Goal: Task Accomplishment & Management: Contribute content

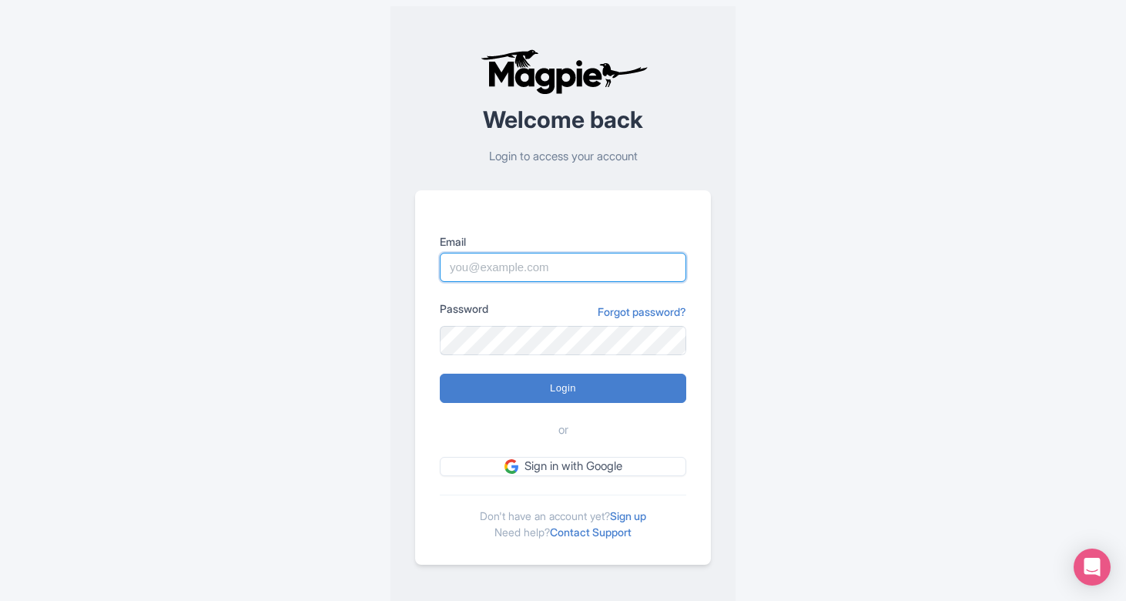
type input "[EMAIL_ADDRESS][DOMAIN_NAME]"
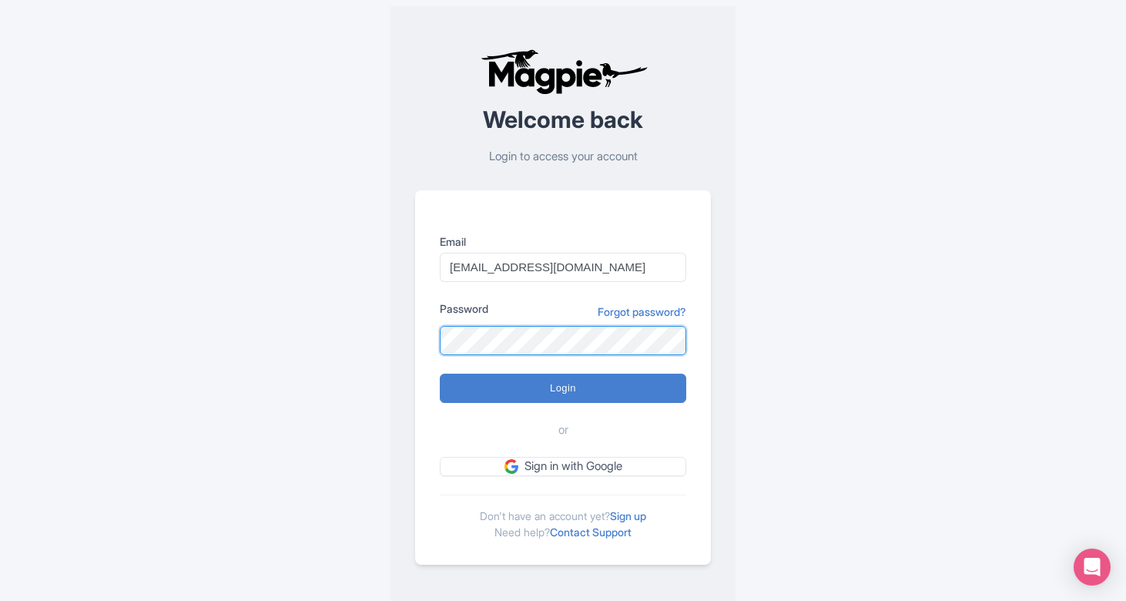
click at [563, 387] on input "Login" at bounding box center [563, 388] width 246 height 29
type input "Logging in..."
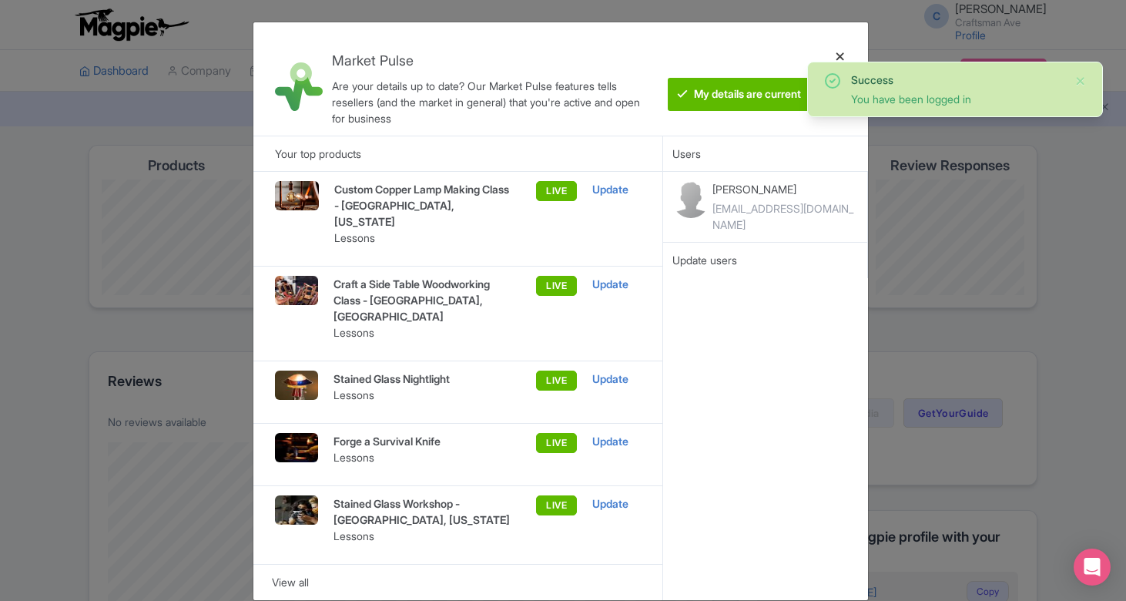
click at [839, 54] on div at bounding box center [840, 79] width 37 height 89
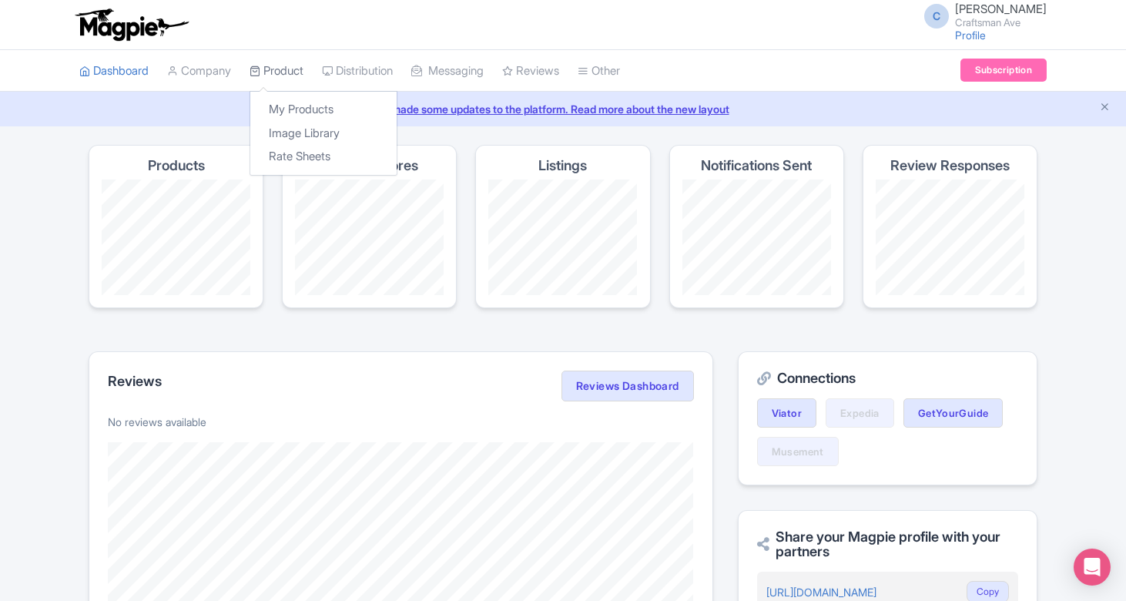
click at [298, 80] on link "Product" at bounding box center [277, 71] width 54 height 42
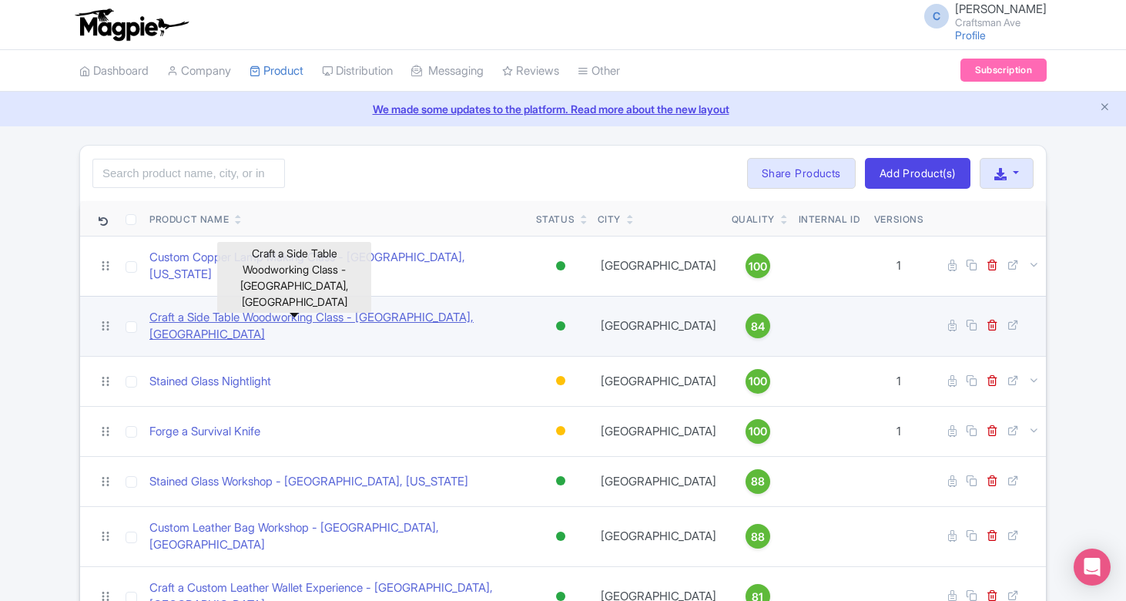
click at [323, 313] on link "Craft a Side Table Woodworking Class - [GEOGRAPHIC_DATA], [GEOGRAPHIC_DATA]" at bounding box center [336, 326] width 374 height 35
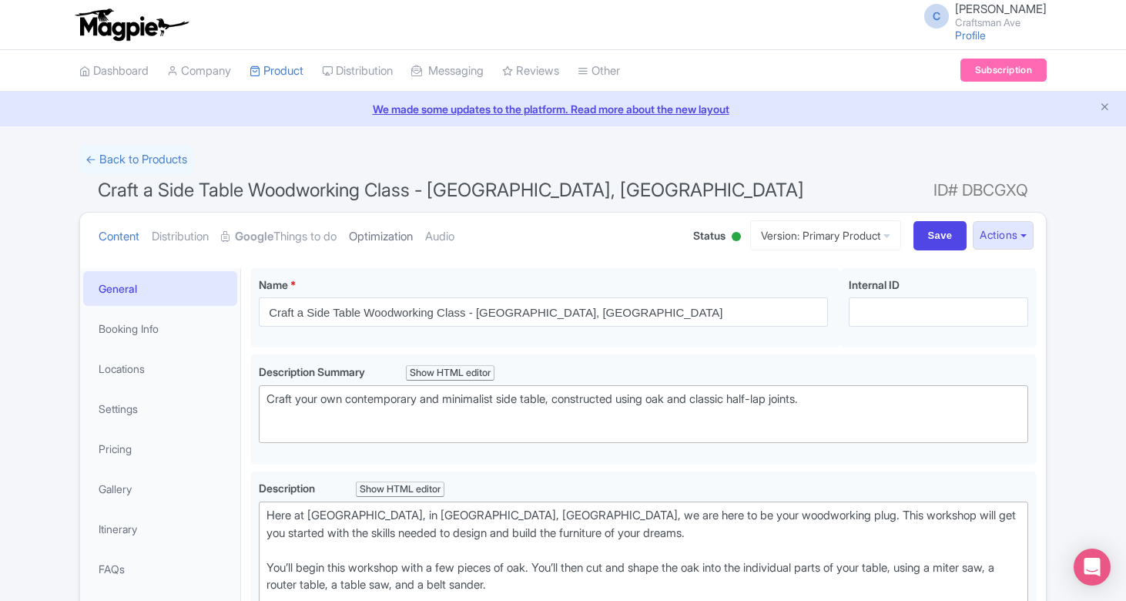
click at [390, 232] on link "Optimization" at bounding box center [381, 237] width 64 height 49
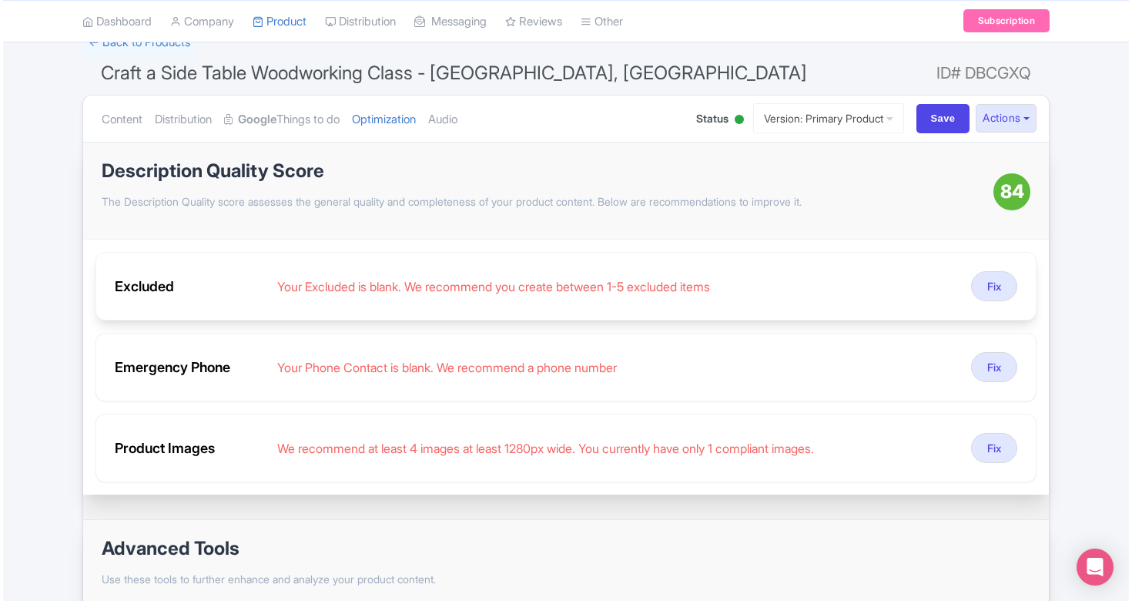
scroll to position [130, 0]
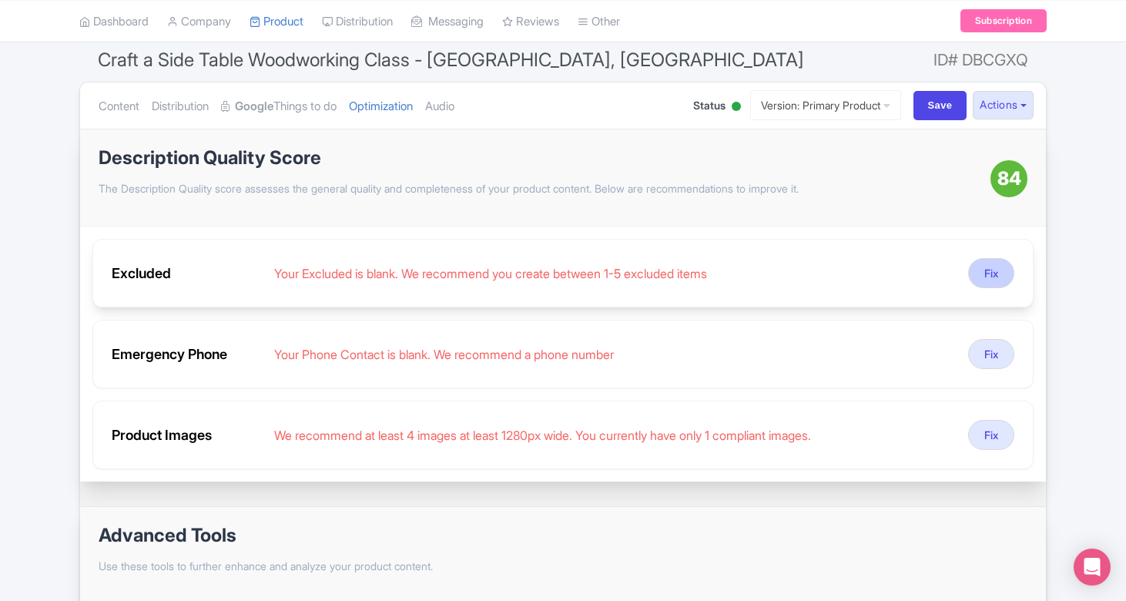
click at [990, 273] on button "Fix" at bounding box center [991, 273] width 46 height 30
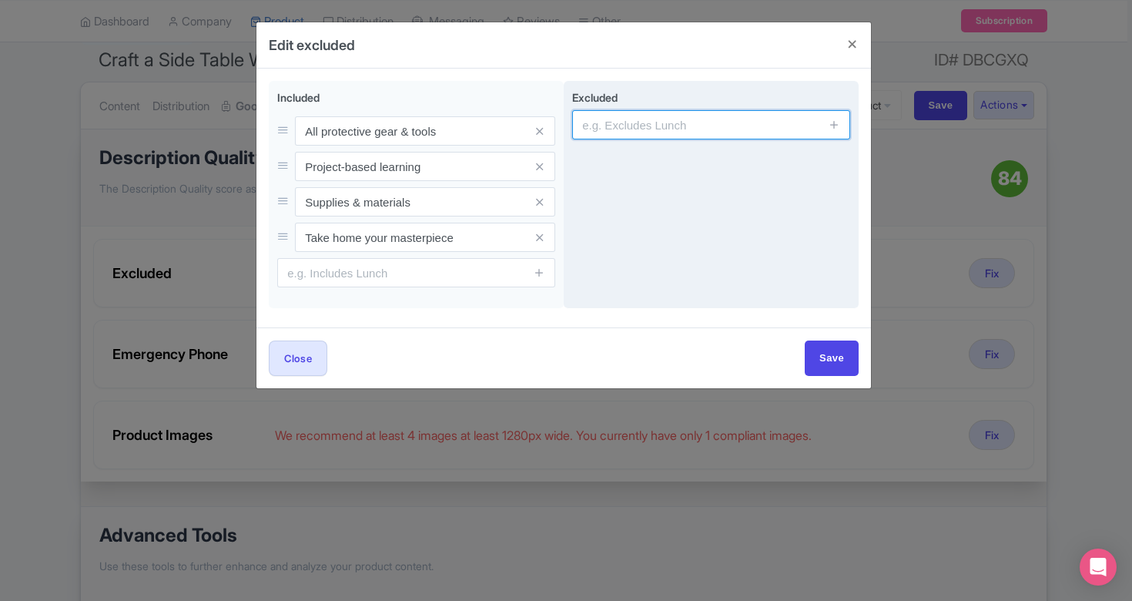
click at [631, 131] on input "text" at bounding box center [711, 124] width 278 height 29
paste input "NOTHING! We provide everything needed for the workshop"
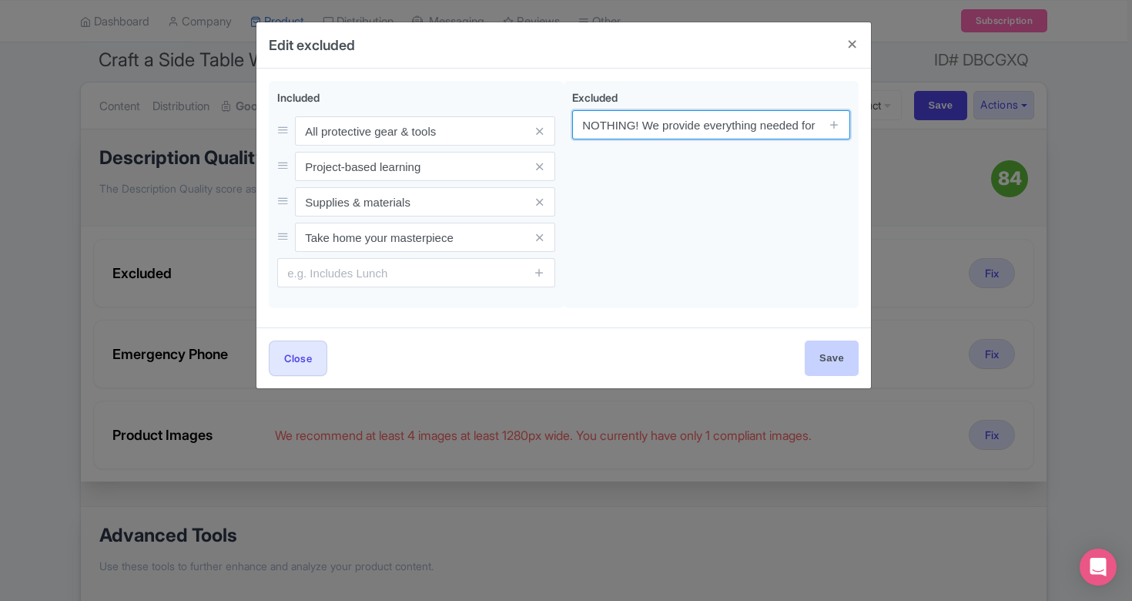
type input "NOTHING! We provide everything needed for the workshop"
click at [829, 360] on input "Save" at bounding box center [832, 357] width 54 height 35
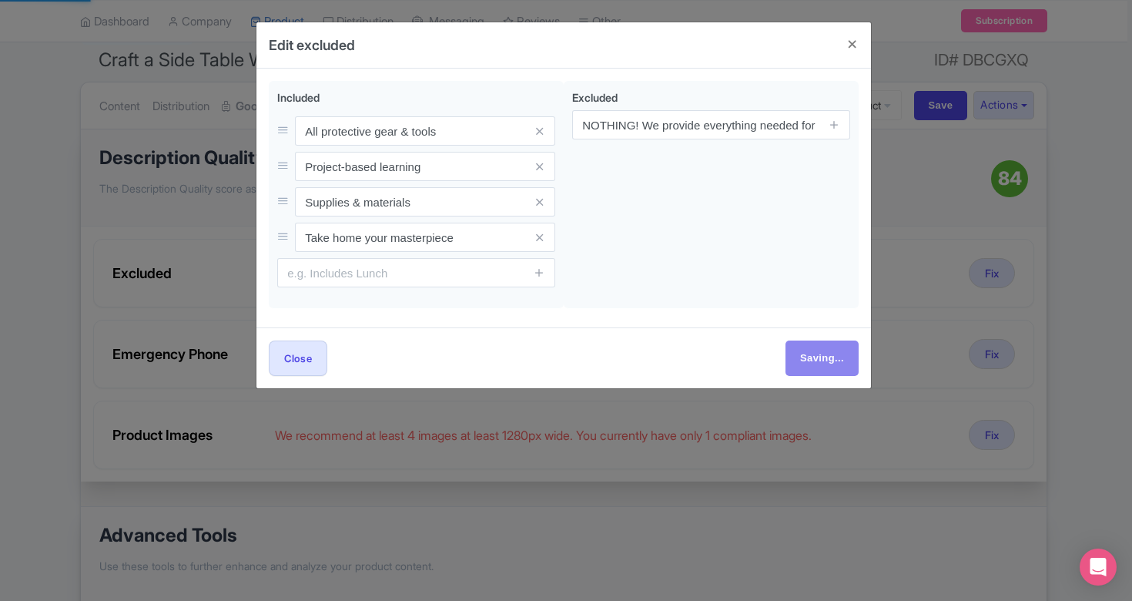
type input "Save"
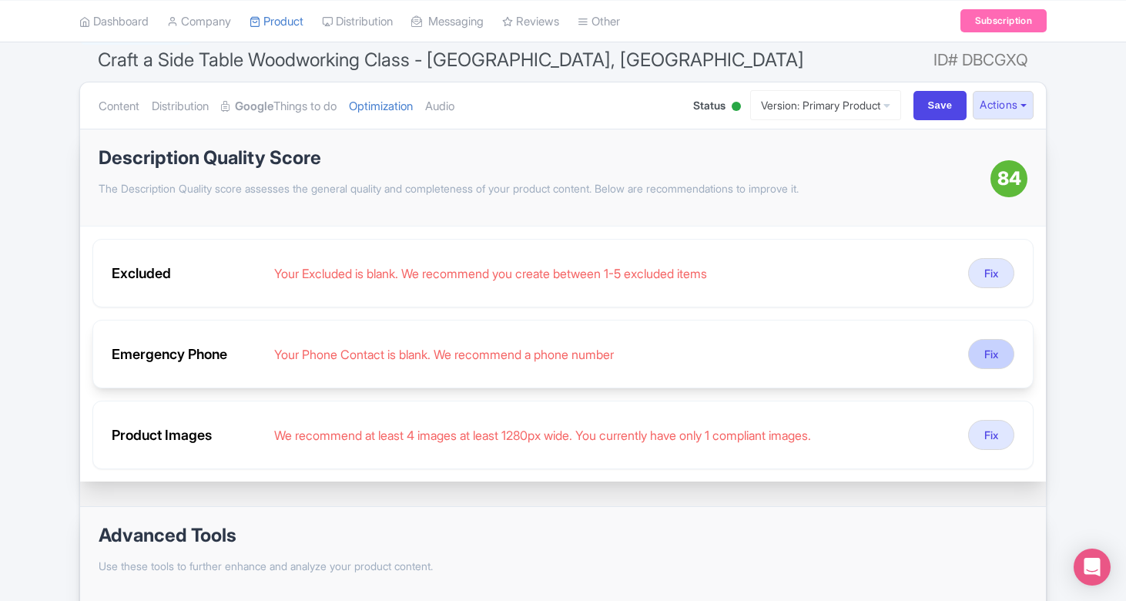
click at [991, 347] on button "Fix" at bounding box center [991, 354] width 46 height 30
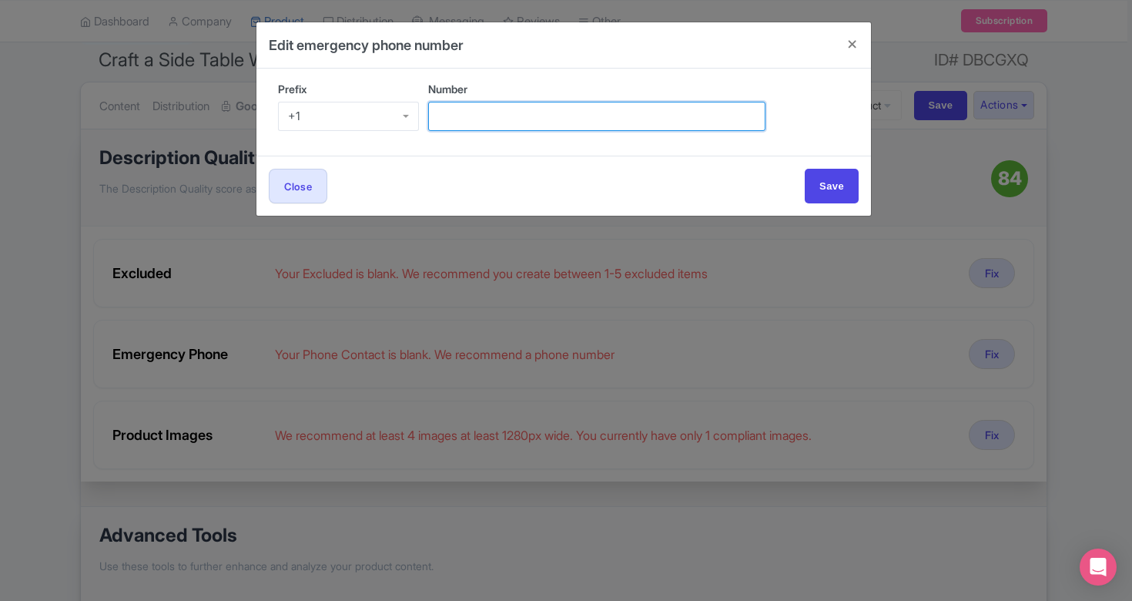
paste input "929) 266-3494‬"
click at [438, 116] on input "929) 266-3494‬" at bounding box center [596, 116] width 337 height 29
type input "(929) 266-3494‬"
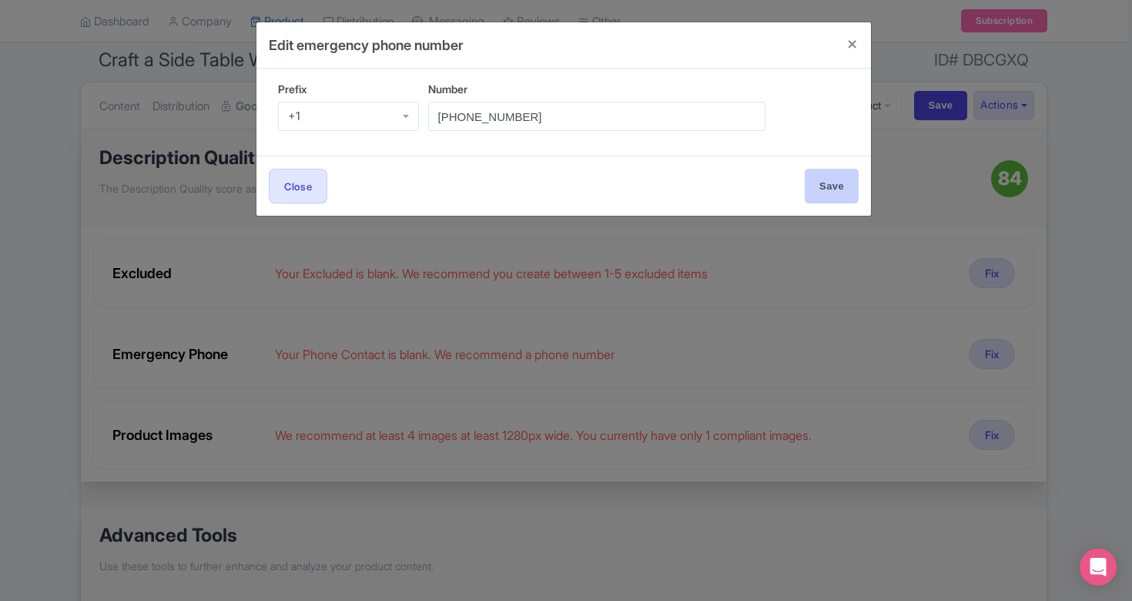
click at [818, 174] on input "Save" at bounding box center [832, 186] width 54 height 35
type input "Save"
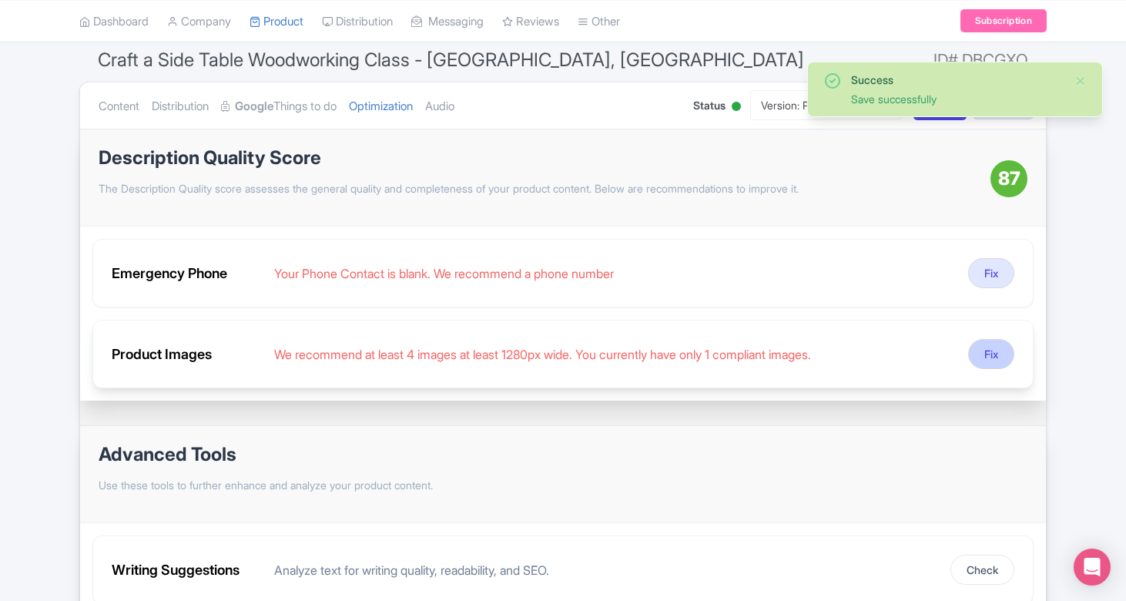
click at [986, 351] on button "Fix" at bounding box center [991, 354] width 46 height 30
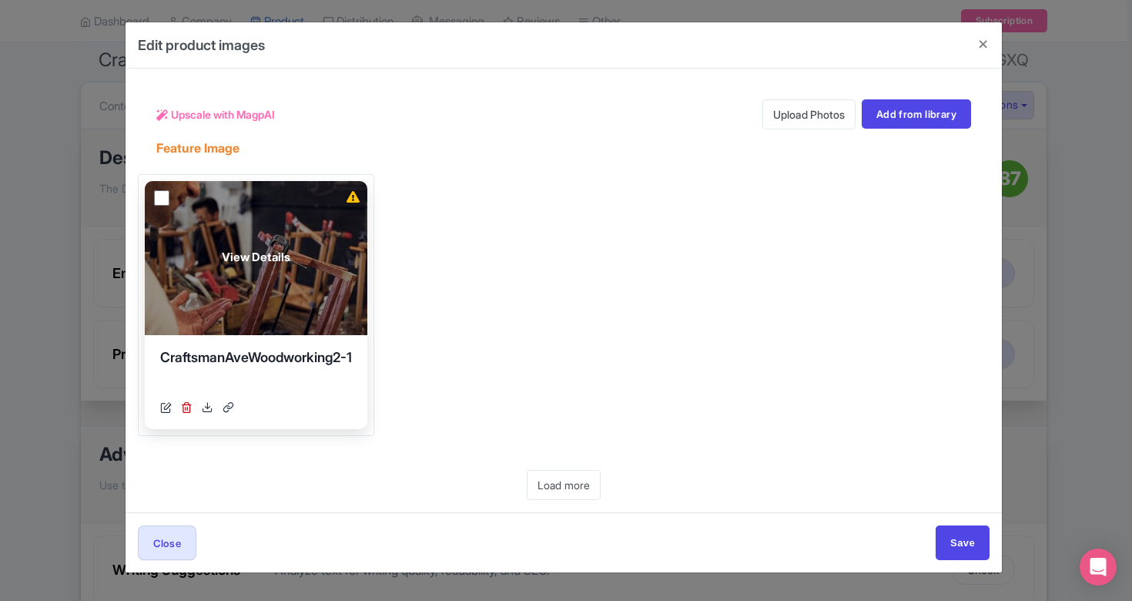
click at [367, 312] on div "View Details" at bounding box center [256, 258] width 223 height 154
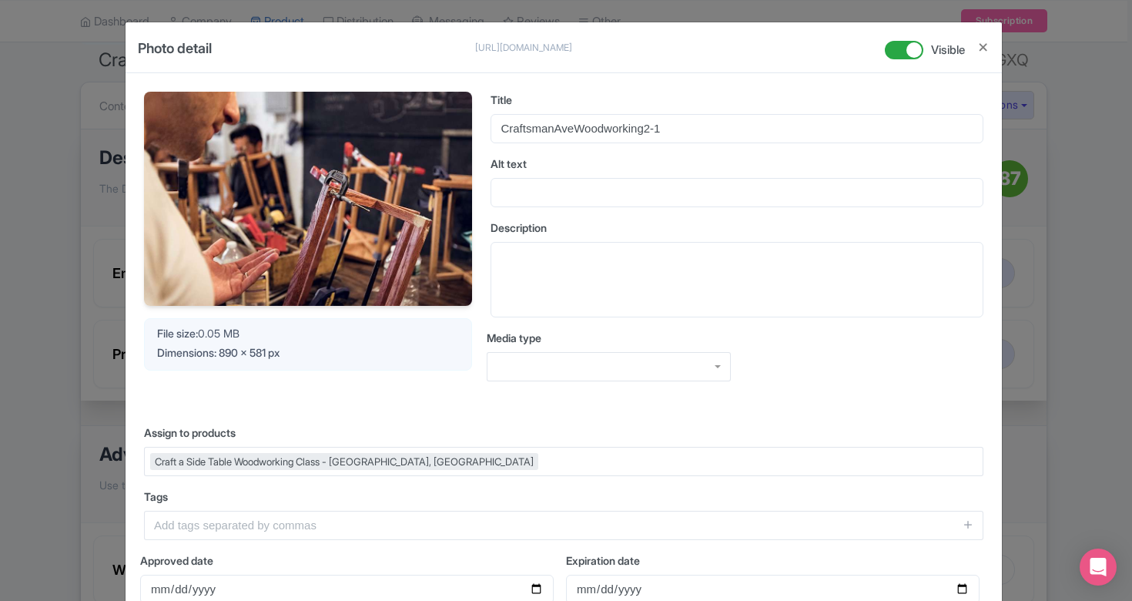
scroll to position [0, 0]
click at [973, 51] on div at bounding box center [977, 54] width 25 height 38
click at [977, 45] on button "Close" at bounding box center [983, 47] width 12 height 19
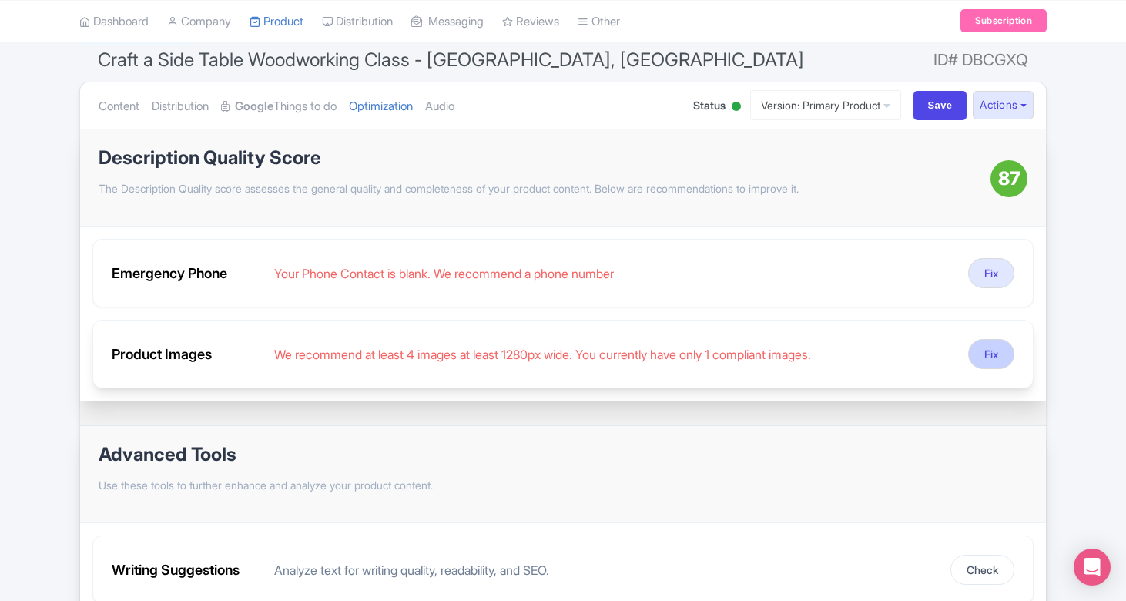
click at [987, 357] on button "Fix" at bounding box center [991, 354] width 46 height 30
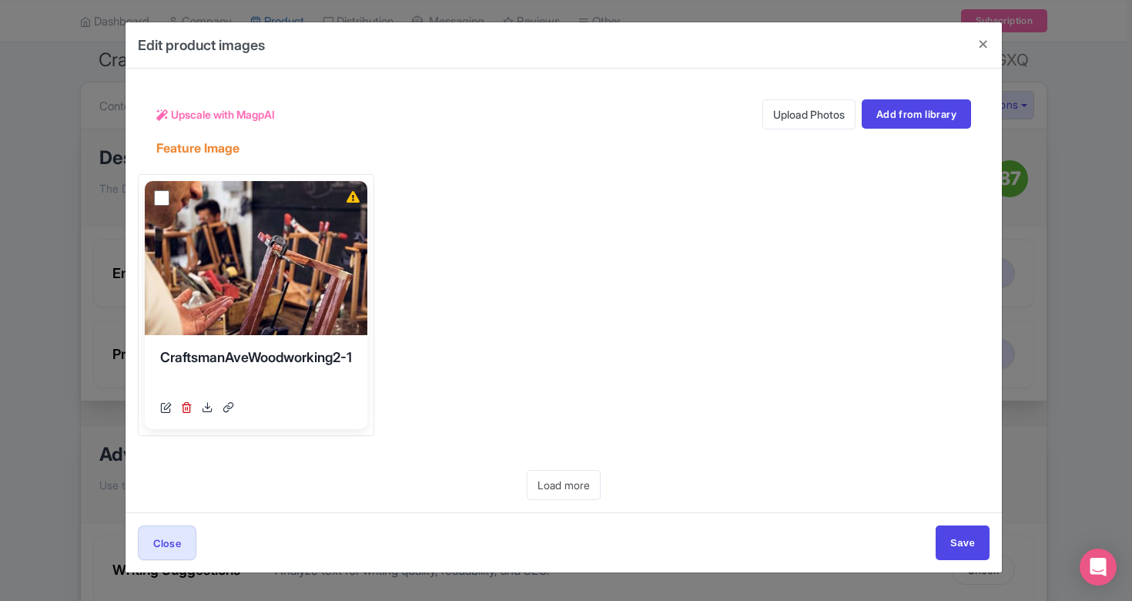
click at [796, 119] on link "Upload Photos" at bounding box center [808, 114] width 93 height 30
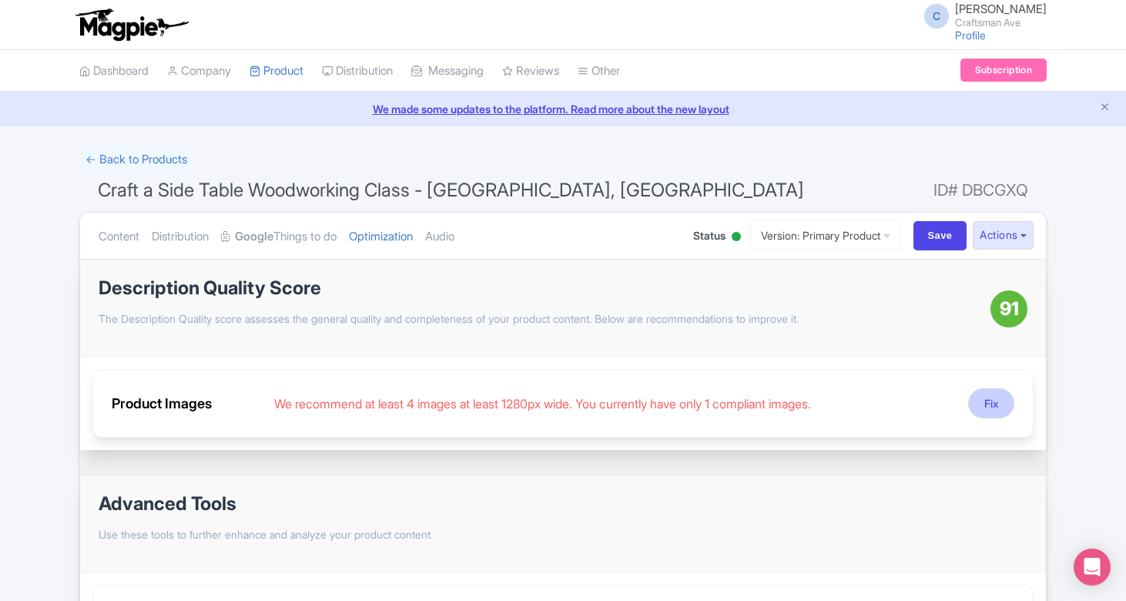
click at [992, 400] on button "Fix" at bounding box center [991, 403] width 46 height 30
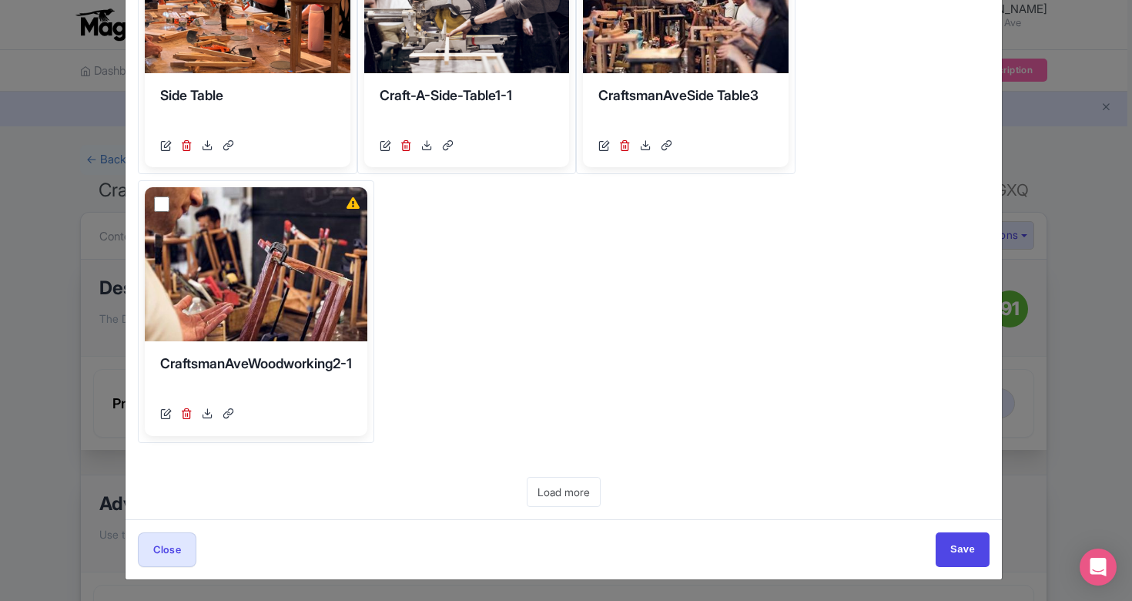
scroll to position [261, 0]
click at [551, 497] on link "Load more" at bounding box center [564, 492] width 74 height 30
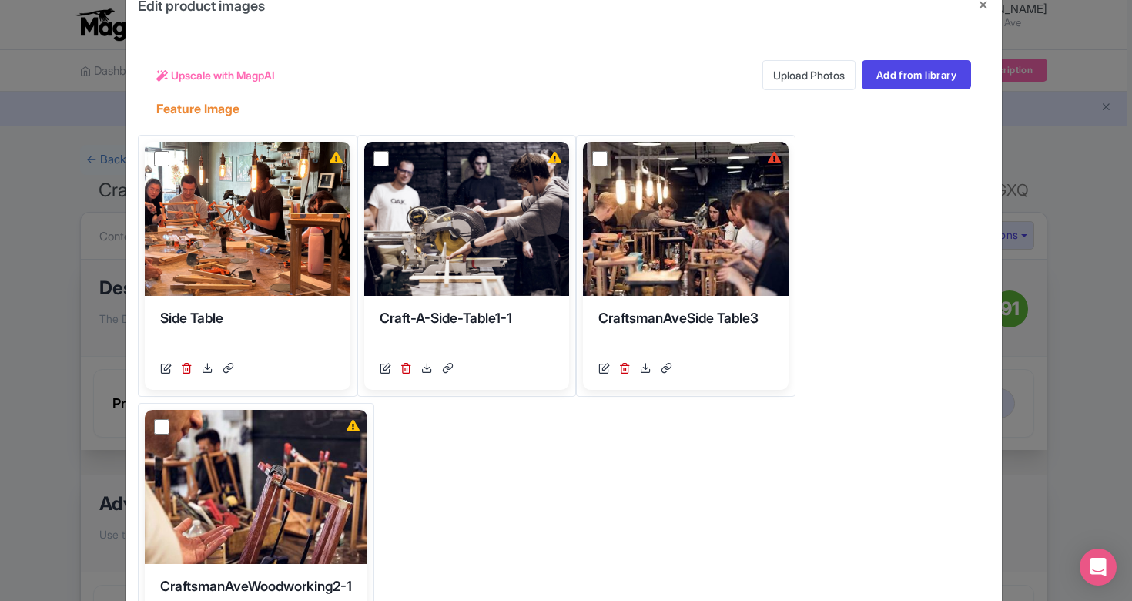
scroll to position [40, 0]
click at [809, 71] on link "Upload Photos" at bounding box center [808, 74] width 93 height 30
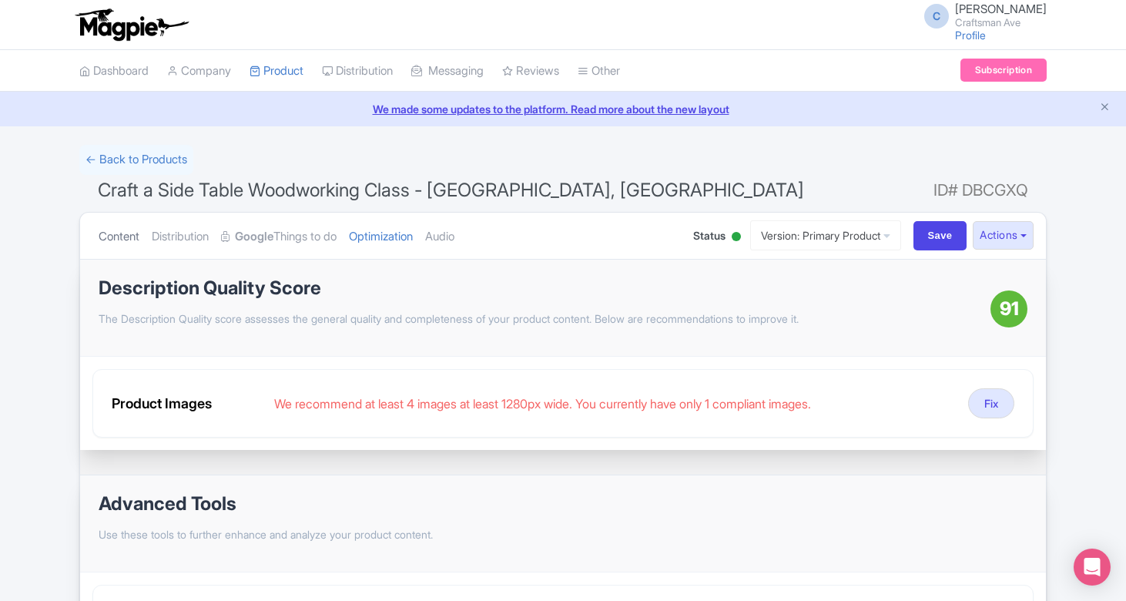
click at [129, 230] on link "Content" at bounding box center [119, 237] width 41 height 49
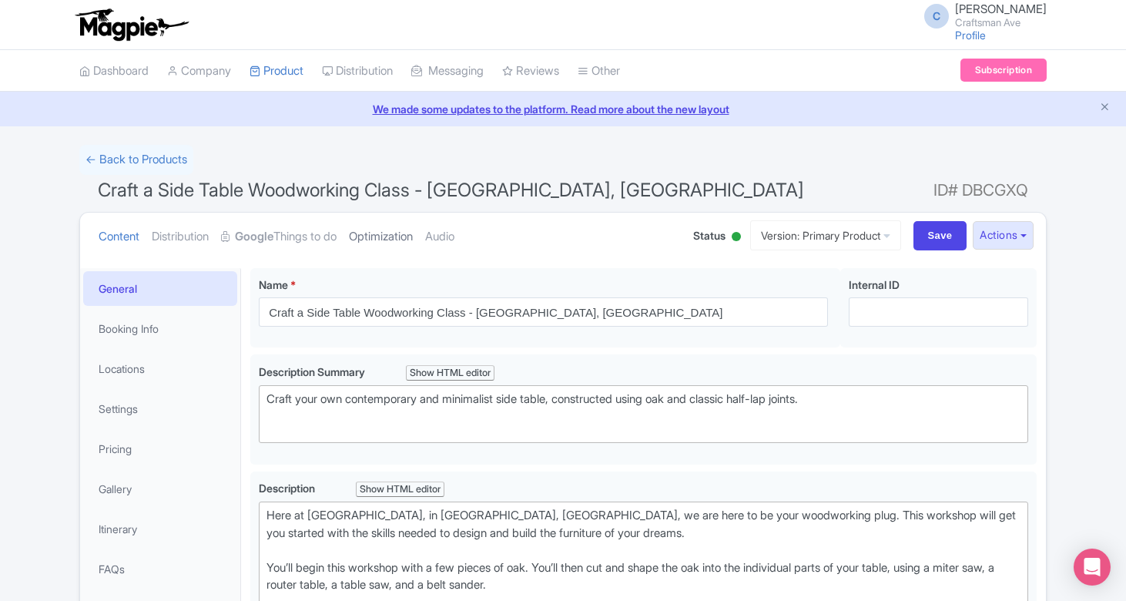
click at [387, 240] on link "Optimization" at bounding box center [381, 237] width 64 height 49
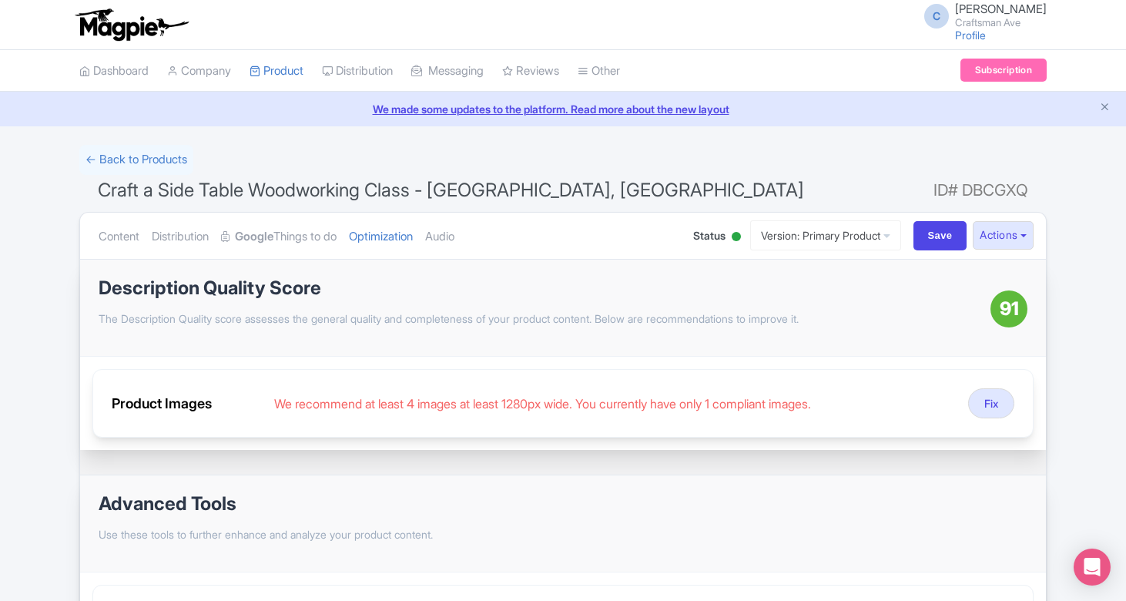
click at [493, 405] on div "We recommend at least 4 images at least 1280px wide. You currently have only 1 …" at bounding box center [615, 403] width 682 height 18
click at [991, 407] on button "Fix" at bounding box center [991, 403] width 46 height 30
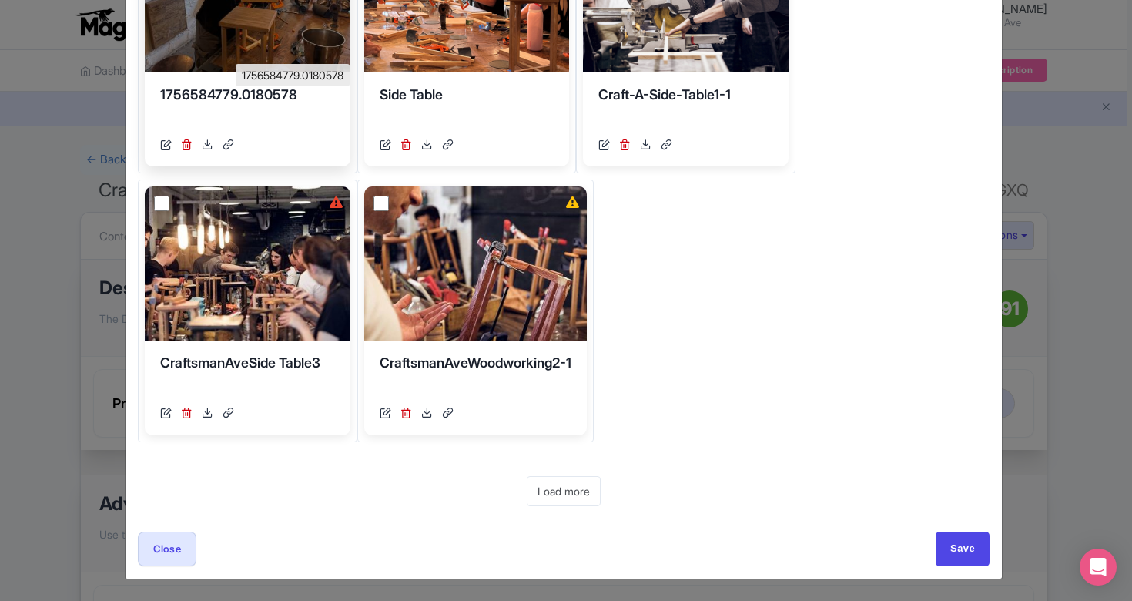
scroll to position [529, 0]
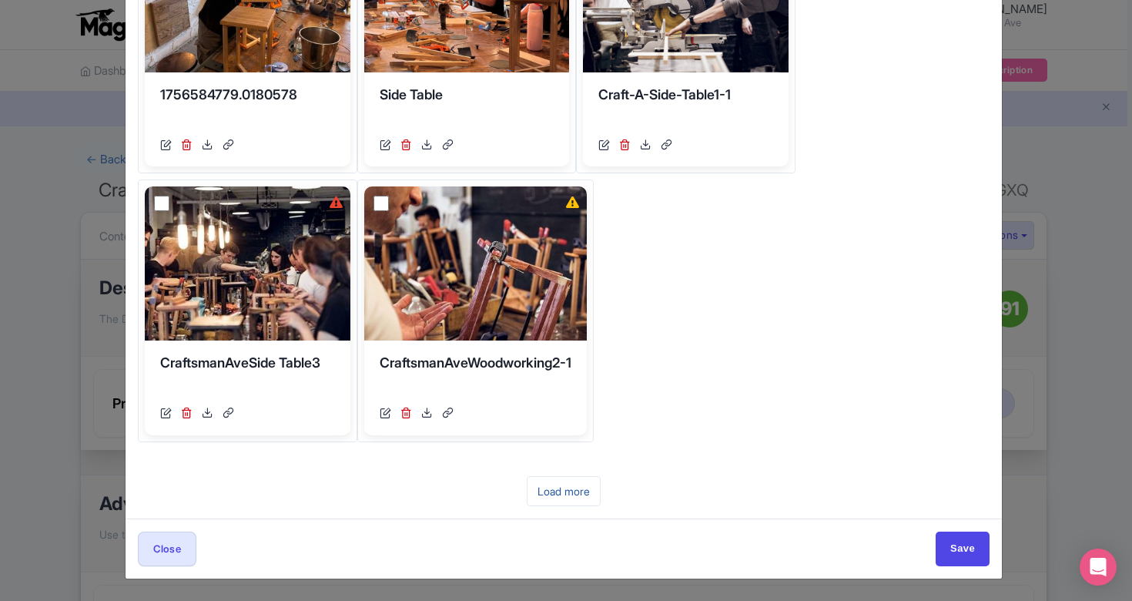
click at [534, 491] on link "Load more" at bounding box center [564, 491] width 74 height 30
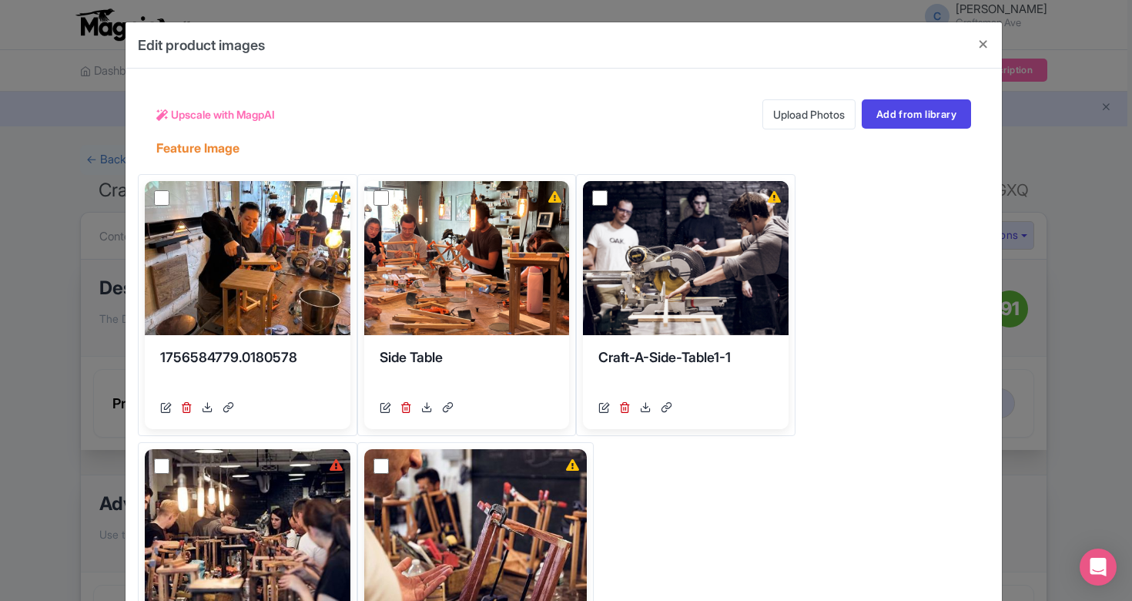
scroll to position [0, 0]
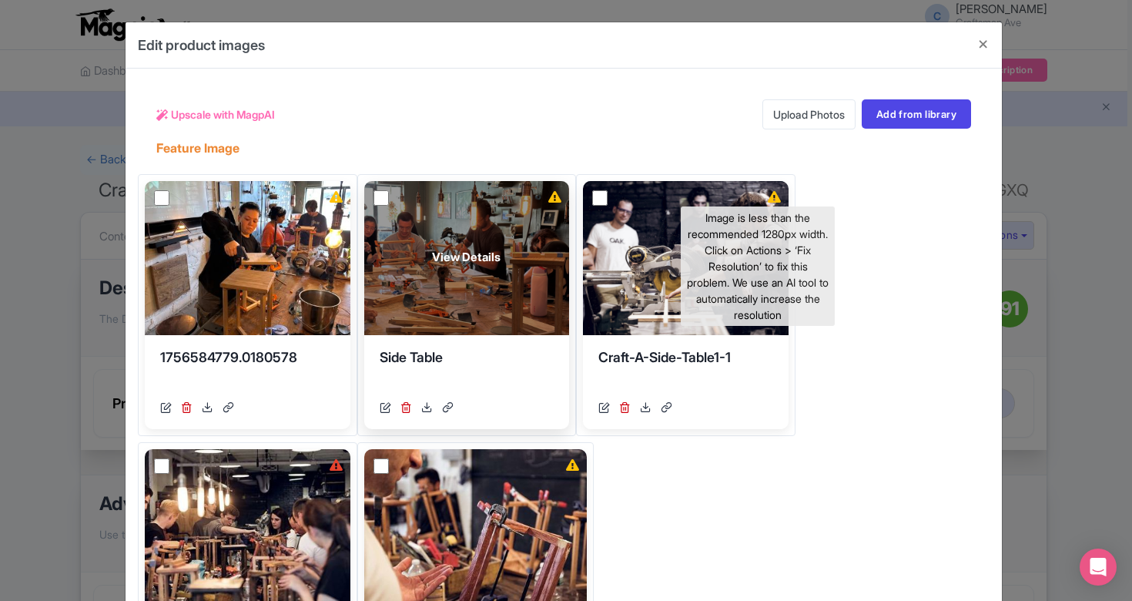
click at [561, 197] on icon at bounding box center [554, 197] width 13 height 12
click at [561, 195] on icon at bounding box center [554, 197] width 13 height 12
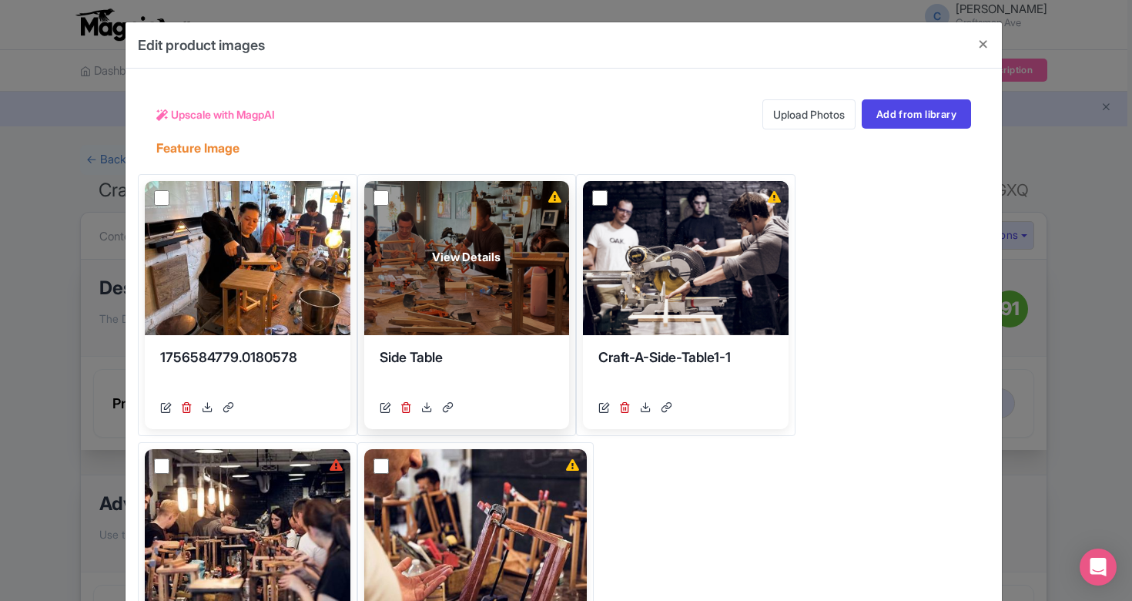
click at [570, 281] on div "View Details" at bounding box center [467, 258] width 206 height 154
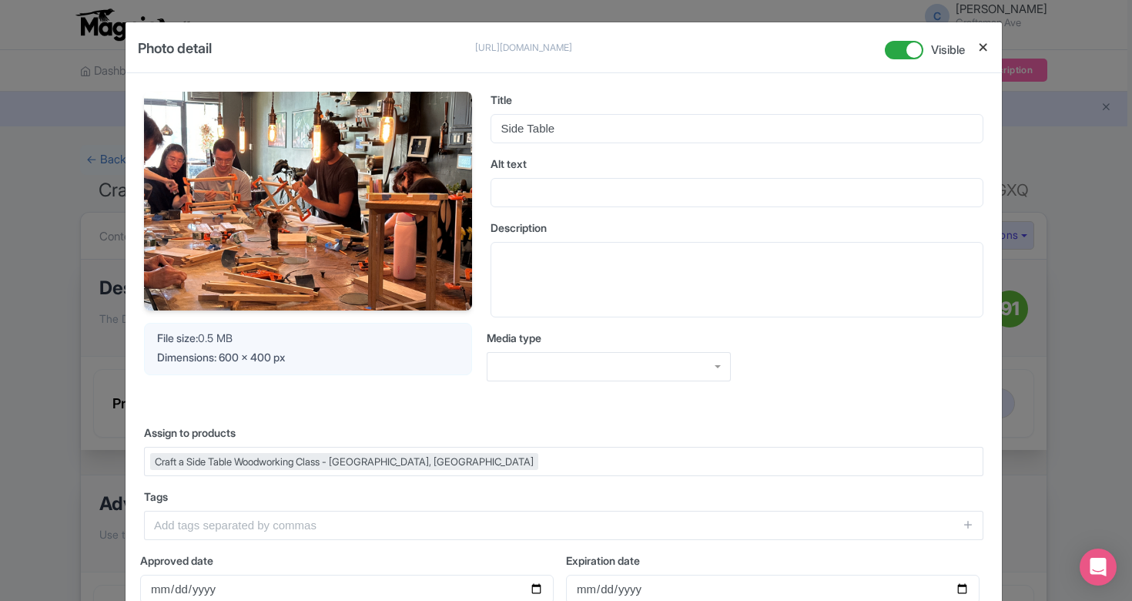
click at [984, 42] on button "Close" at bounding box center [983, 47] width 12 height 19
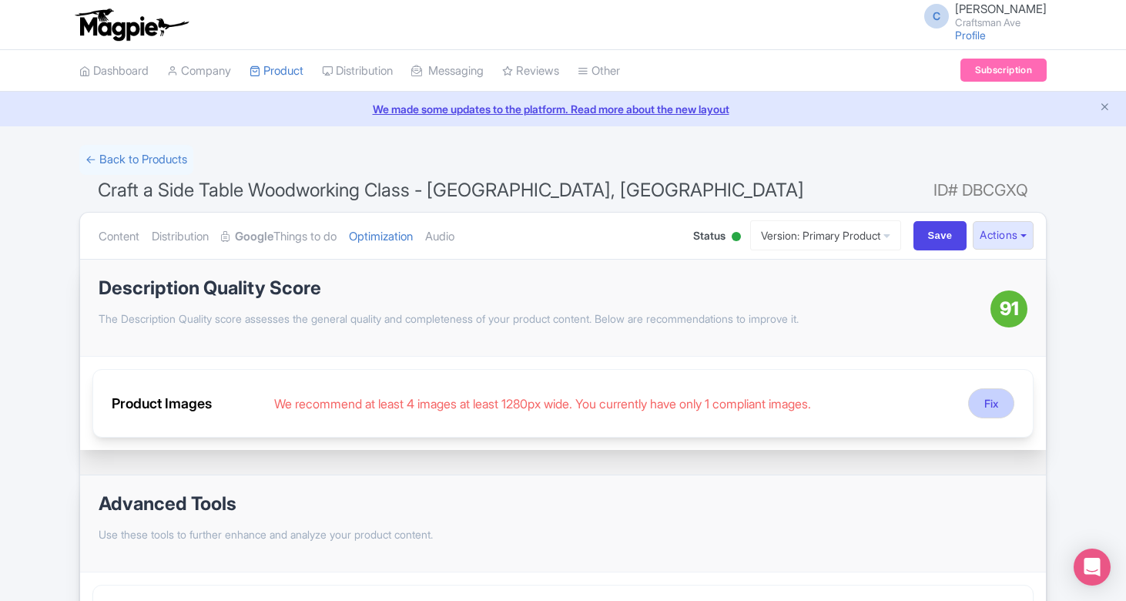
click at [977, 400] on button "Fix" at bounding box center [991, 403] width 46 height 30
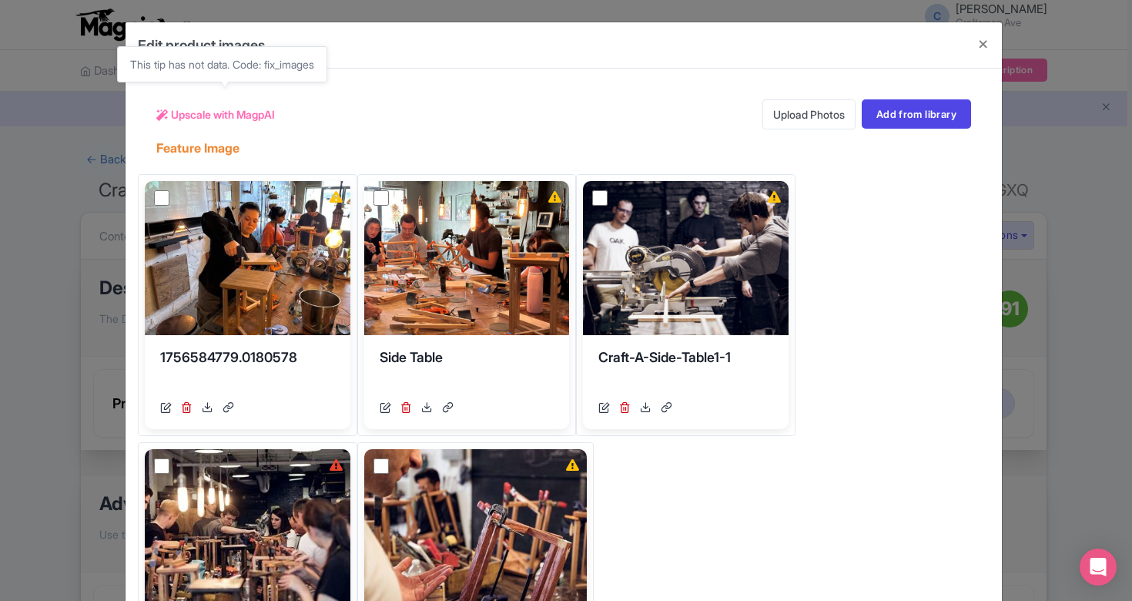
click at [273, 116] on span "Upscale with MagpAI" at bounding box center [223, 114] width 104 height 16
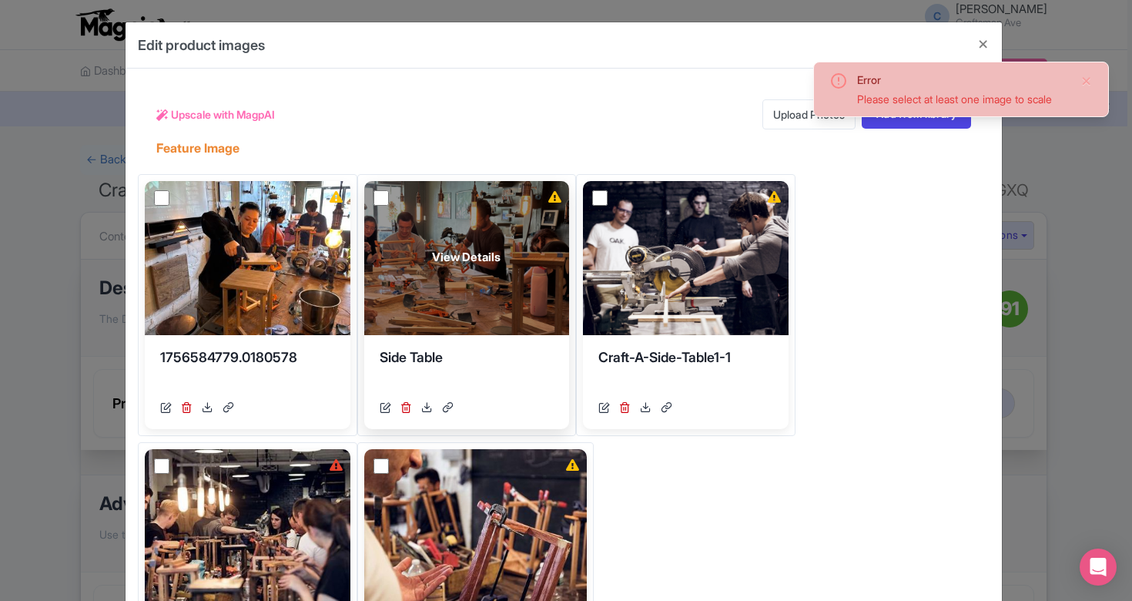
click at [389, 198] on input "checkbox" at bounding box center [381, 197] width 15 height 15
checkbox input "true"
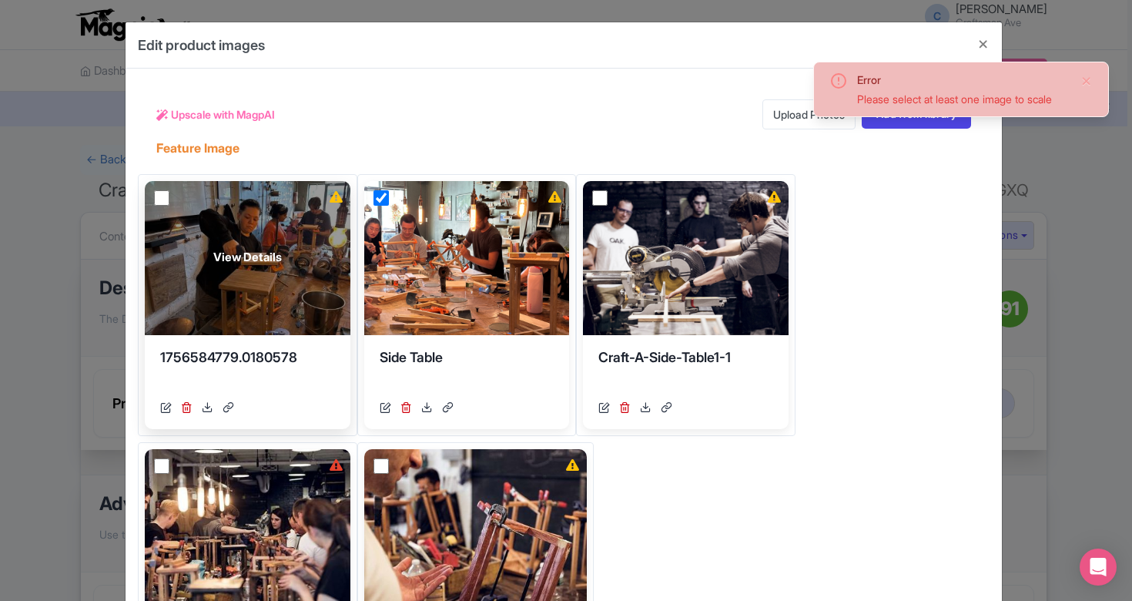
click at [159, 193] on input "checkbox" at bounding box center [161, 197] width 15 height 15
checkbox input "true"
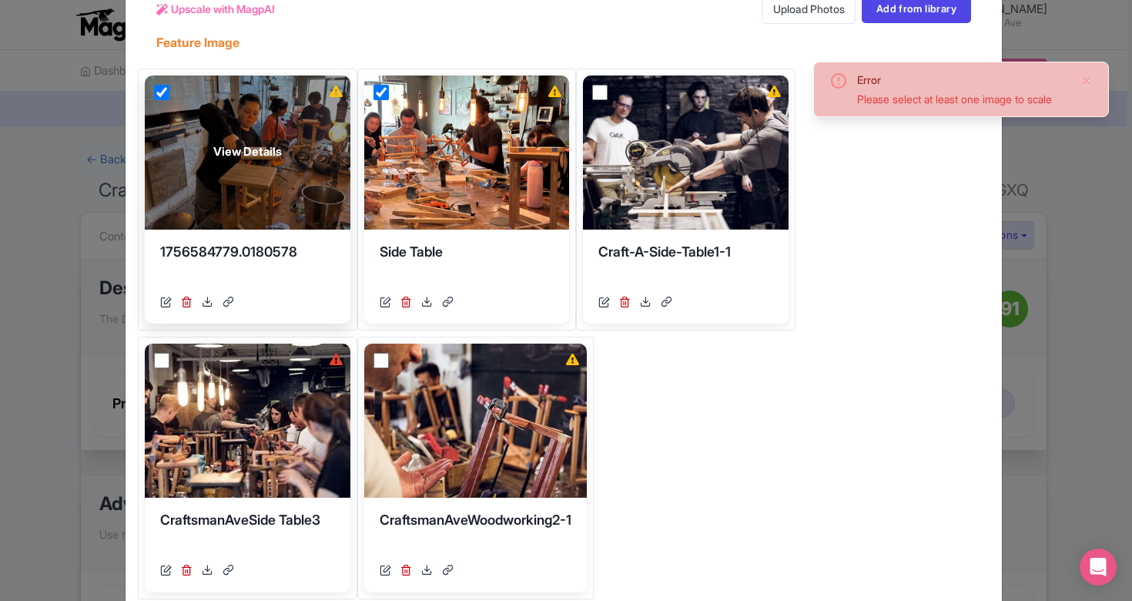
scroll to position [283, 0]
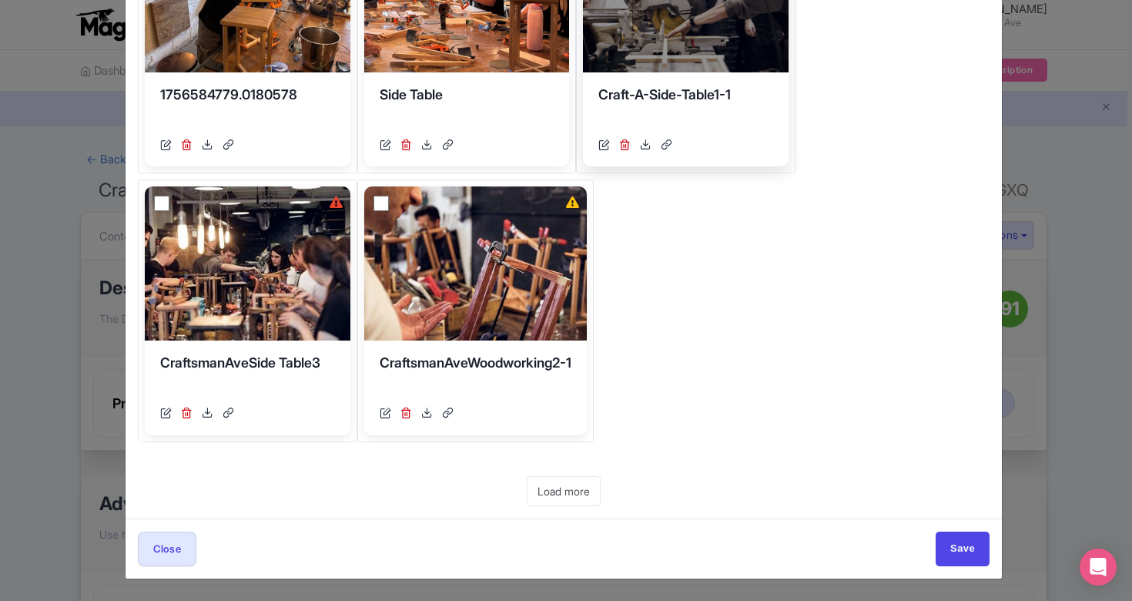
checkbox input "true"
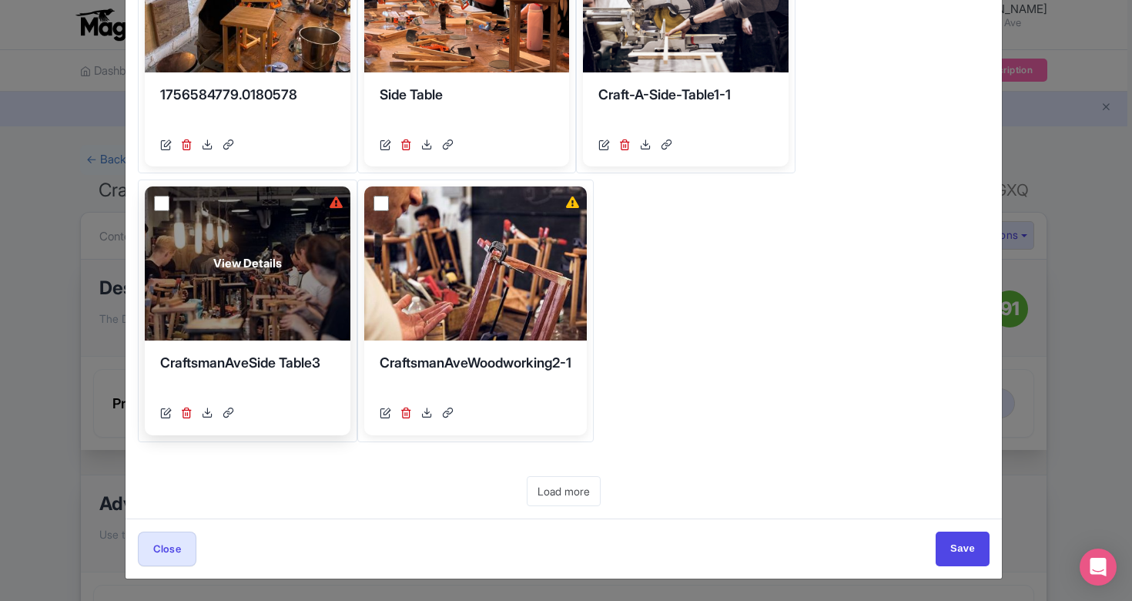
click at [169, 196] on input "checkbox" at bounding box center [161, 203] width 15 height 15
checkbox input "true"
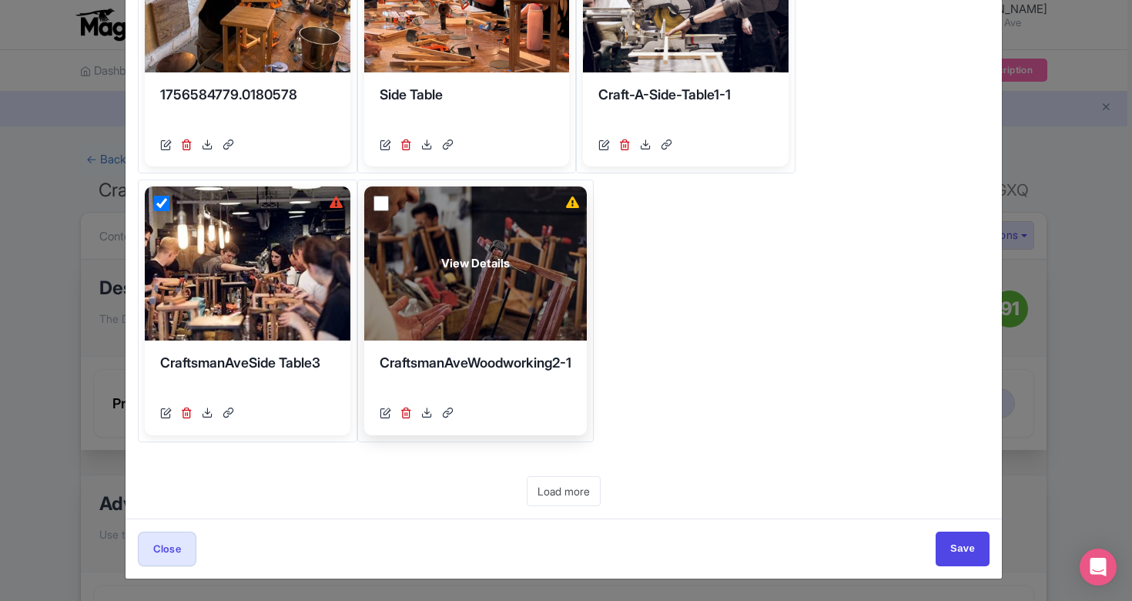
click at [374, 211] on input "checkbox" at bounding box center [381, 203] width 15 height 15
checkbox input "true"
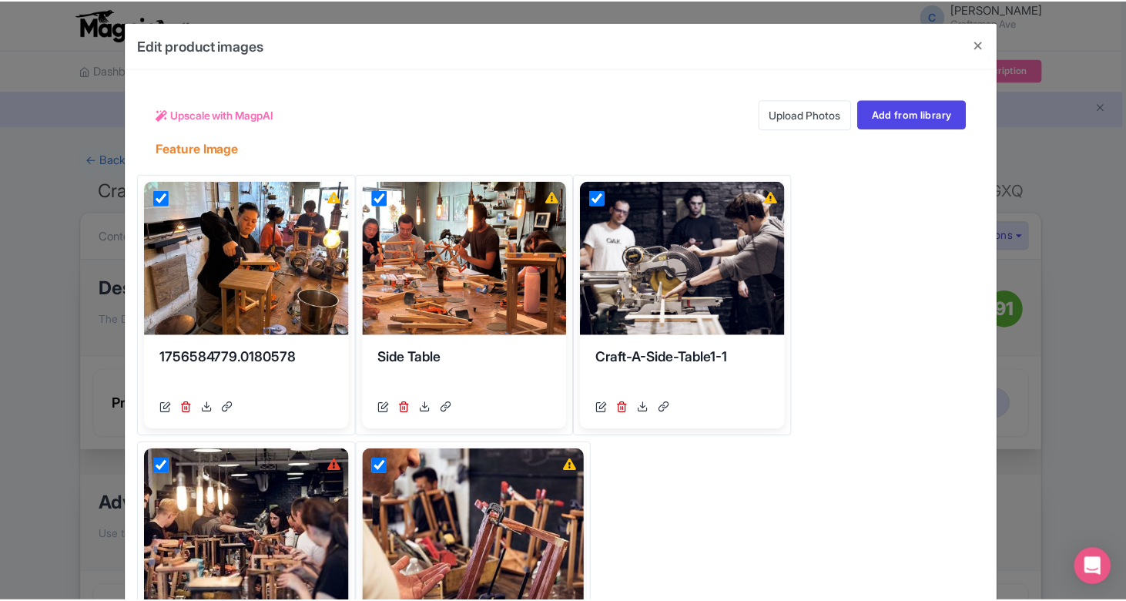
scroll to position [0, 0]
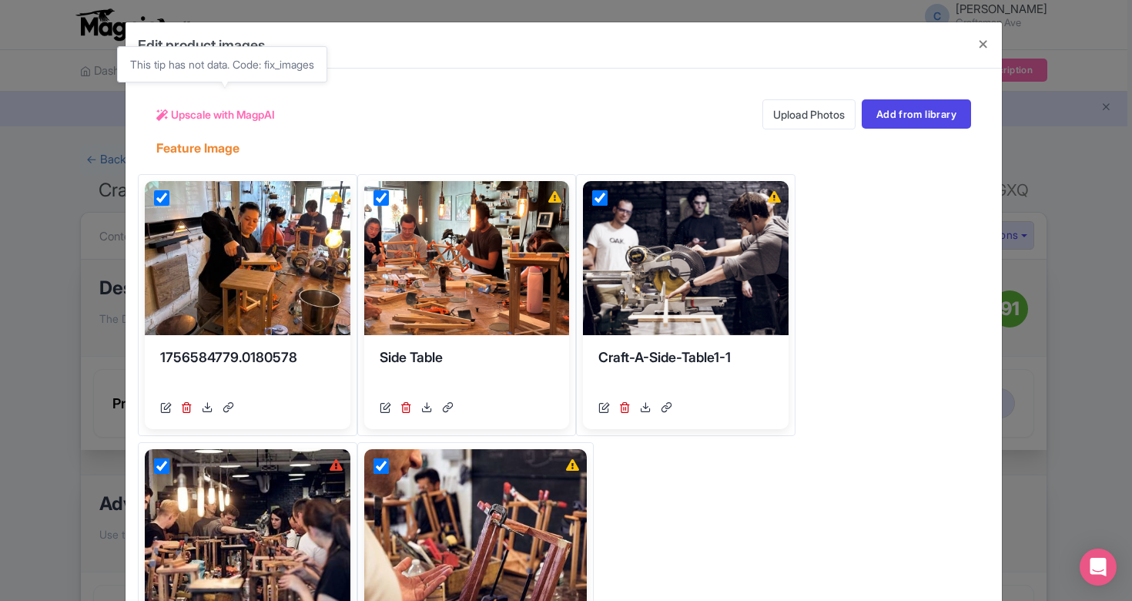
click at [217, 120] on span "Upscale with MagpAI" at bounding box center [223, 114] width 104 height 16
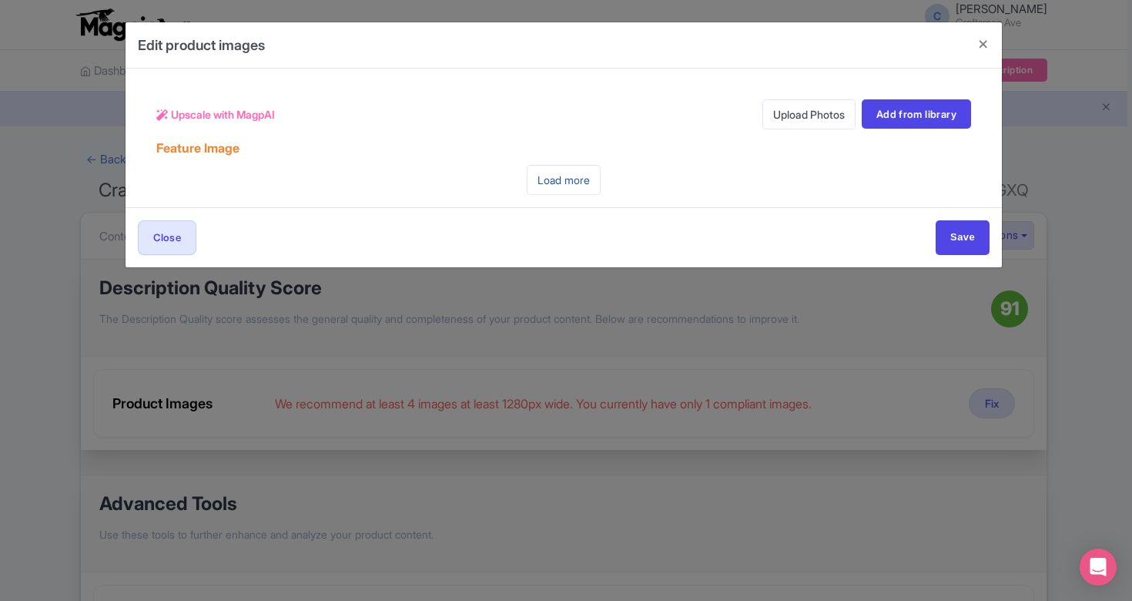
click at [593, 189] on link "Load more" at bounding box center [564, 180] width 74 height 30
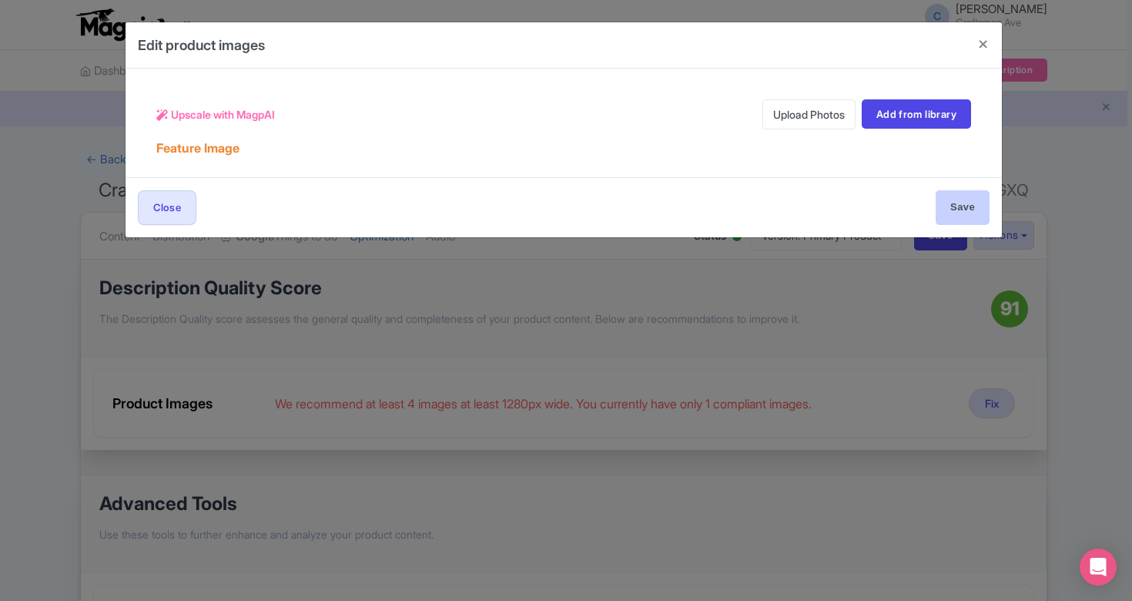
click at [958, 195] on input "Save" at bounding box center [963, 207] width 54 height 35
type input "Save"
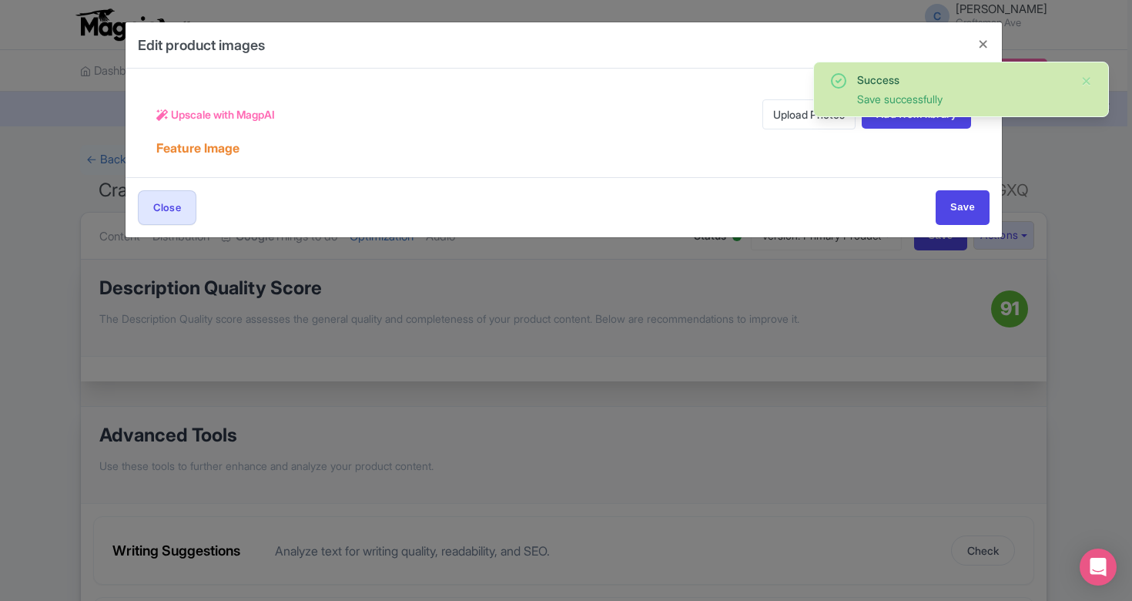
click at [605, 335] on div "Edit product images Upscale with MagpAI Upload Photos Add from library Feature …" at bounding box center [566, 300] width 1132 height 601
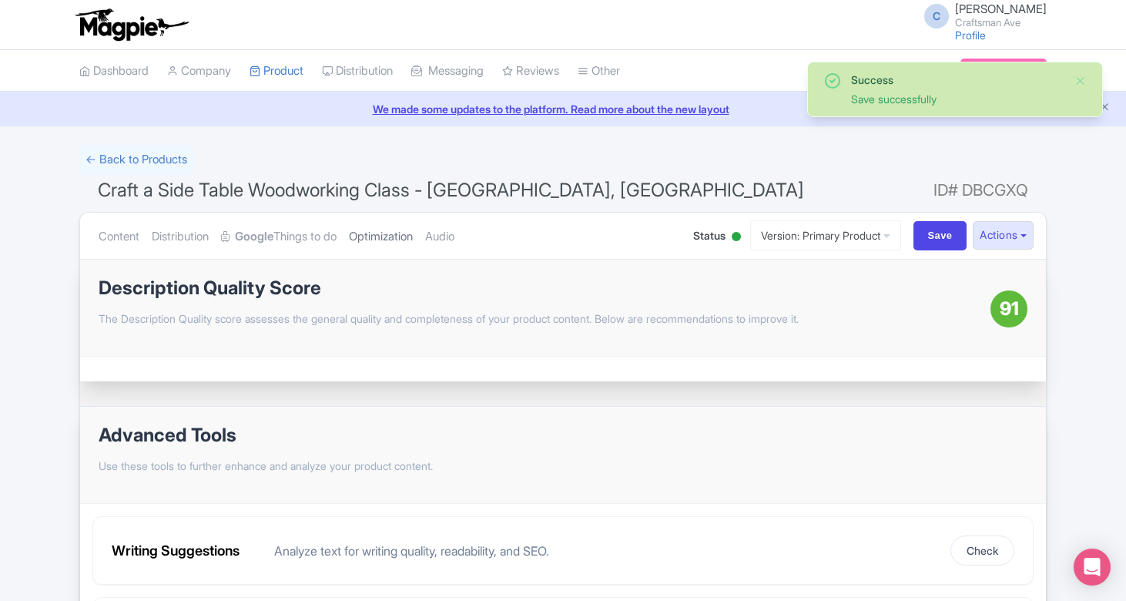
click at [390, 244] on link "Optimization" at bounding box center [381, 237] width 64 height 49
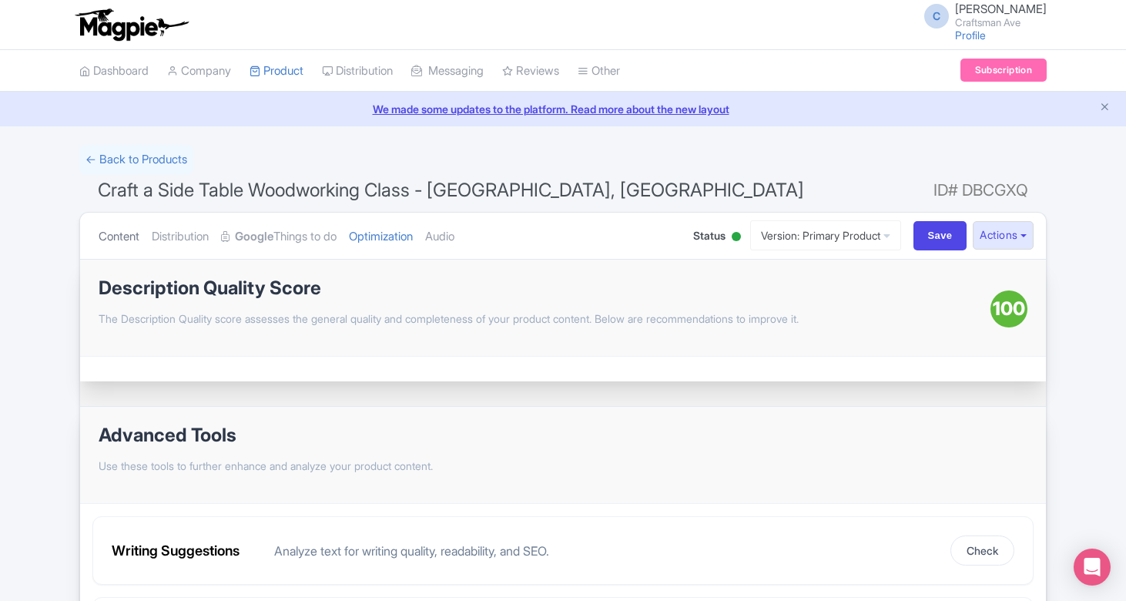
click at [133, 232] on link "Content" at bounding box center [119, 237] width 41 height 49
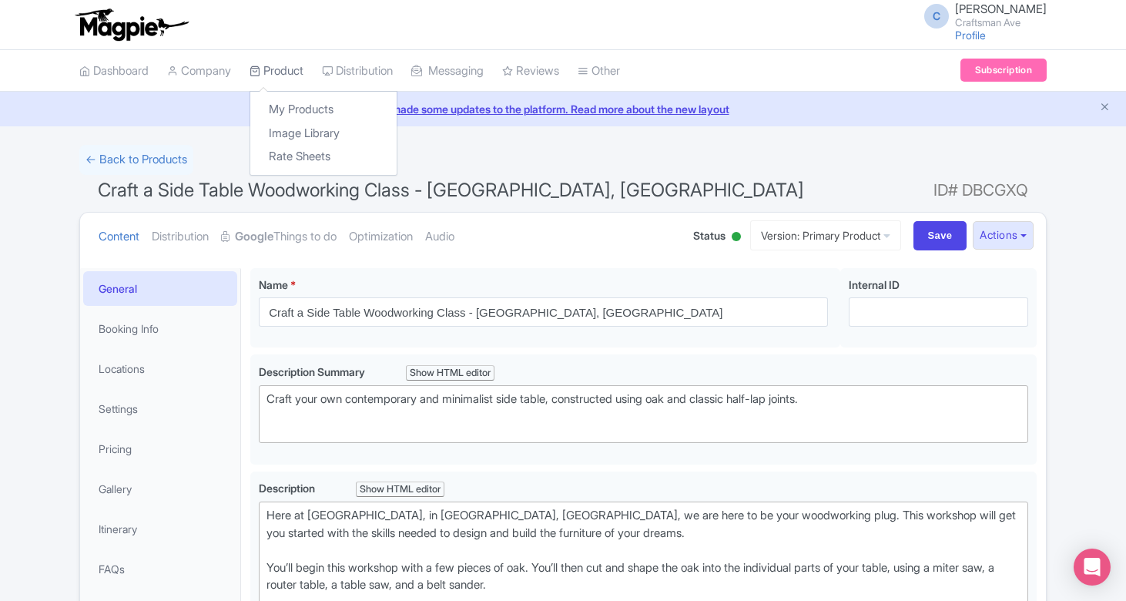
click at [284, 63] on link "Product" at bounding box center [277, 71] width 54 height 42
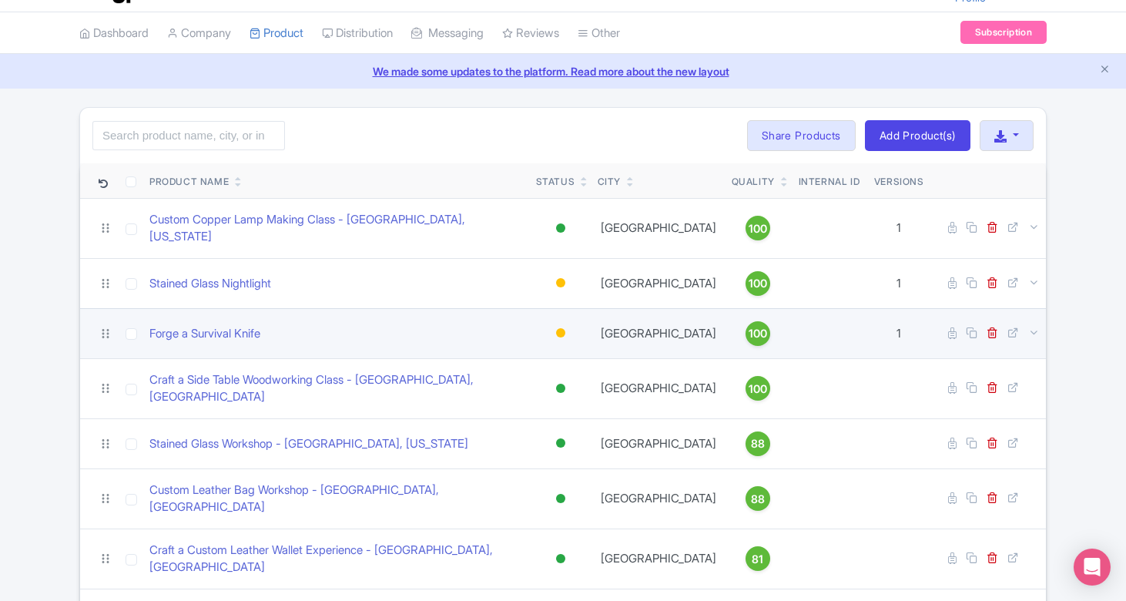
scroll to position [55, 0]
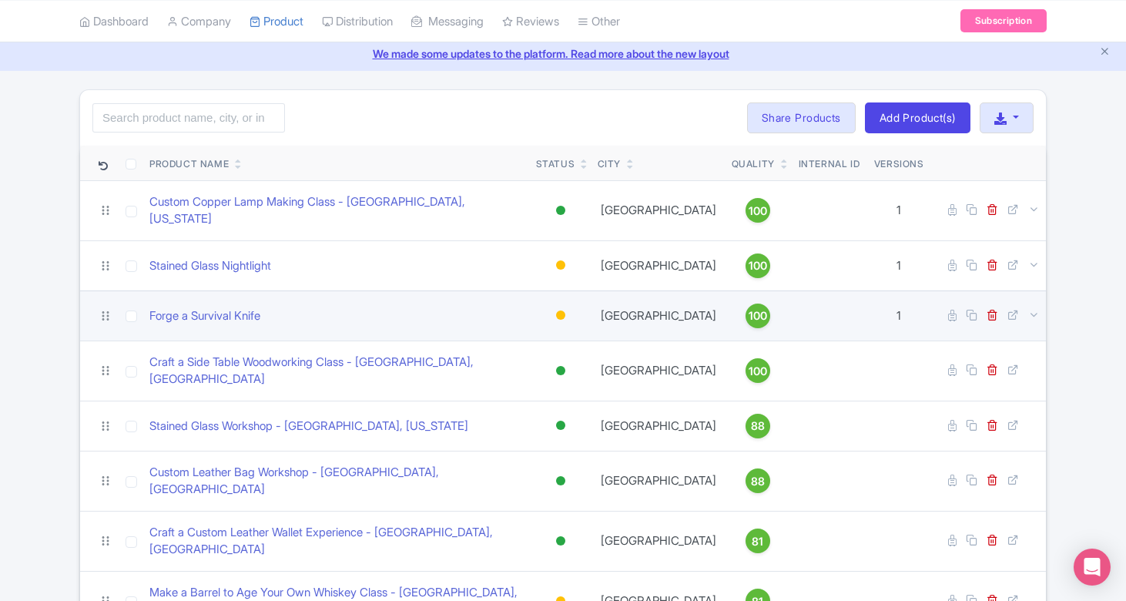
click at [456, 307] on div "Forge a Survival Knife" at bounding box center [336, 316] width 374 height 18
click at [413, 309] on div "Forge a Survival Knife" at bounding box center [336, 316] width 374 height 18
click at [213, 307] on link "Forge a Survival Knife" at bounding box center [204, 316] width 111 height 18
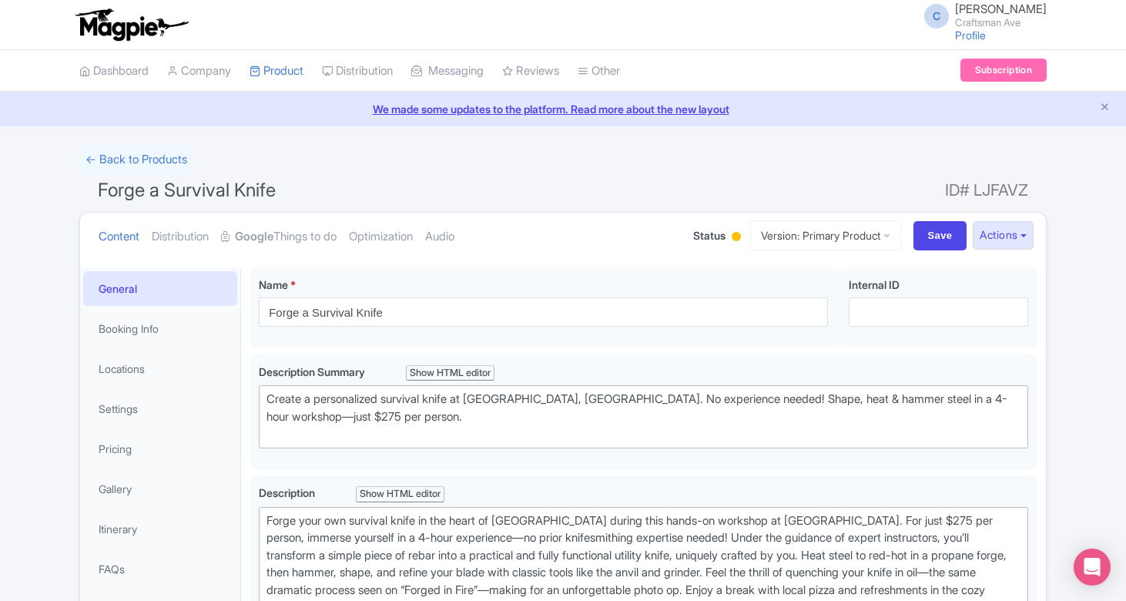
click at [732, 235] on div at bounding box center [736, 236] width 9 height 9
click at [589, 229] on ul "Content Distribution Google Things to do Optimization Audio" at bounding box center [380, 236] width 576 height 47
click at [788, 233] on link "Version: Primary Product" at bounding box center [825, 235] width 151 height 30
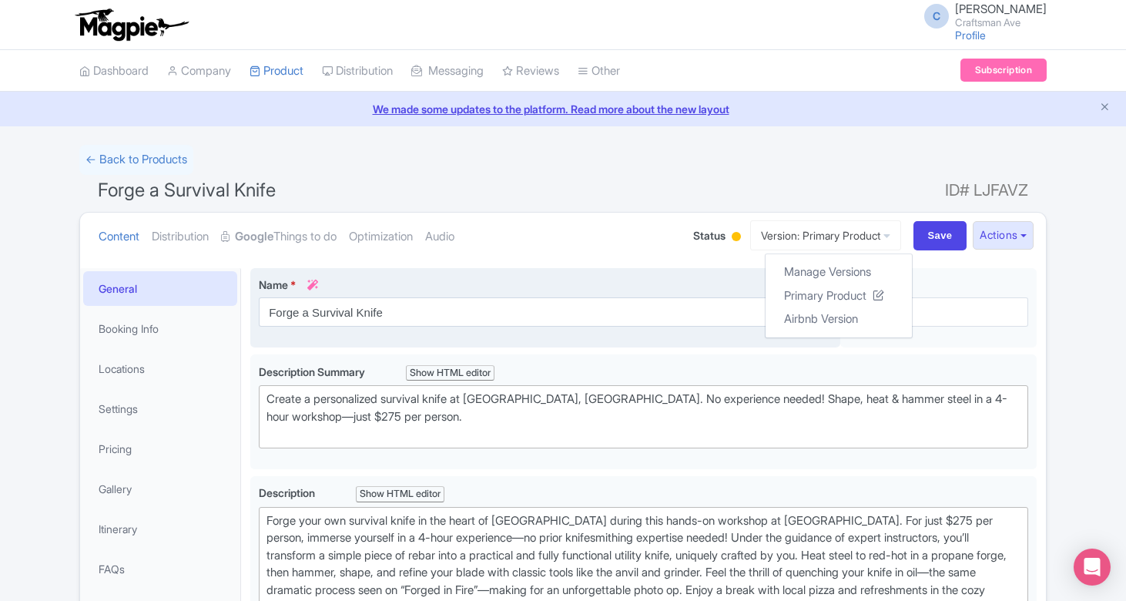
click at [668, 270] on div "Name * i Forge a Survival Knife Your product's name has 22 characters. We recom…" at bounding box center [545, 308] width 590 height 80
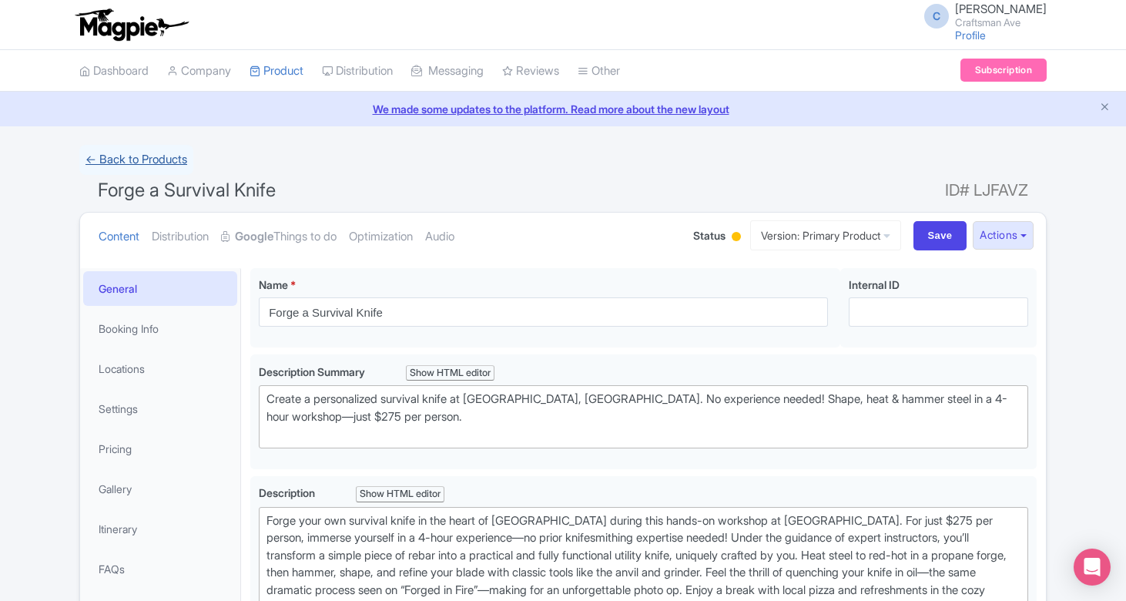
click at [113, 156] on link "← Back to Products" at bounding box center [136, 160] width 114 height 30
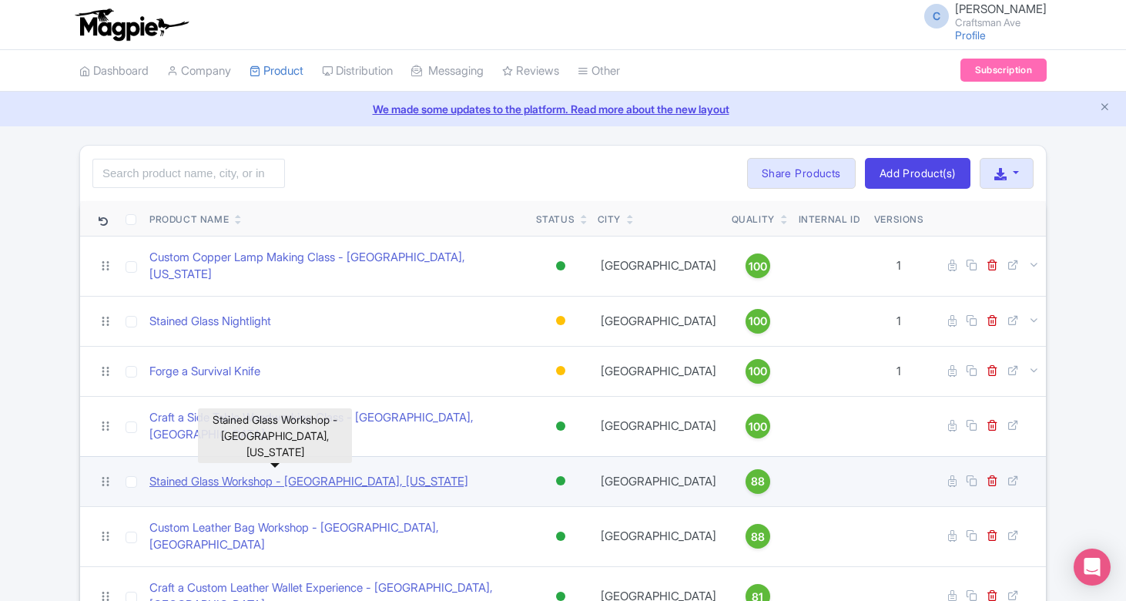
click at [267, 473] on link "Stained Glass Workshop - [GEOGRAPHIC_DATA], [US_STATE]" at bounding box center [308, 482] width 319 height 18
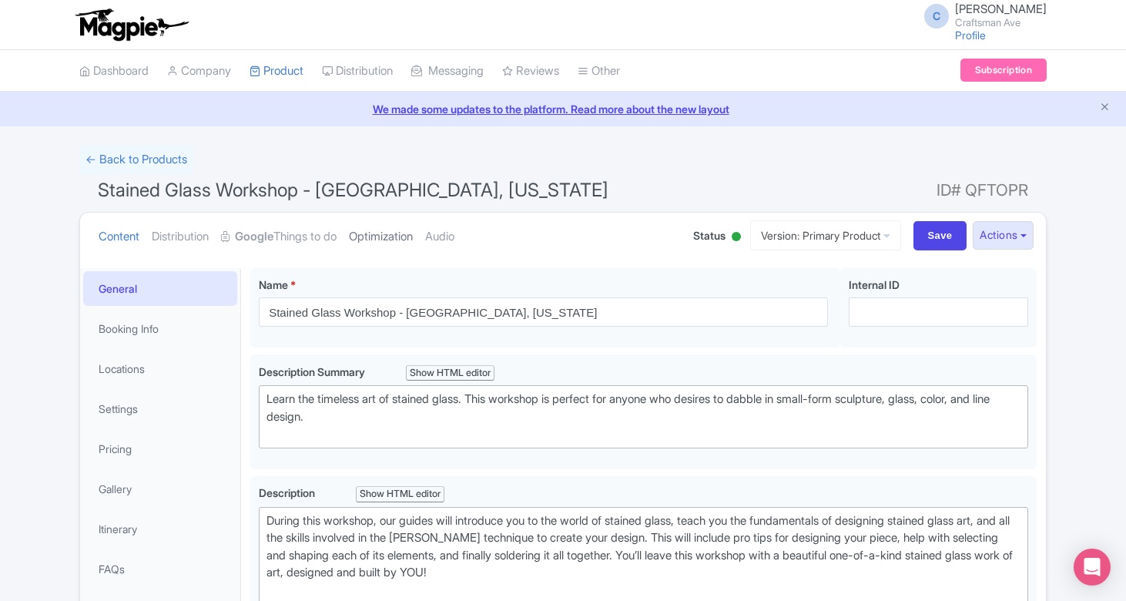
click at [377, 235] on link "Optimization" at bounding box center [381, 237] width 64 height 49
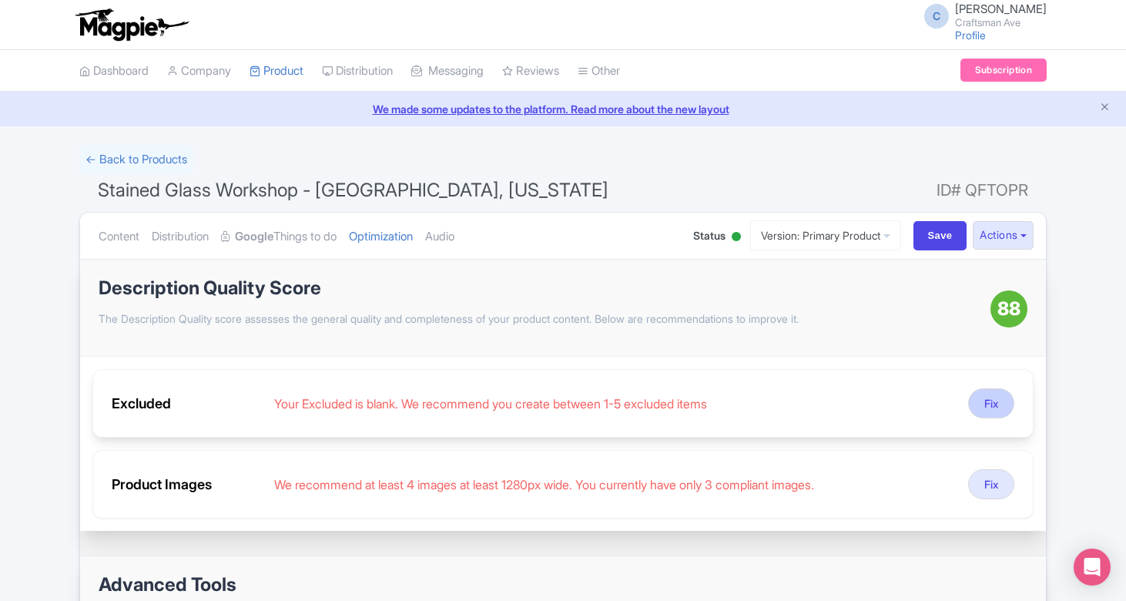
click at [985, 396] on button "Fix" at bounding box center [991, 403] width 46 height 30
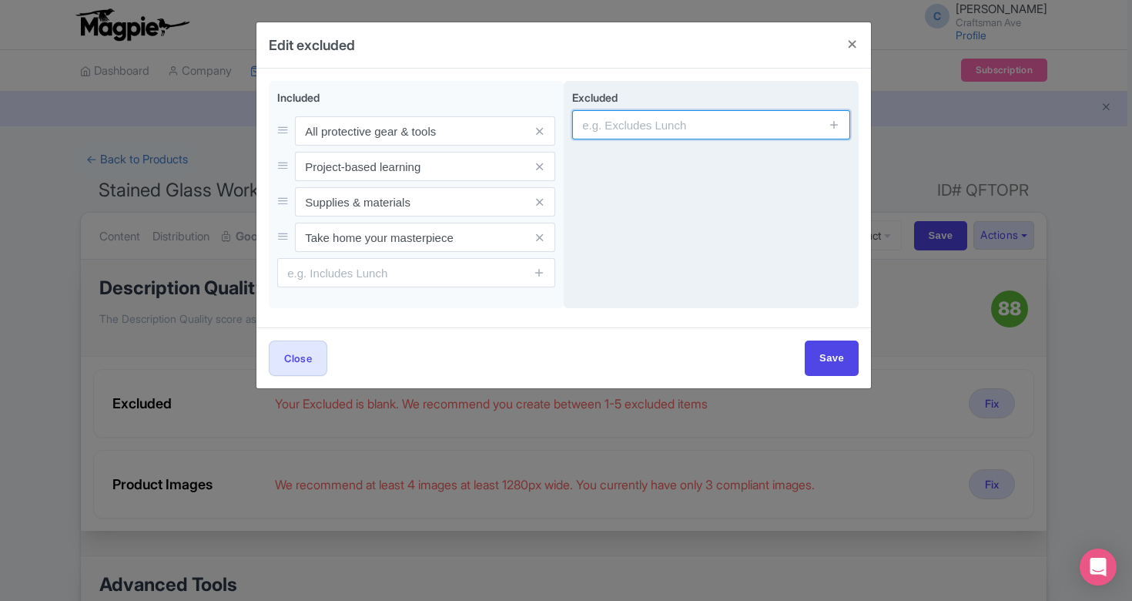
click at [656, 119] on input "text" at bounding box center [711, 124] width 278 height 29
paste input "NOTHING! We provide everything needed for the workshop"
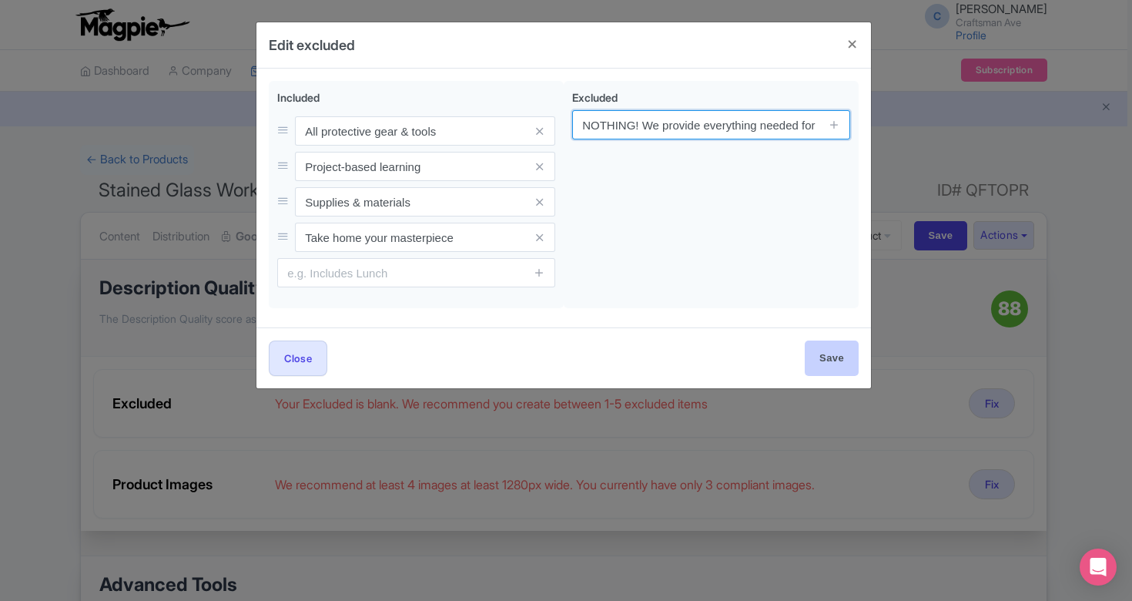
type input "NOTHING! We provide everything needed for the workshop"
click at [842, 354] on input "Save" at bounding box center [832, 357] width 54 height 35
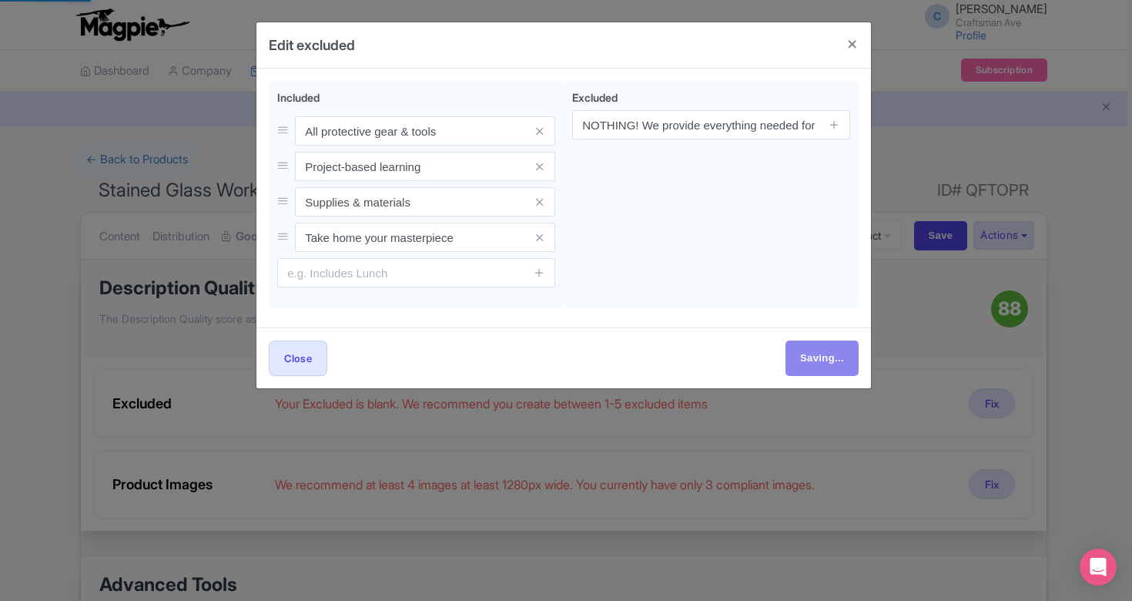
type input "Save"
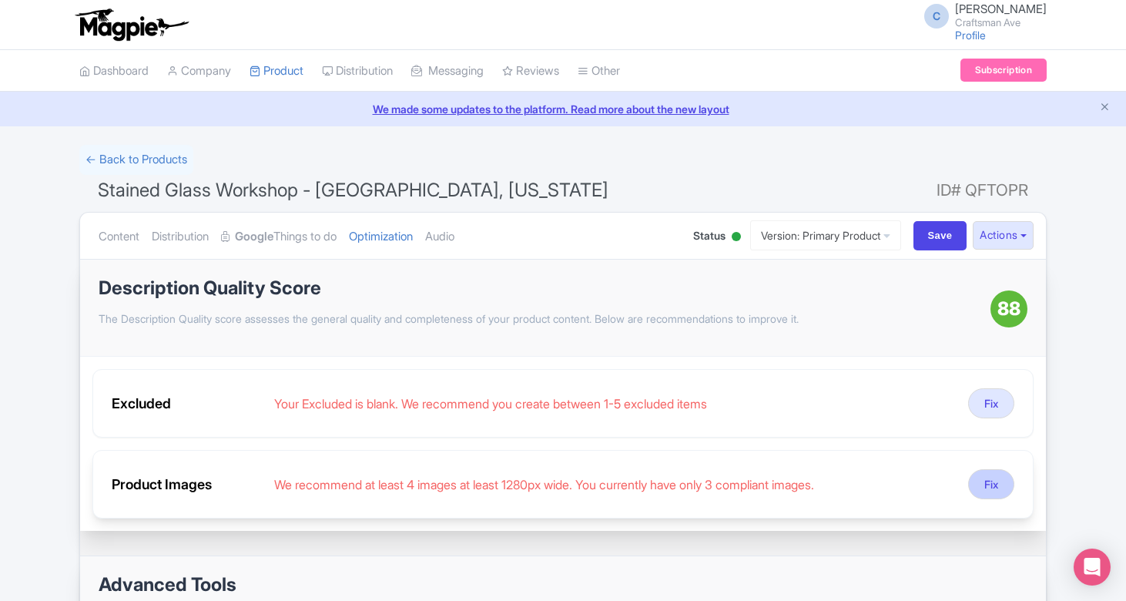
click at [1003, 481] on button "Fix" at bounding box center [991, 484] width 46 height 30
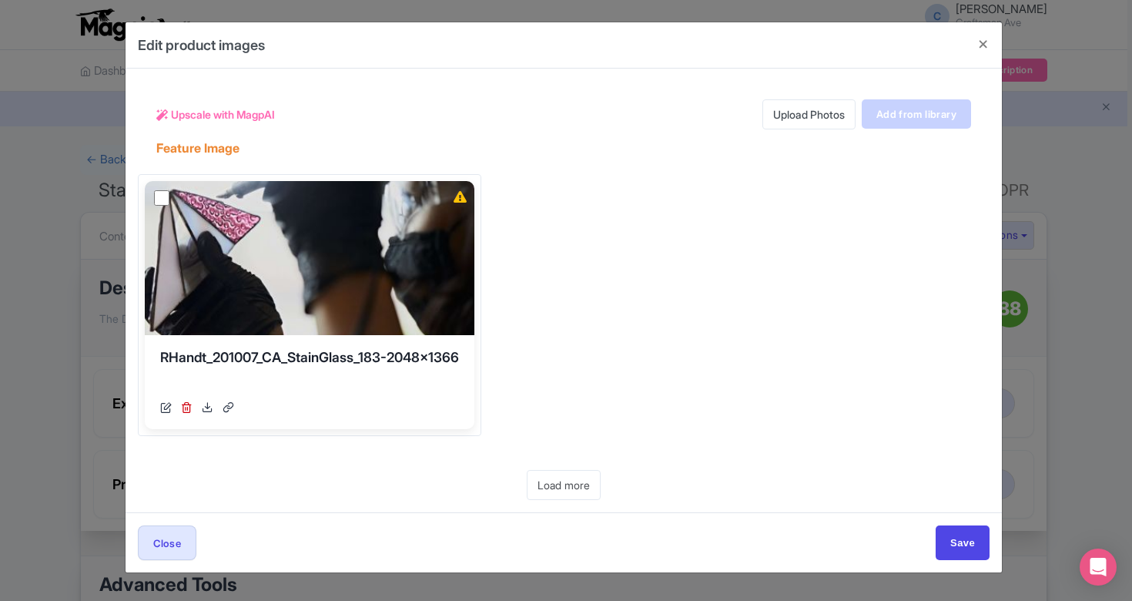
click at [935, 116] on link "Add from library" at bounding box center [916, 113] width 109 height 29
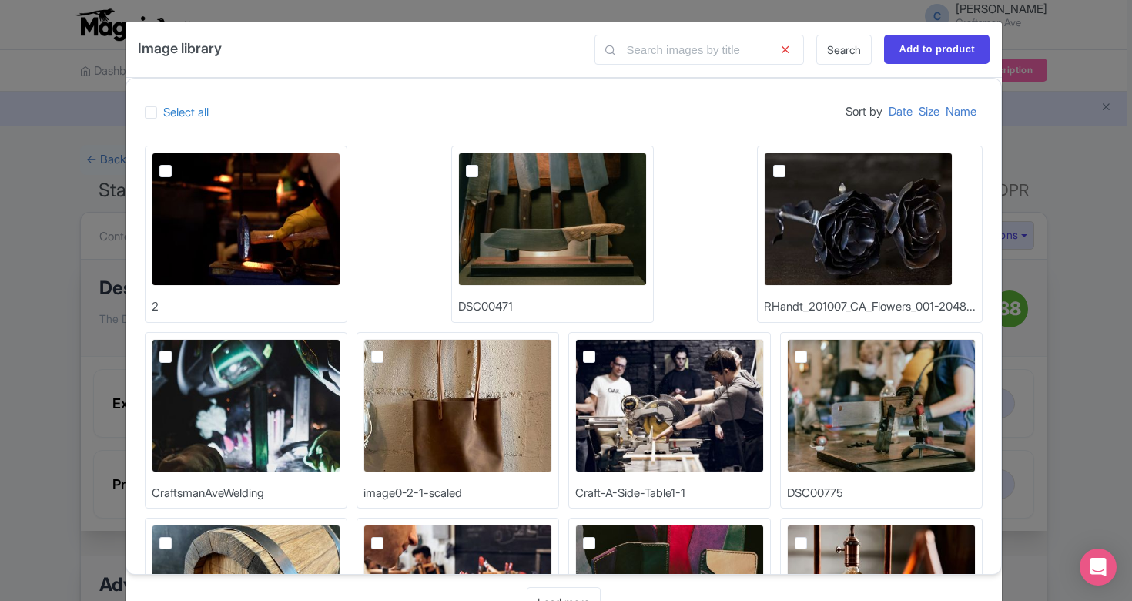
click at [1032, 154] on div "Image library Search Add to product Select all Sort by Date Size Name 2 DSC0047…" at bounding box center [566, 300] width 1132 height 601
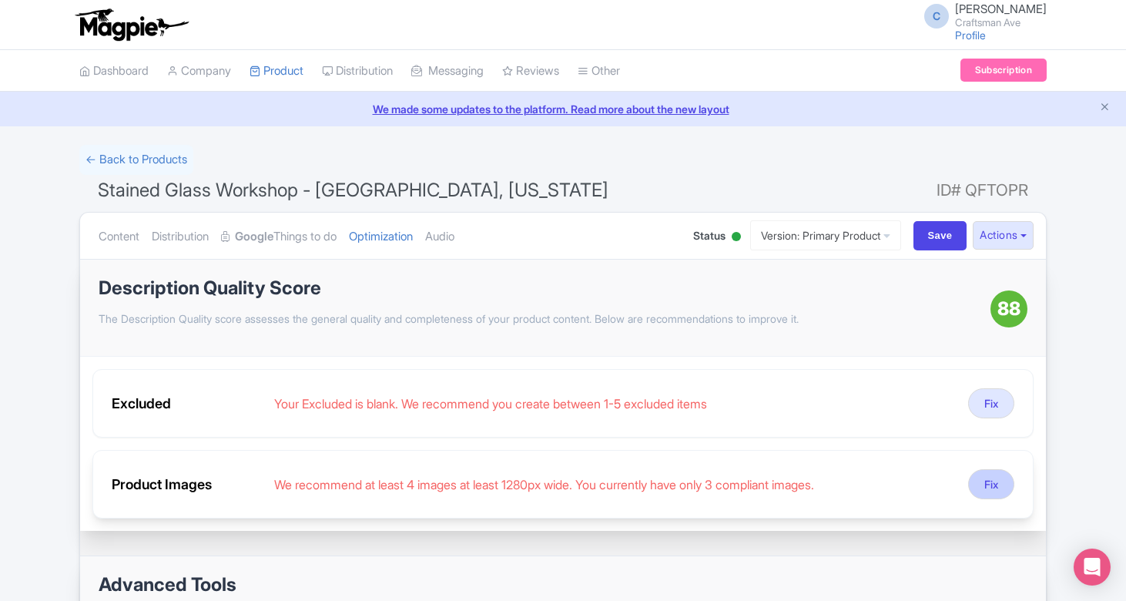
click at [993, 473] on button "Fix" at bounding box center [991, 484] width 46 height 30
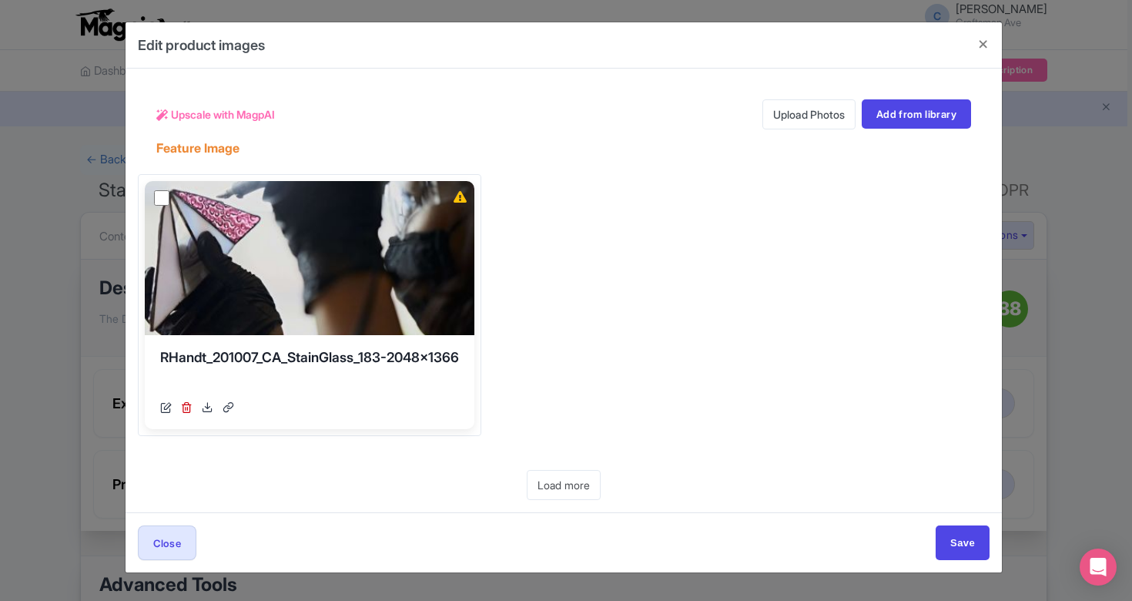
click at [786, 112] on link "Upload Photos" at bounding box center [808, 114] width 93 height 30
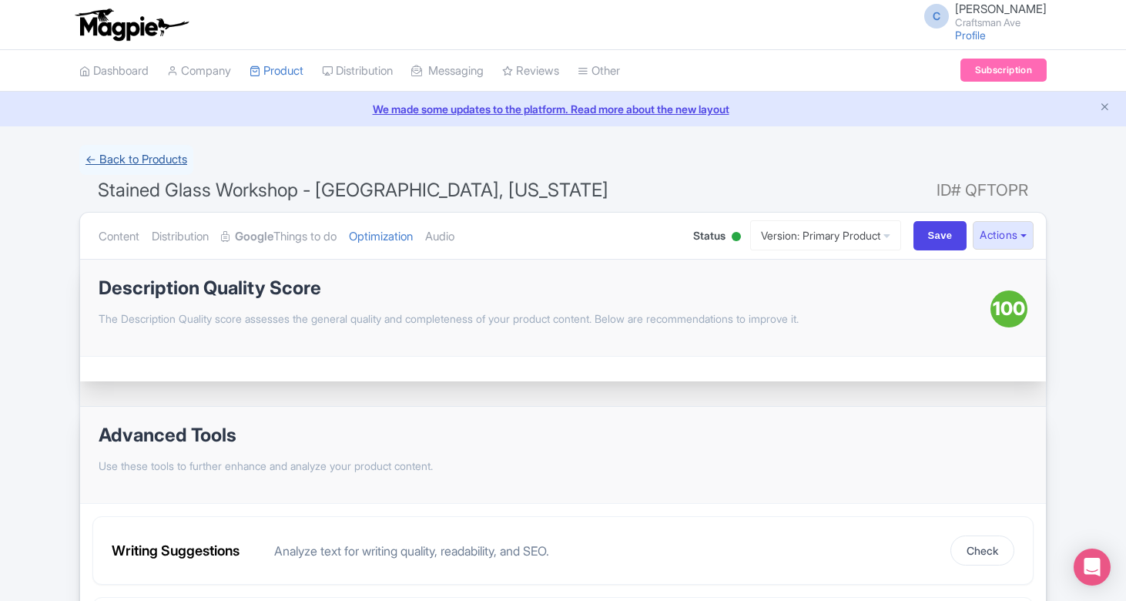
click at [142, 157] on link "← Back to Products" at bounding box center [136, 160] width 114 height 30
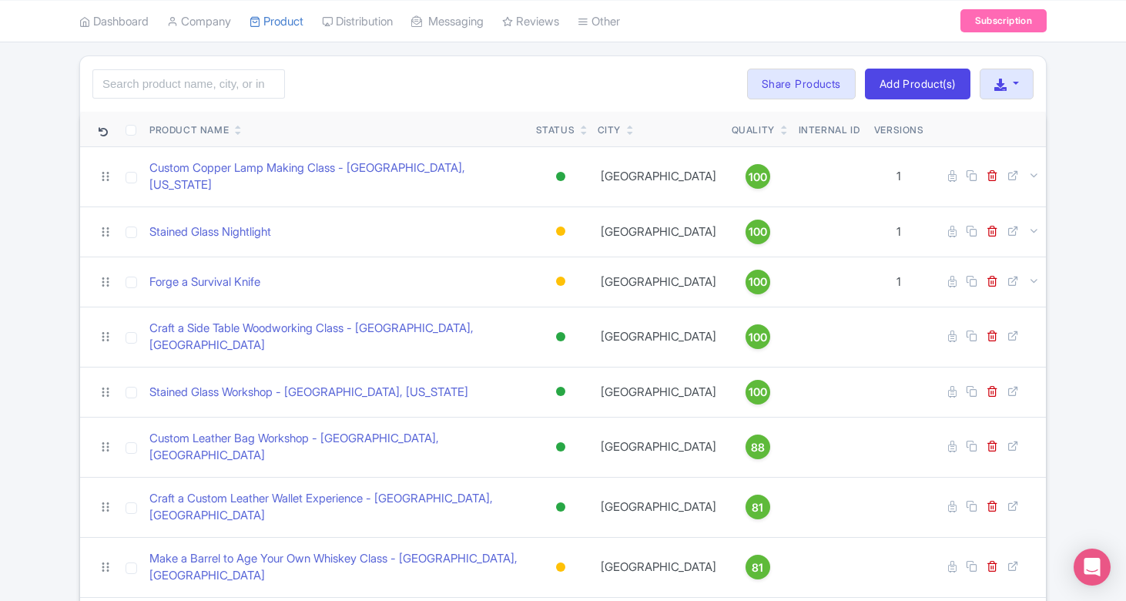
scroll to position [35, 0]
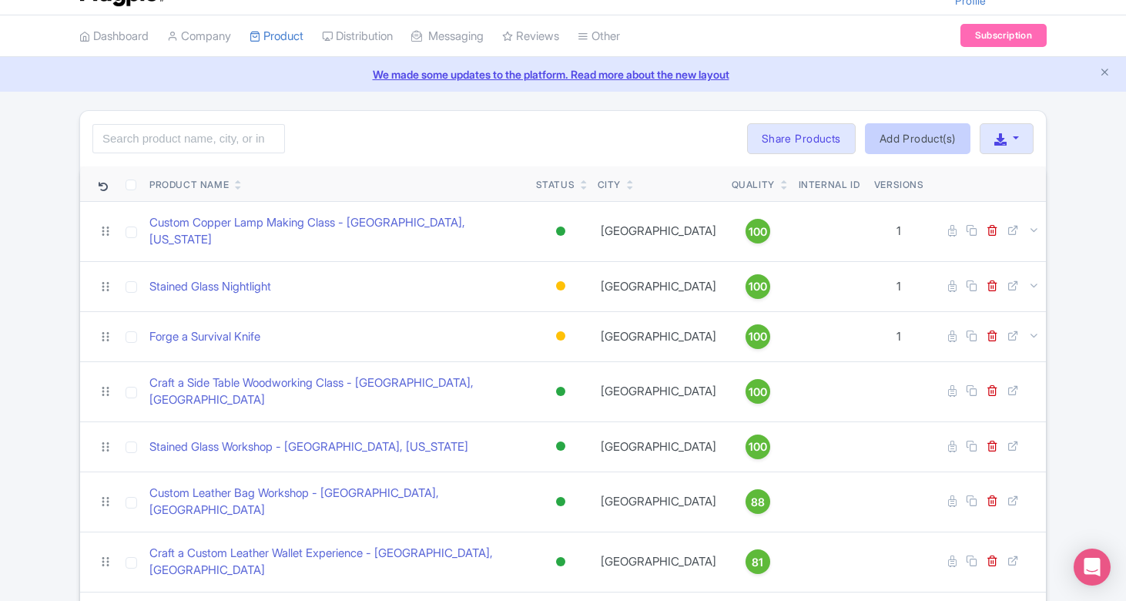
click at [899, 140] on link "Add Product(s)" at bounding box center [918, 138] width 106 height 31
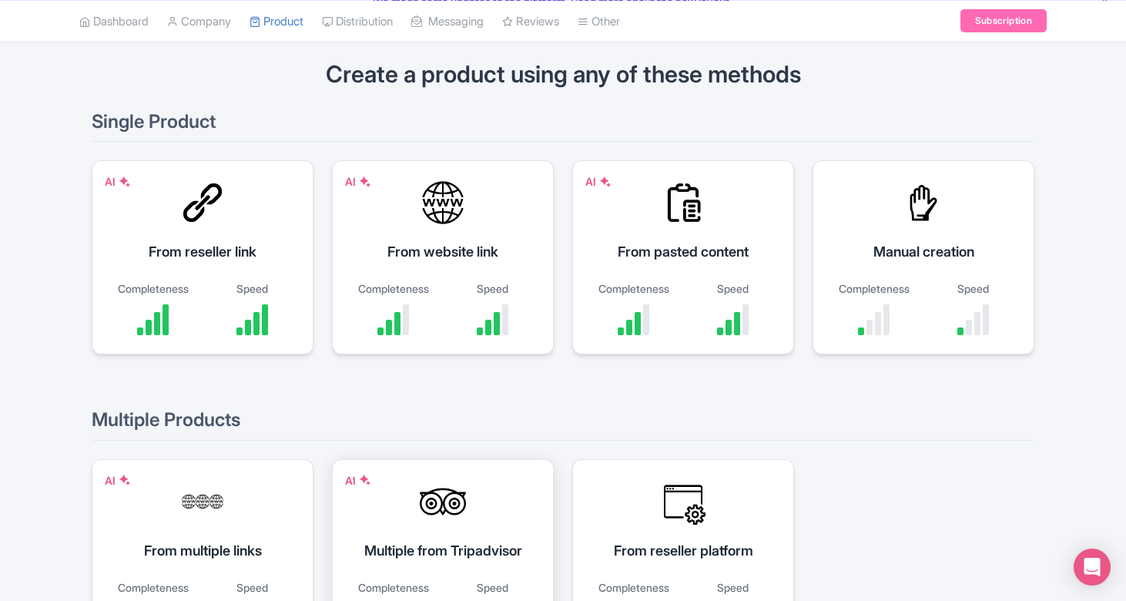
scroll to position [60, 0]
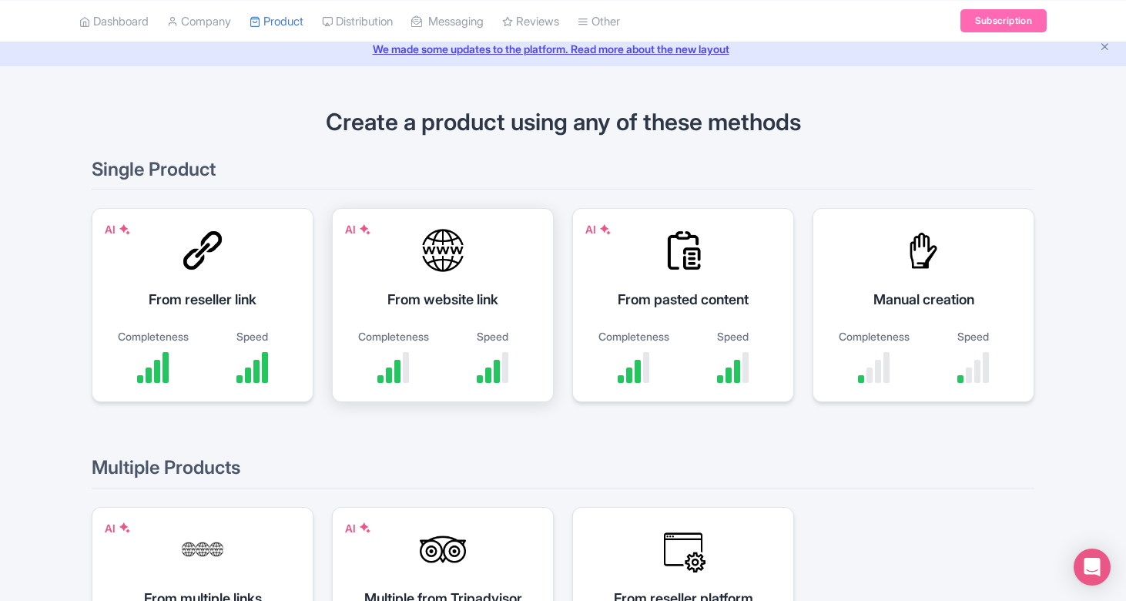
click at [473, 271] on div "AI From website link Completeness Speed" at bounding box center [443, 305] width 222 height 194
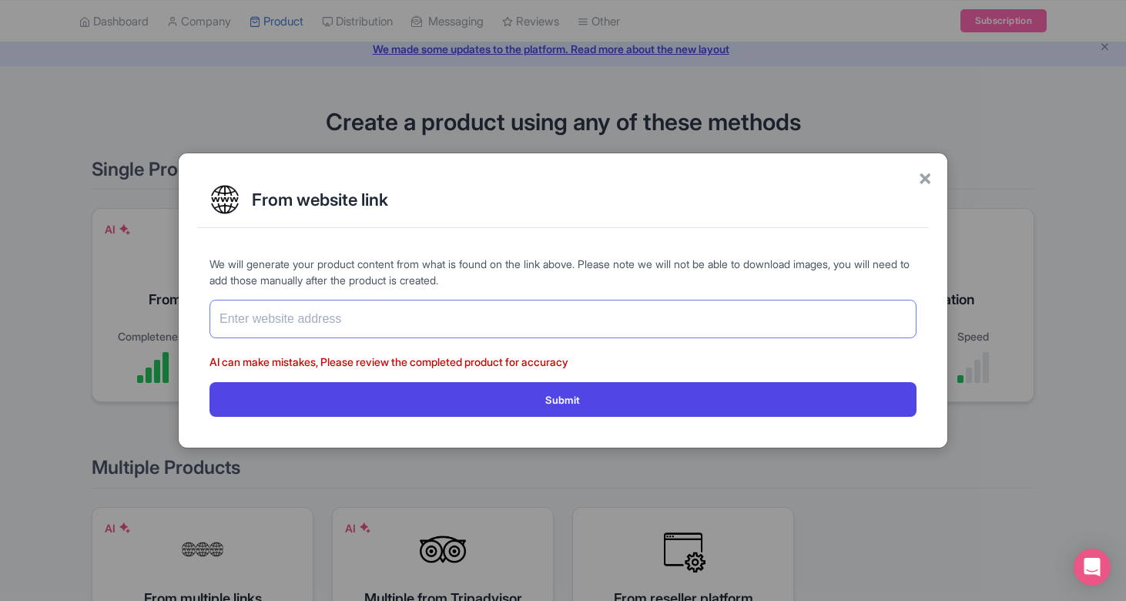
click at [440, 317] on input "text" at bounding box center [562, 319] width 707 height 39
paste input "https://craftsmanave.com/make-a-custom-chef-knife/"
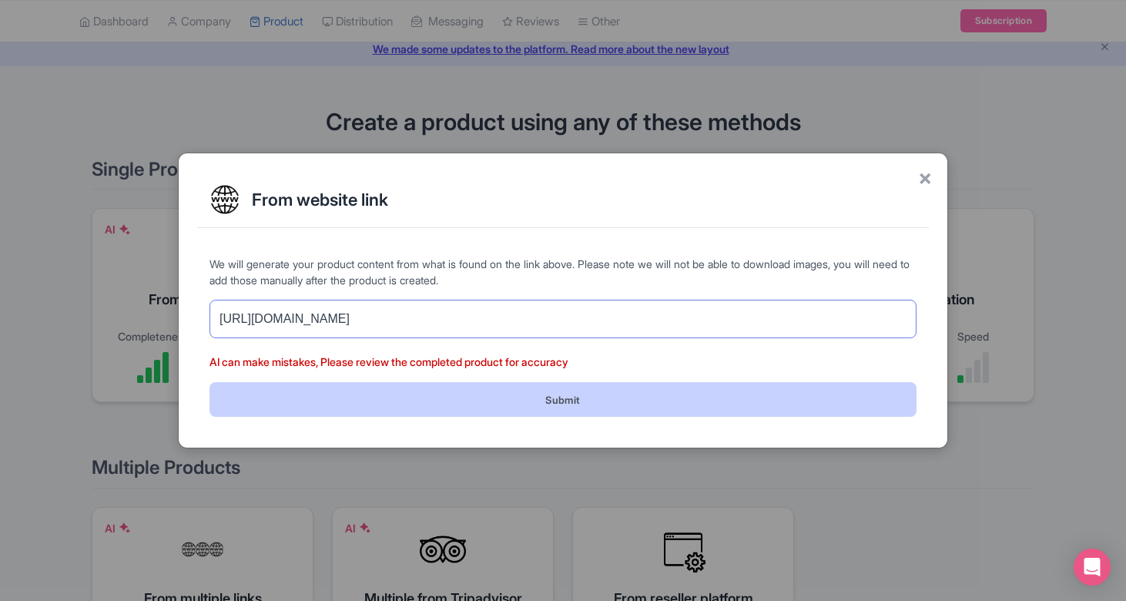
type input "https://craftsmanave.com/make-a-custom-chef-knife/"
click at [486, 400] on button "Submit" at bounding box center [562, 399] width 707 height 35
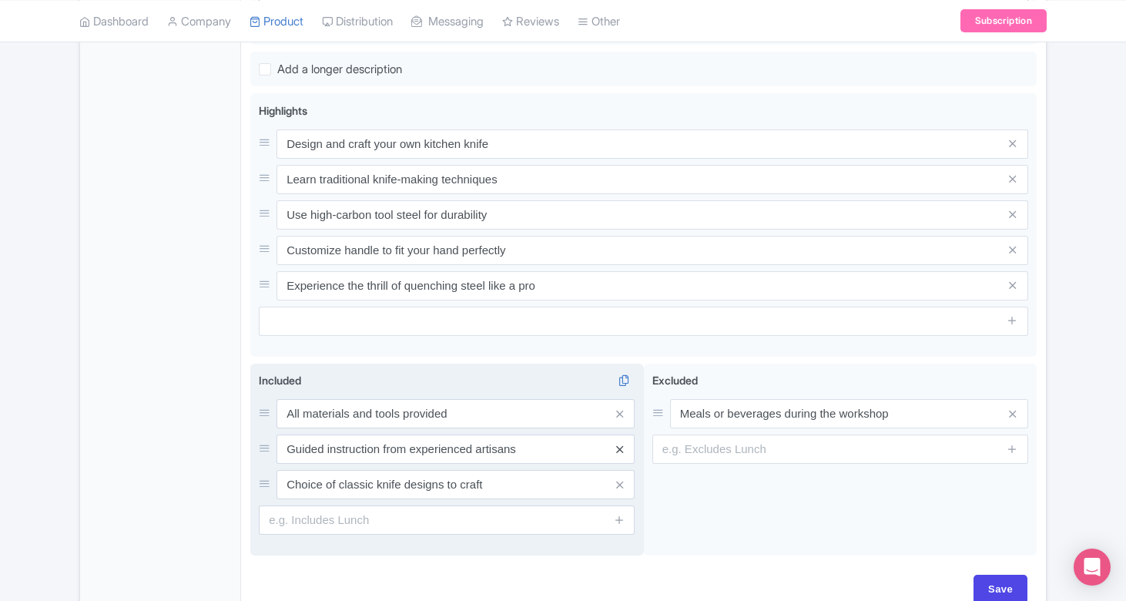
scroll to position [621, 0]
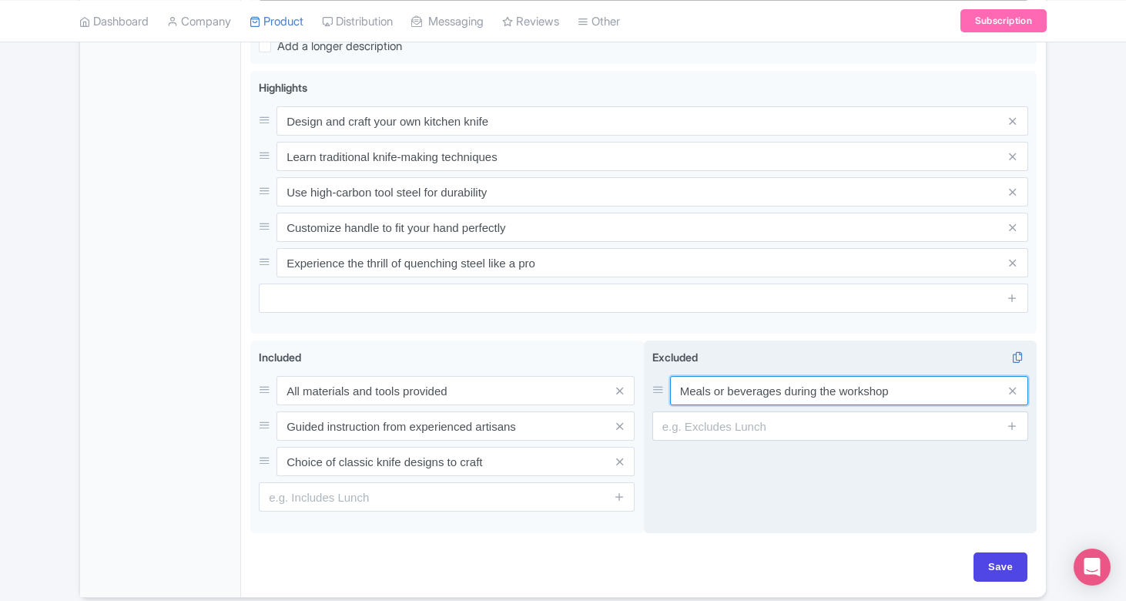
drag, startPoint x: 909, startPoint y: 405, endPoint x: 665, endPoint y: 381, distance: 245.3
click at [665, 381] on div "Meals or beverages during the workshop" at bounding box center [840, 390] width 376 height 29
paste input "NOTHING! We provide everything needed for"
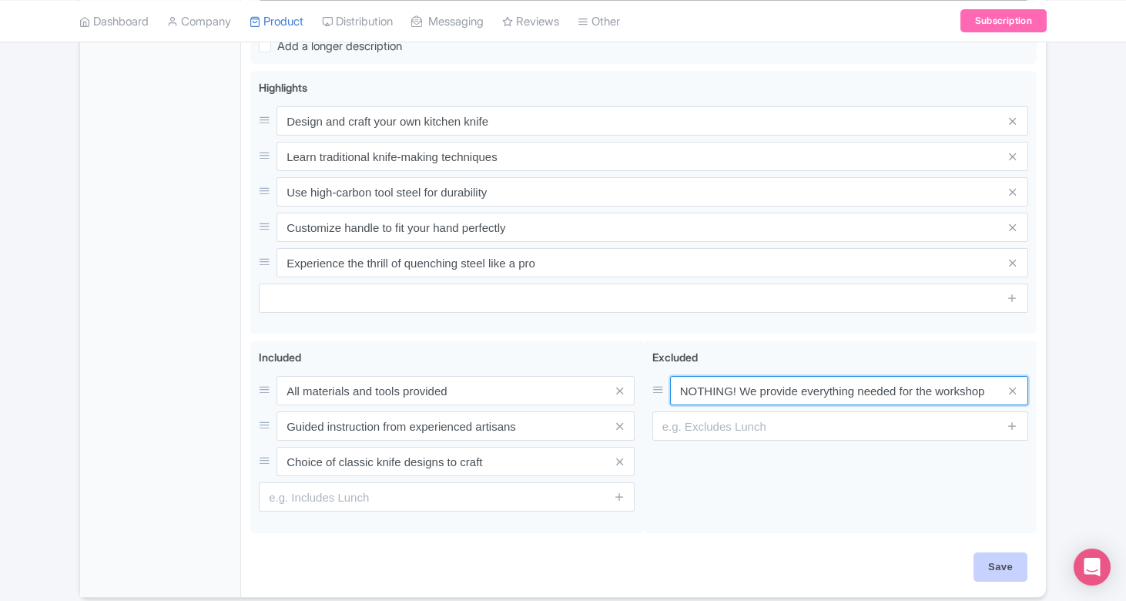
type input "NOTHING! We provide everything needed for the workshop"
click at [990, 558] on input "Save" at bounding box center [1000, 566] width 54 height 29
type input "Saving..."
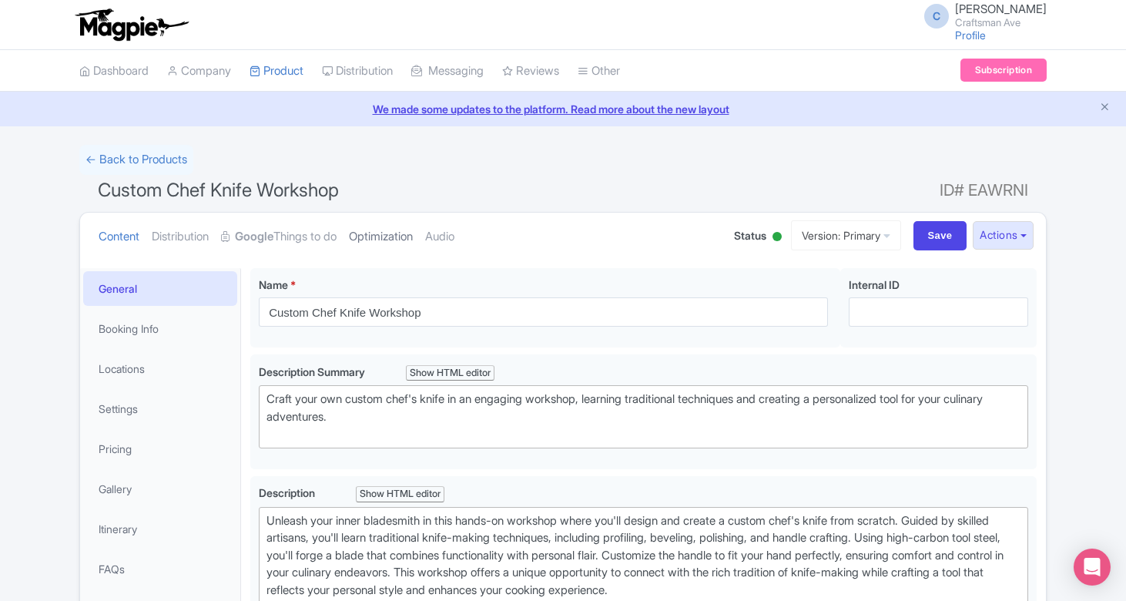
click at [413, 237] on link "Optimization" at bounding box center [381, 237] width 64 height 49
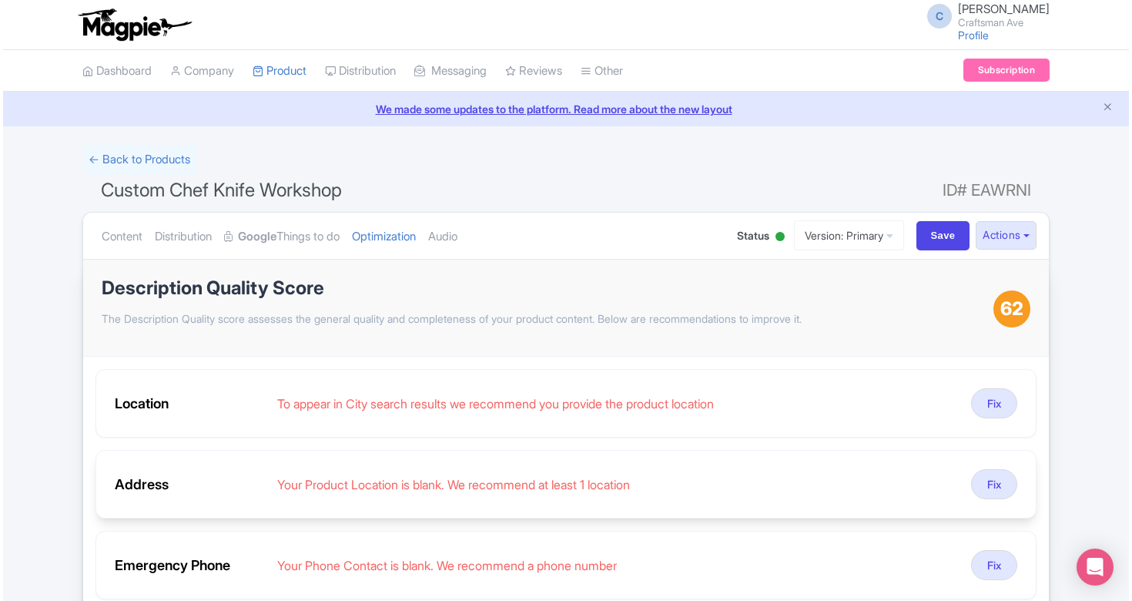
scroll to position [240, 0]
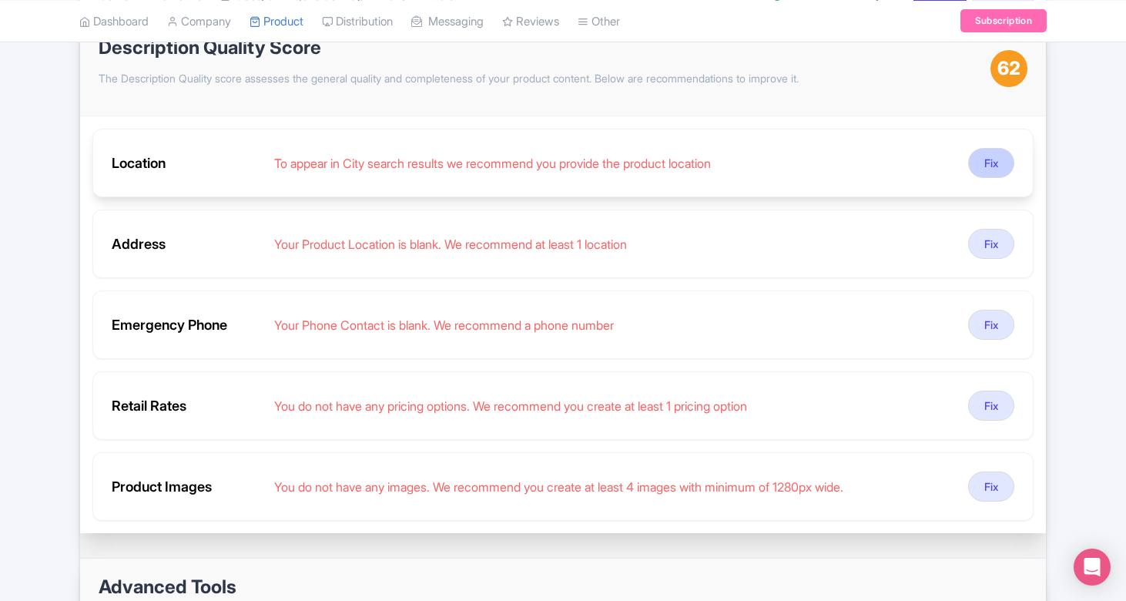
click at [993, 162] on button "Fix" at bounding box center [991, 163] width 46 height 30
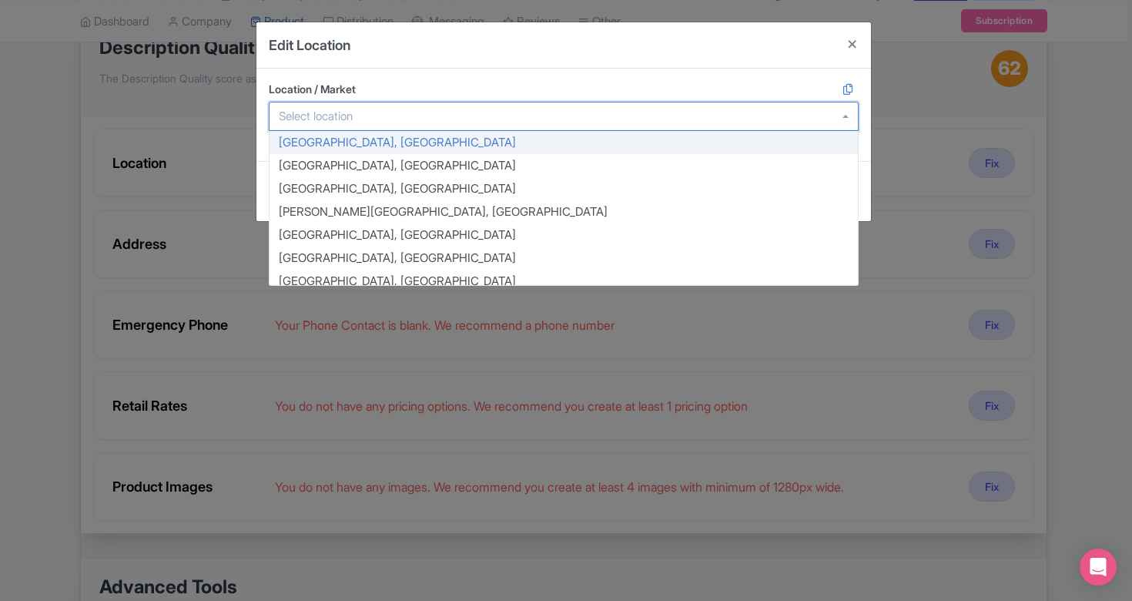
click at [353, 117] on input "Location / Market" at bounding box center [320, 116] width 83 height 14
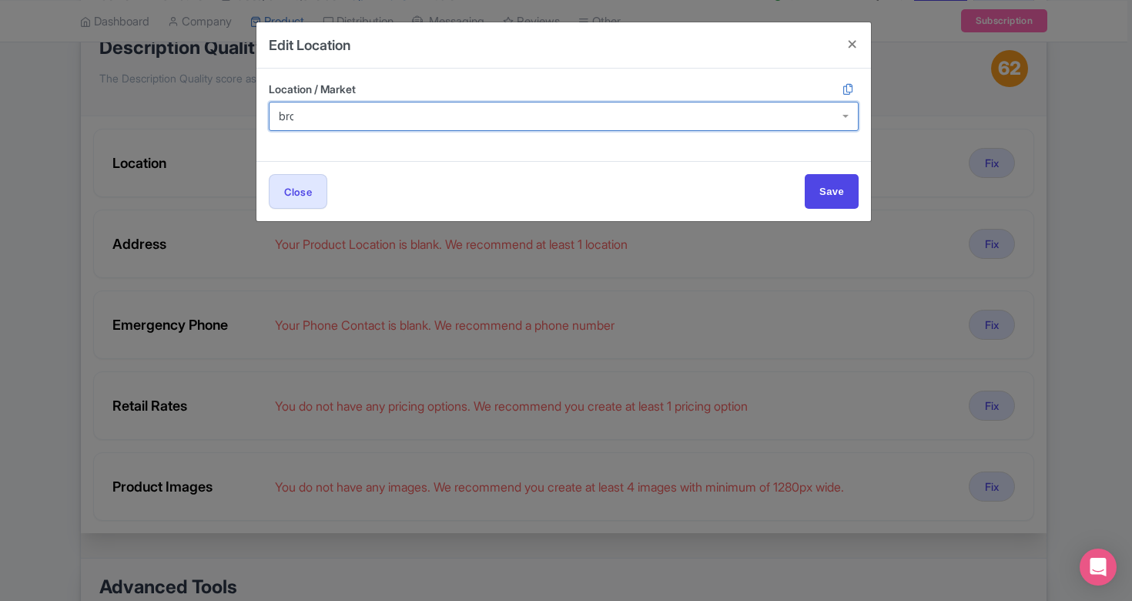
type input "broo"
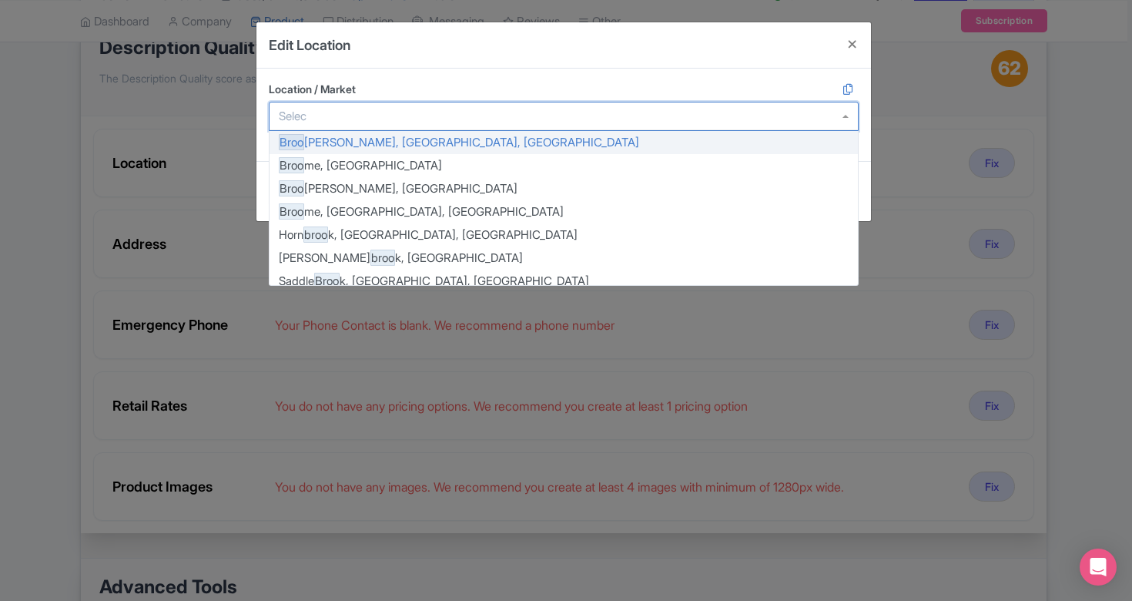
drag, startPoint x: 353, startPoint y: 117, endPoint x: 354, endPoint y: 141, distance: 23.9
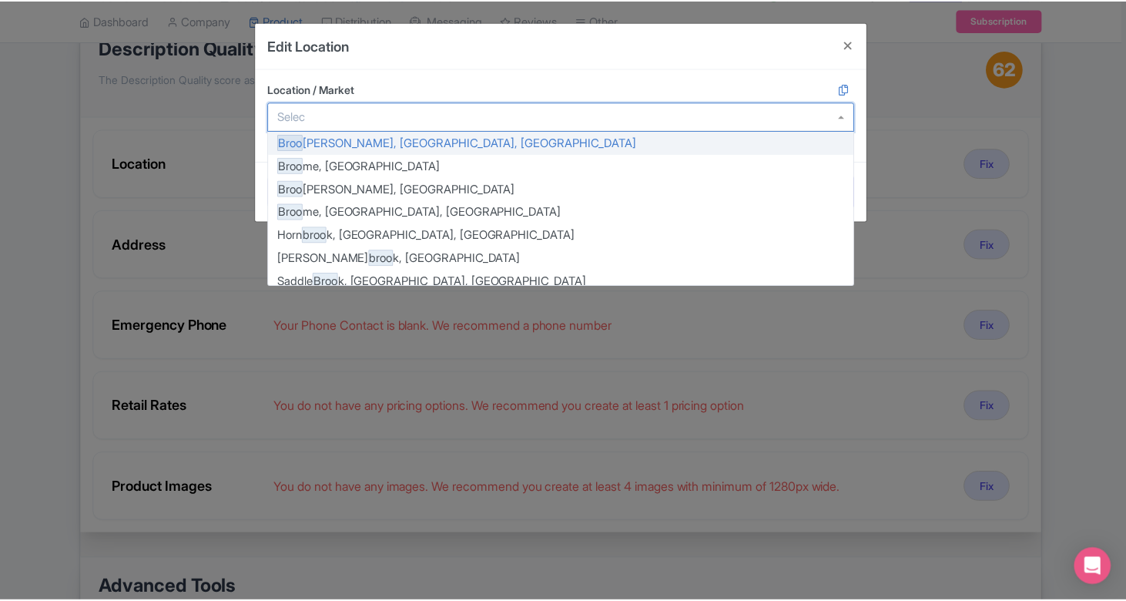
scroll to position [0, 0]
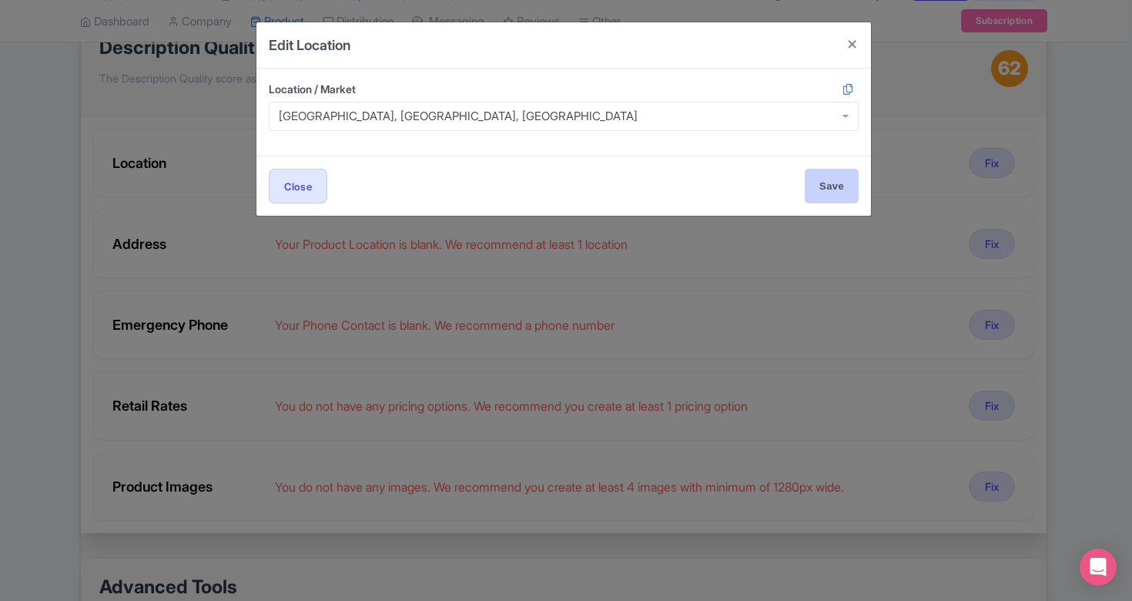
click at [840, 178] on input "Save" at bounding box center [832, 186] width 54 height 35
type input "Save"
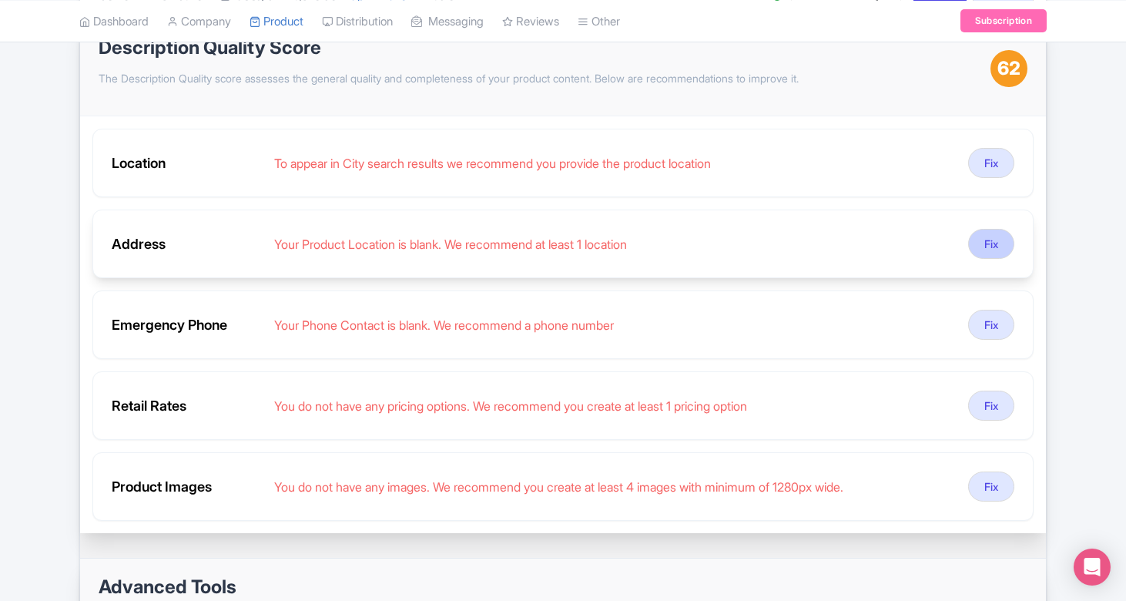
click at [992, 240] on button "Fix" at bounding box center [991, 244] width 46 height 30
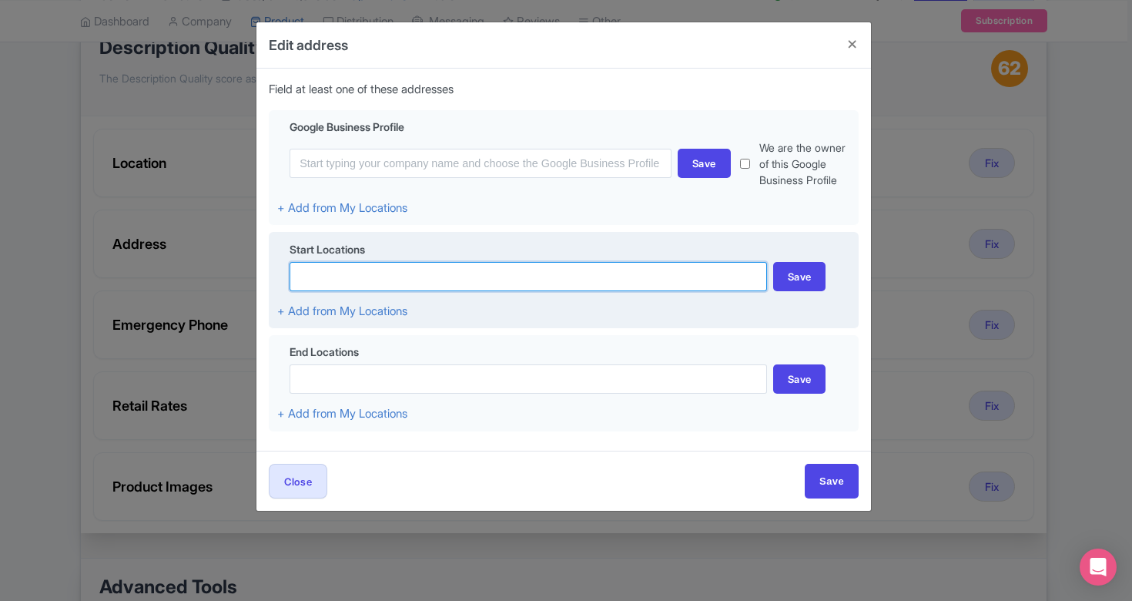
click at [413, 276] on input at bounding box center [528, 276] width 477 height 29
paste input "117 11th Street Brooklyn, NY 11215"
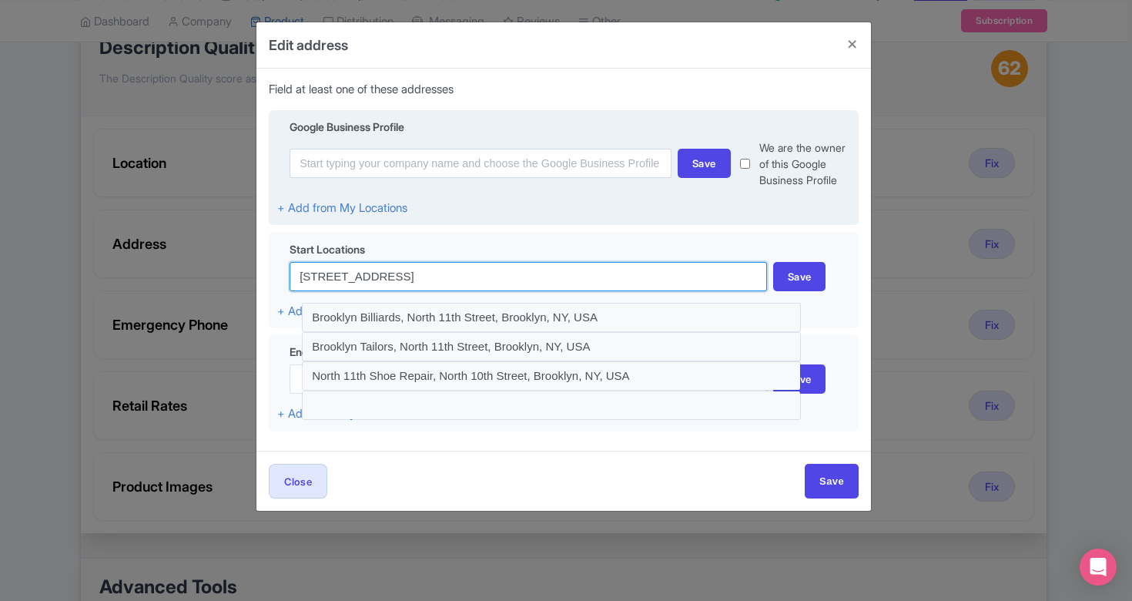
type input "117 11th Street Brooklyn, NY 11215"
click at [832, 479] on input "Save" at bounding box center [832, 481] width 54 height 35
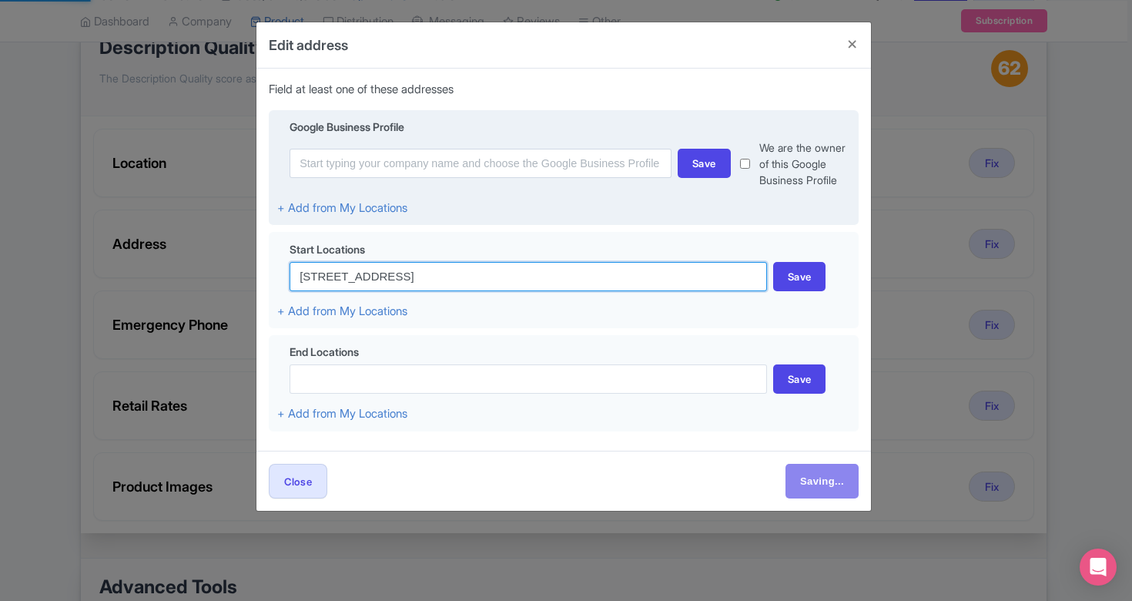
type input "Save"
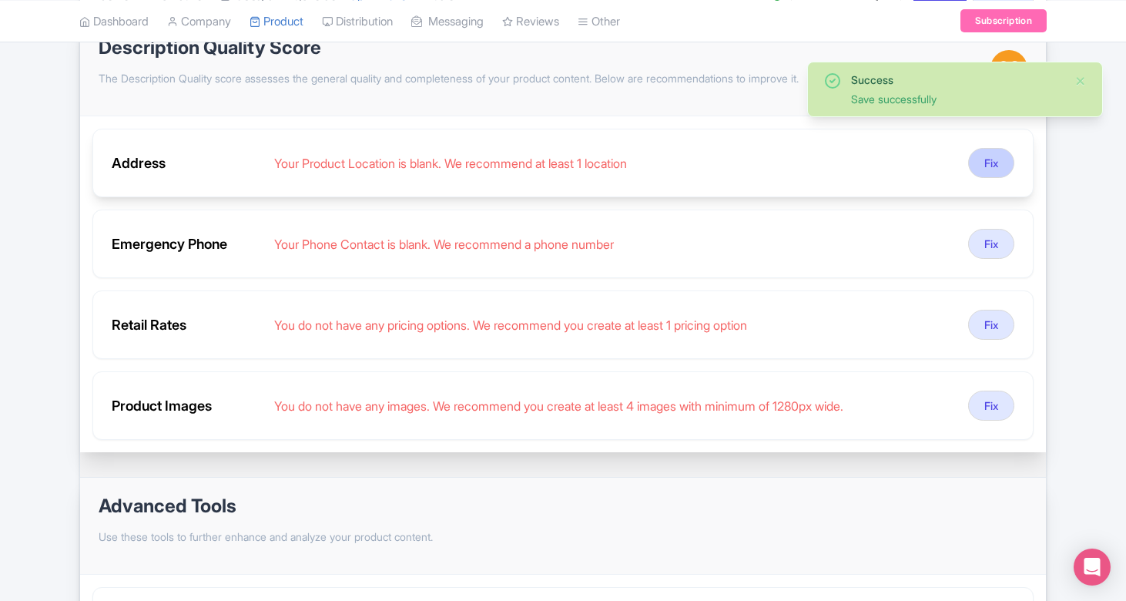
click at [985, 155] on button "Fix" at bounding box center [991, 163] width 46 height 30
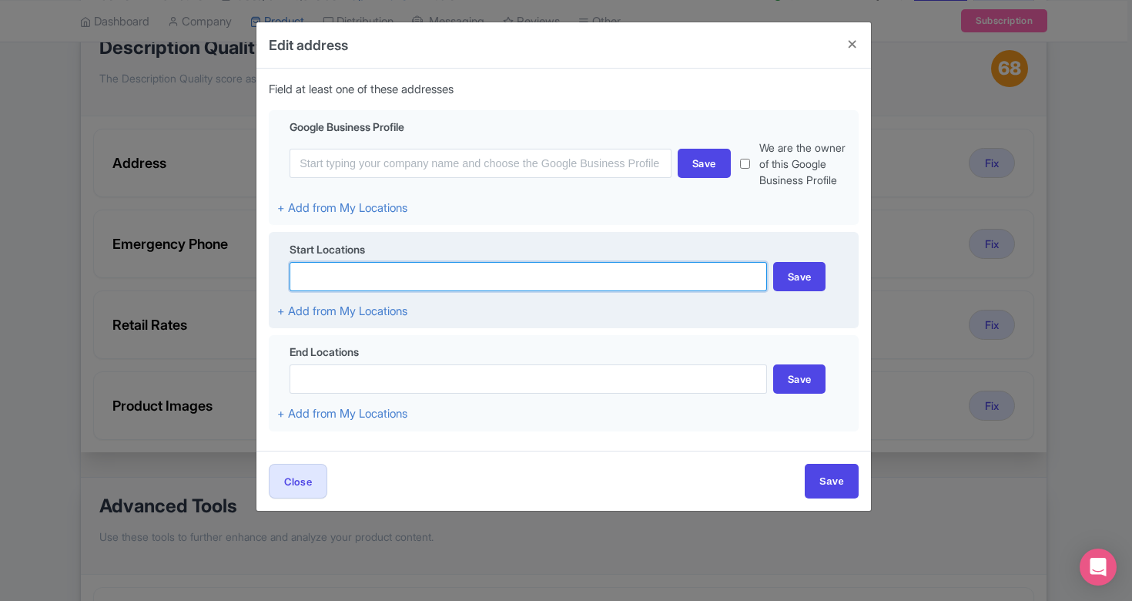
click at [454, 274] on input at bounding box center [528, 276] width 477 height 29
paste input "117 11th Street Brooklyn, NY 11215"
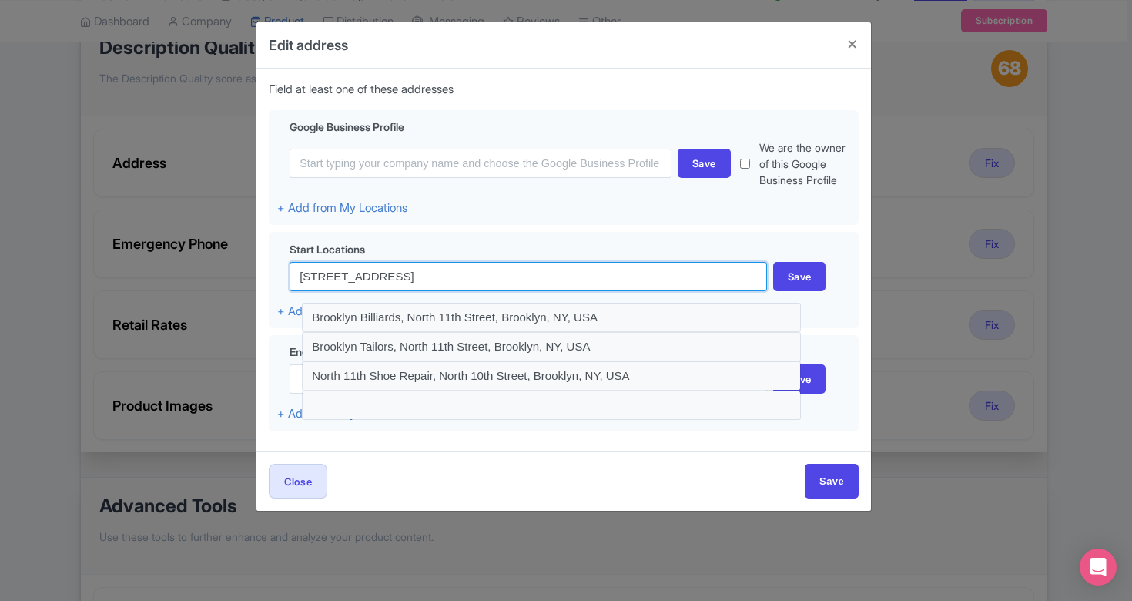
type input "117 11th Street Brooklyn, NY 11215"
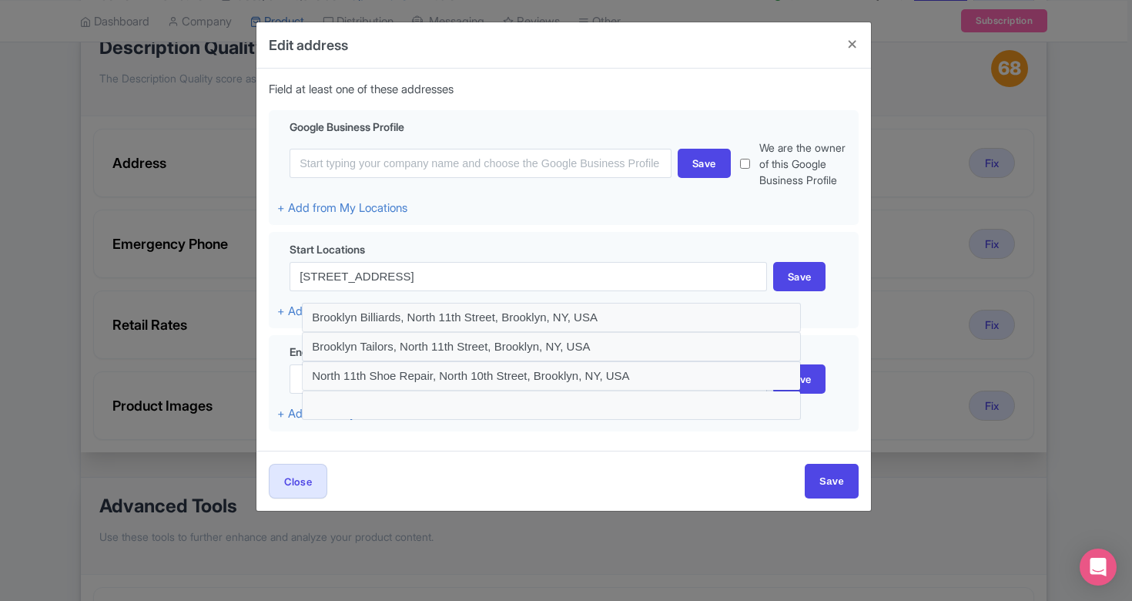
click at [403, 470] on div "Close Save" at bounding box center [564, 481] width 590 height 35
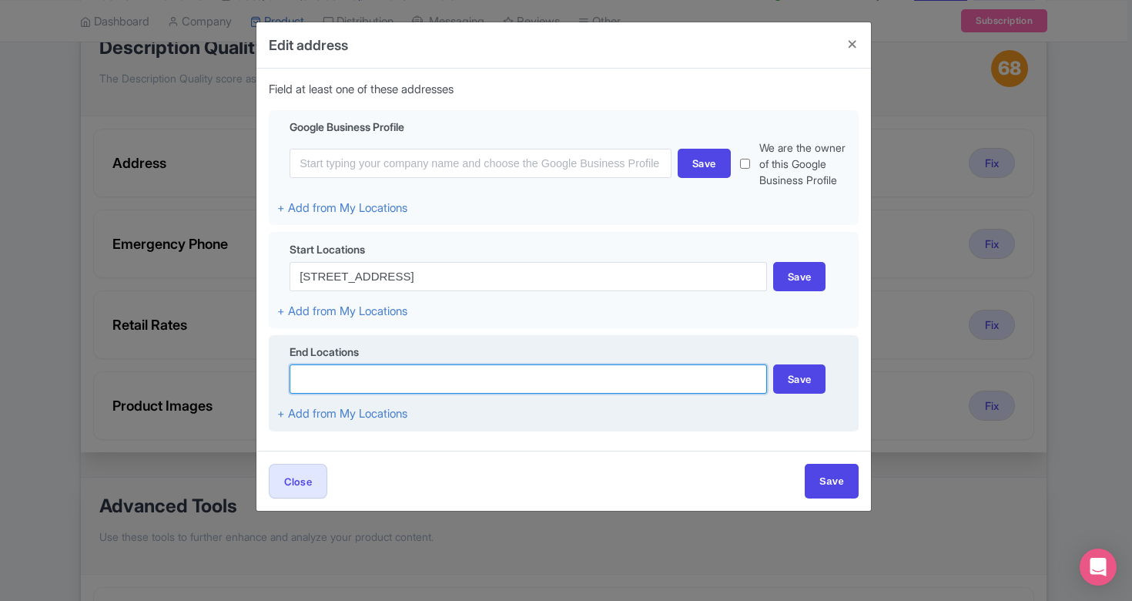
click at [373, 377] on input at bounding box center [528, 378] width 477 height 29
paste input "117 11th Street Brooklyn, NY 11215"
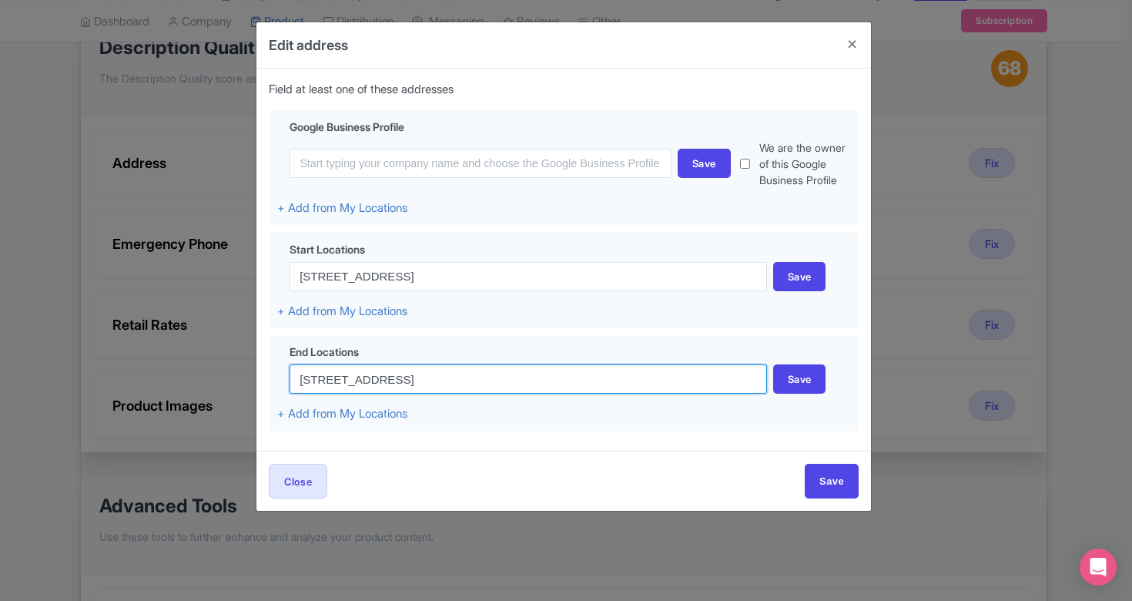
type input "117 11th Street Brooklyn, NY 11215"
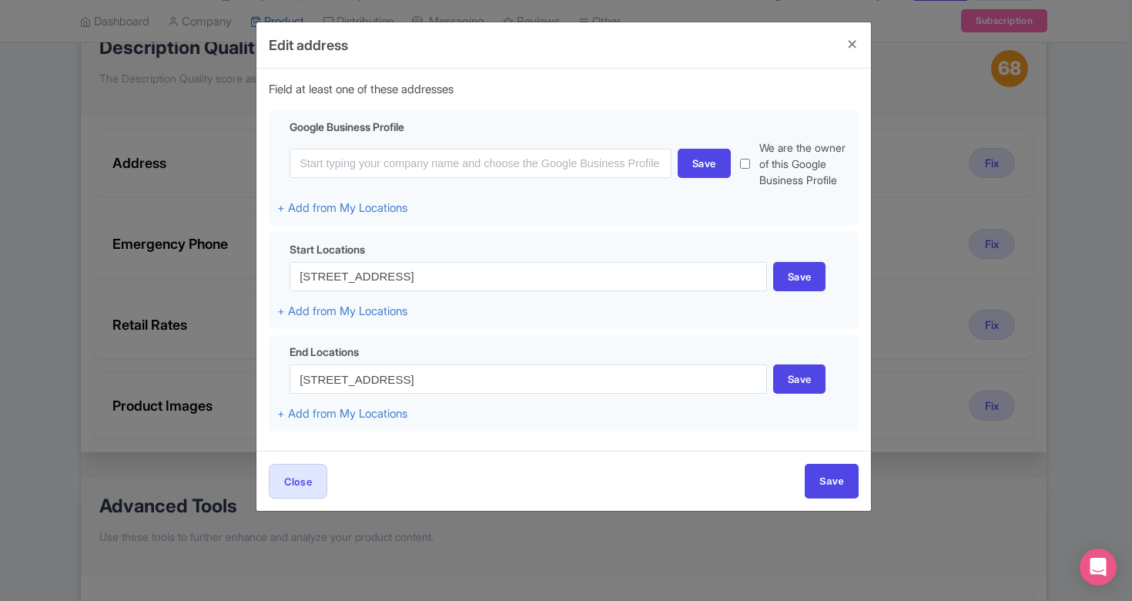
click at [382, 460] on div "Close Save" at bounding box center [563, 481] width 615 height 60
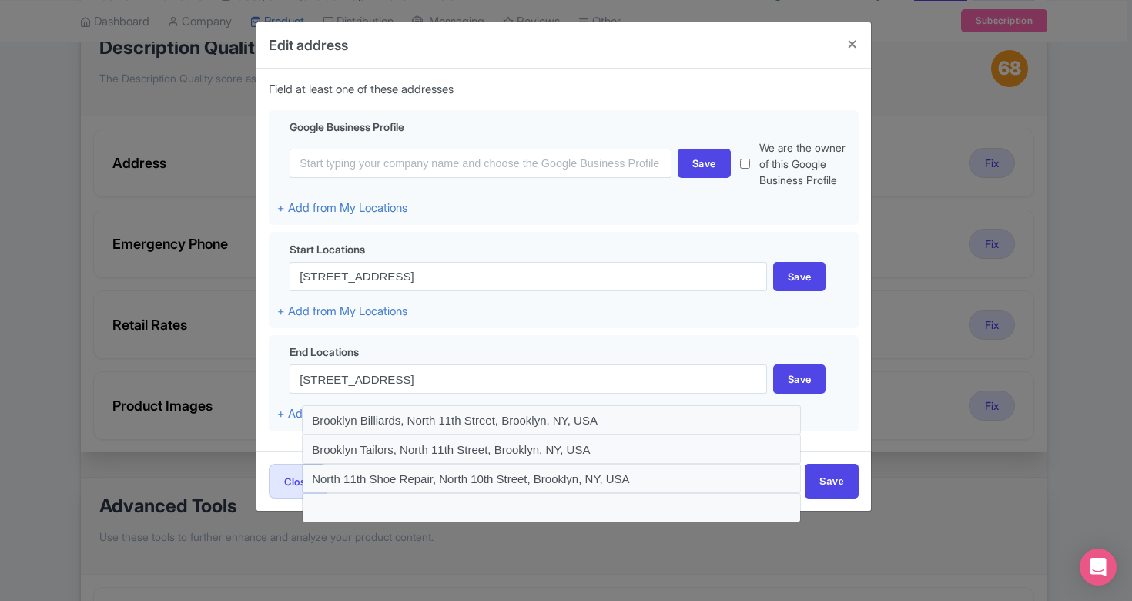
click at [836, 460] on div "Close Save" at bounding box center [563, 481] width 615 height 60
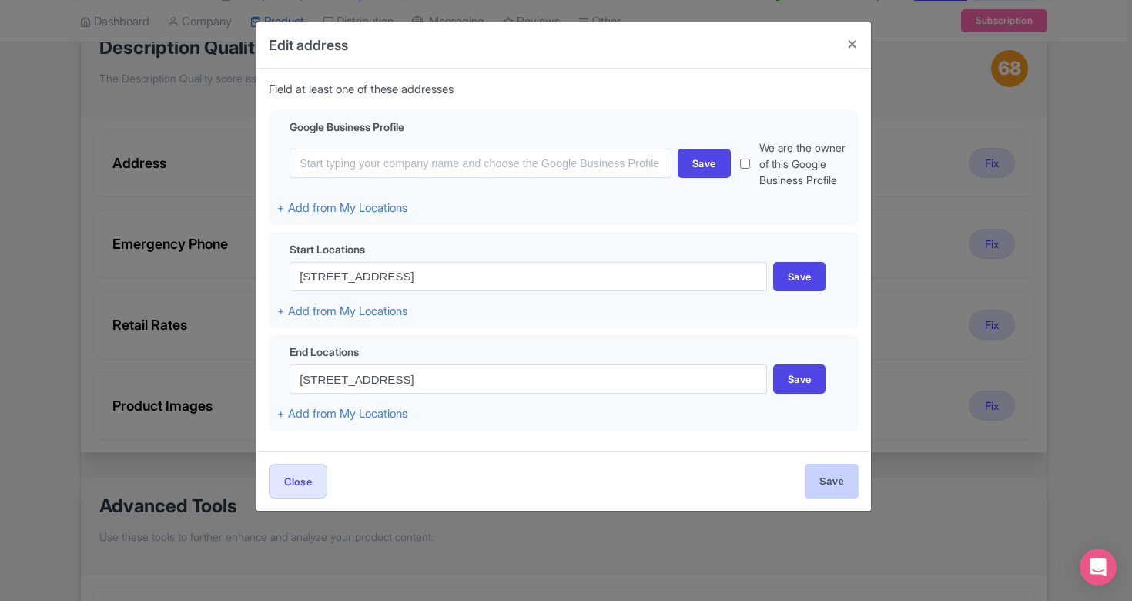
click at [836, 473] on input "Save" at bounding box center [832, 481] width 54 height 35
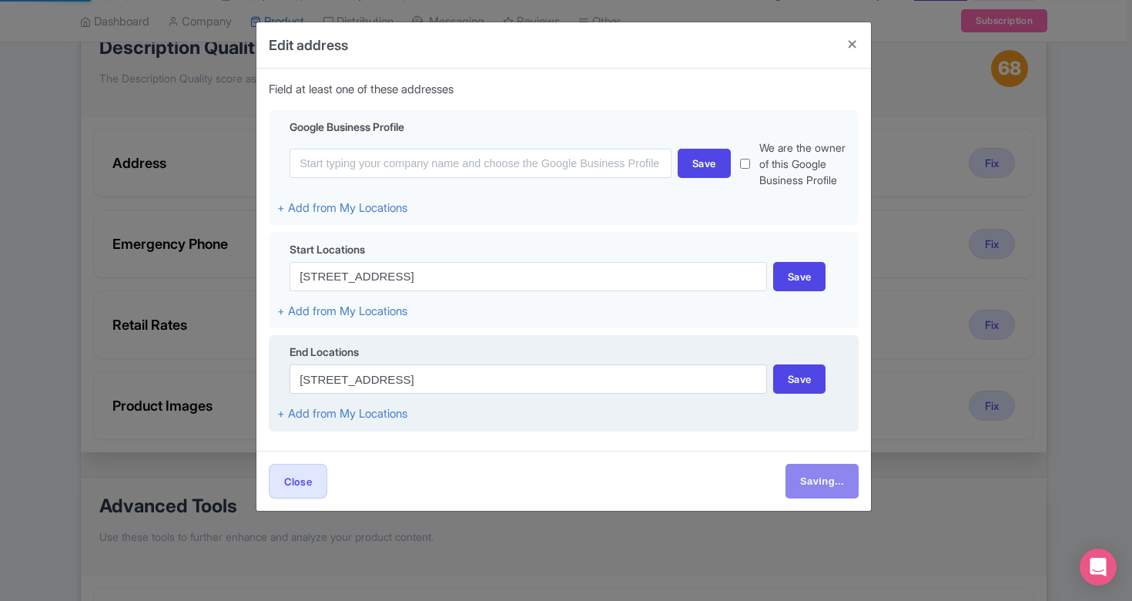
type input "Save"
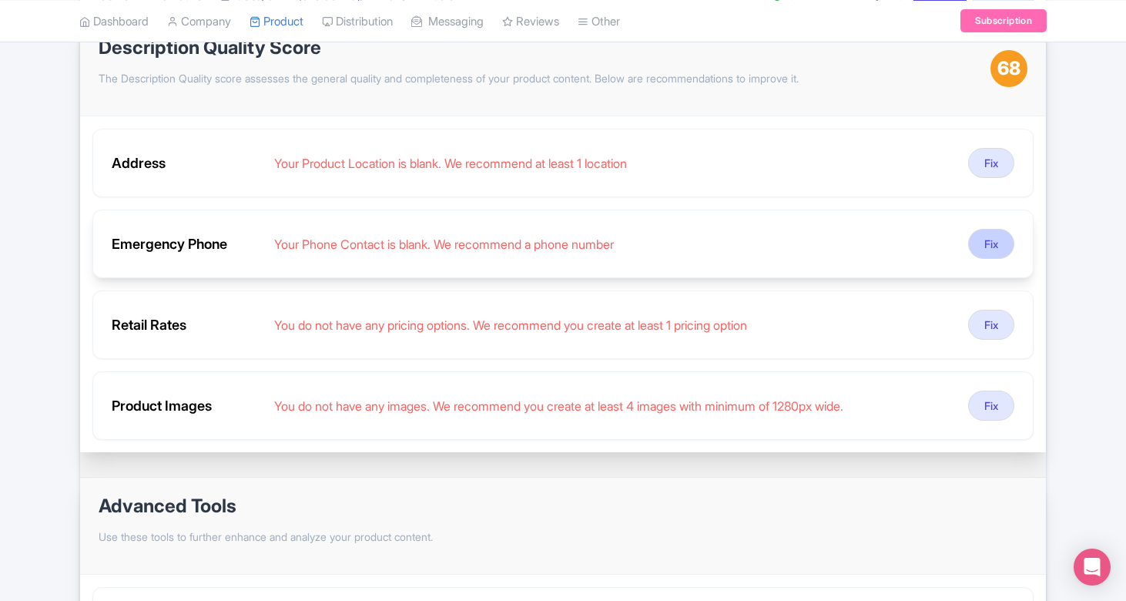
click at [993, 243] on button "Fix" at bounding box center [991, 244] width 46 height 30
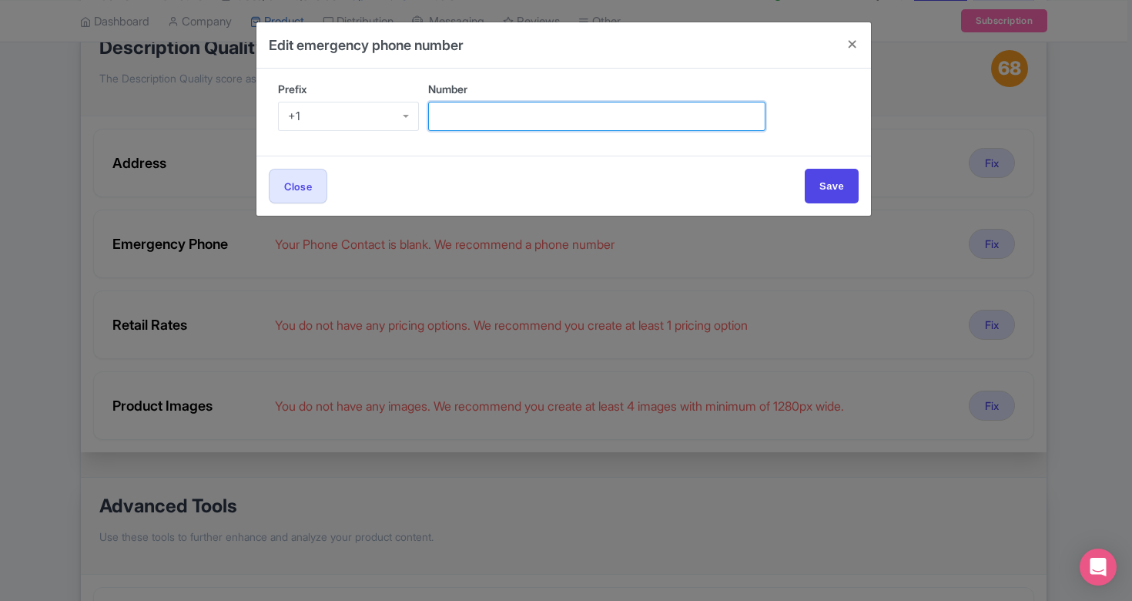
paste input "‪(929) 266-3494‬"
type input "‪(929) 266-3494‬"
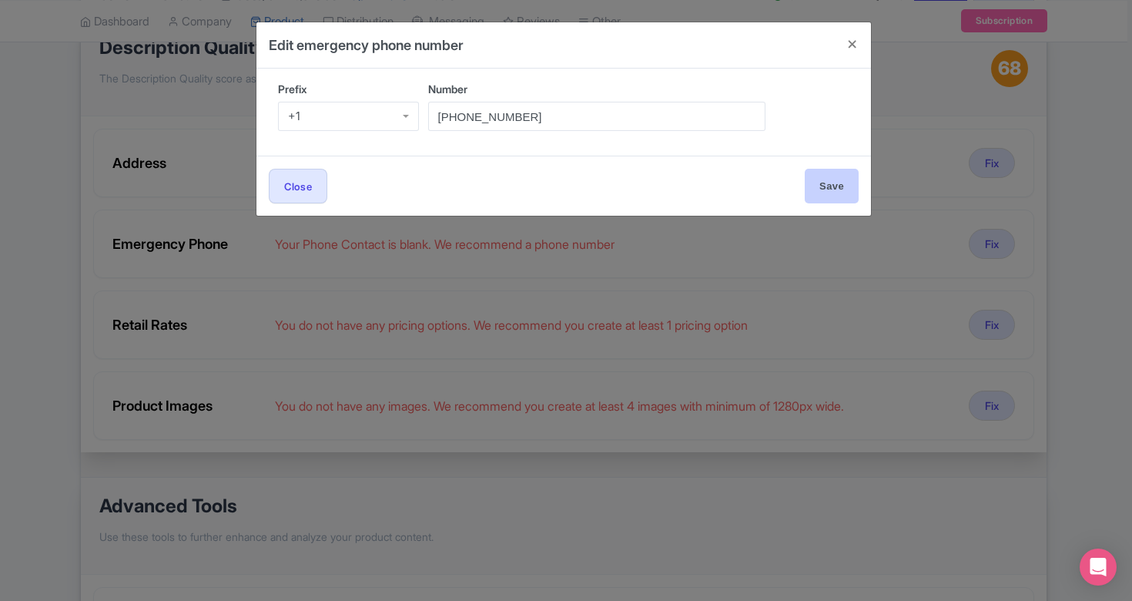
click at [826, 182] on input "Save" at bounding box center [832, 186] width 54 height 35
type input "Save"
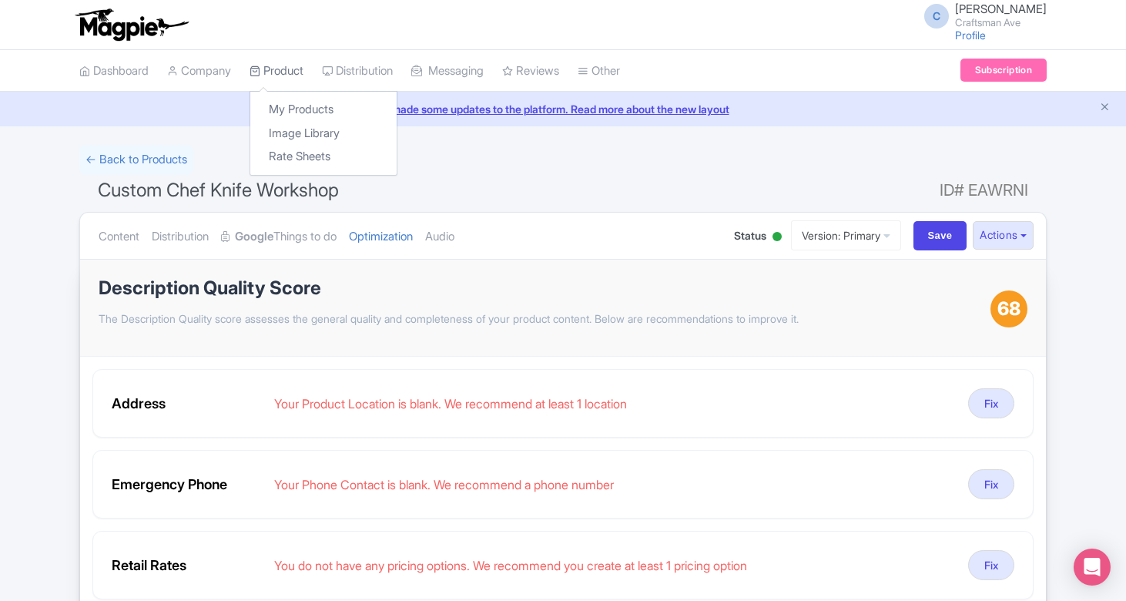
click at [297, 69] on link "Product" at bounding box center [277, 71] width 54 height 42
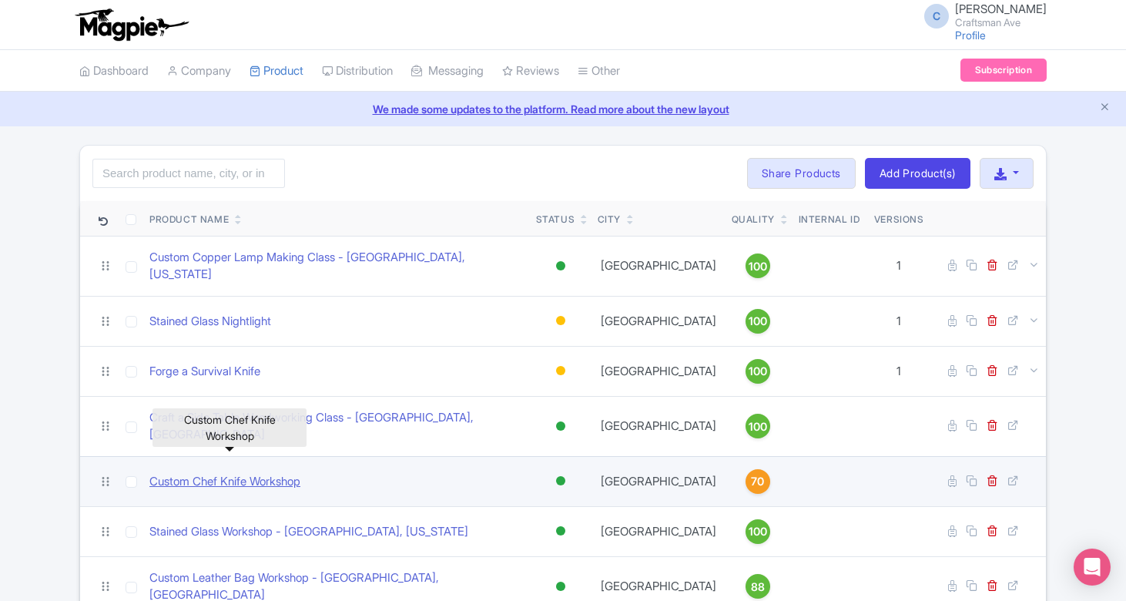
click at [276, 473] on link "Custom Chef Knife Workshop" at bounding box center [224, 482] width 151 height 18
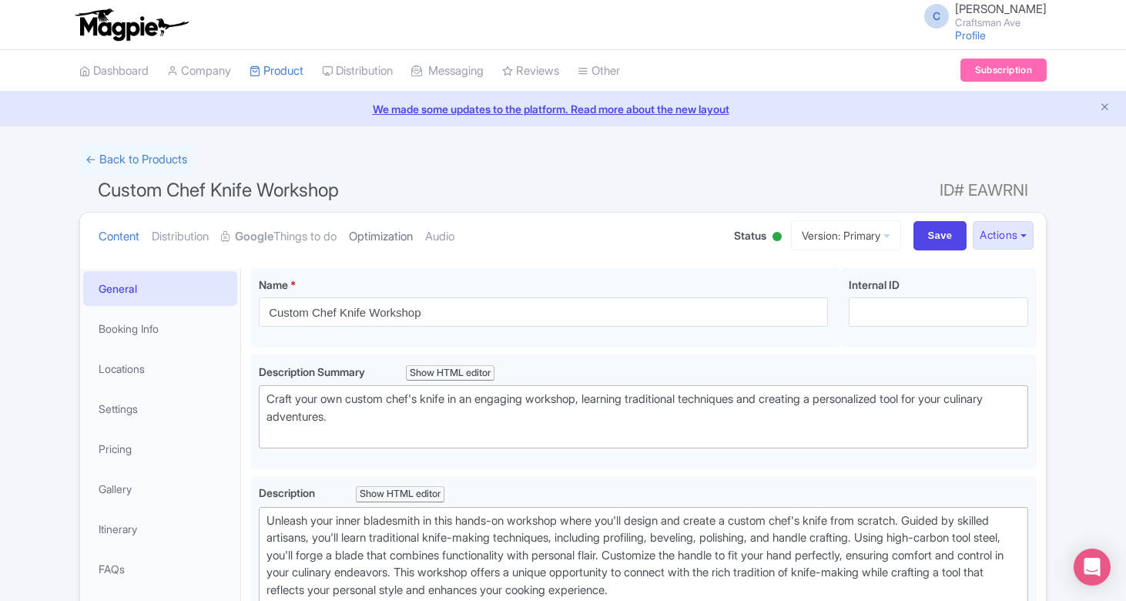
click at [377, 229] on link "Optimization" at bounding box center [381, 237] width 64 height 49
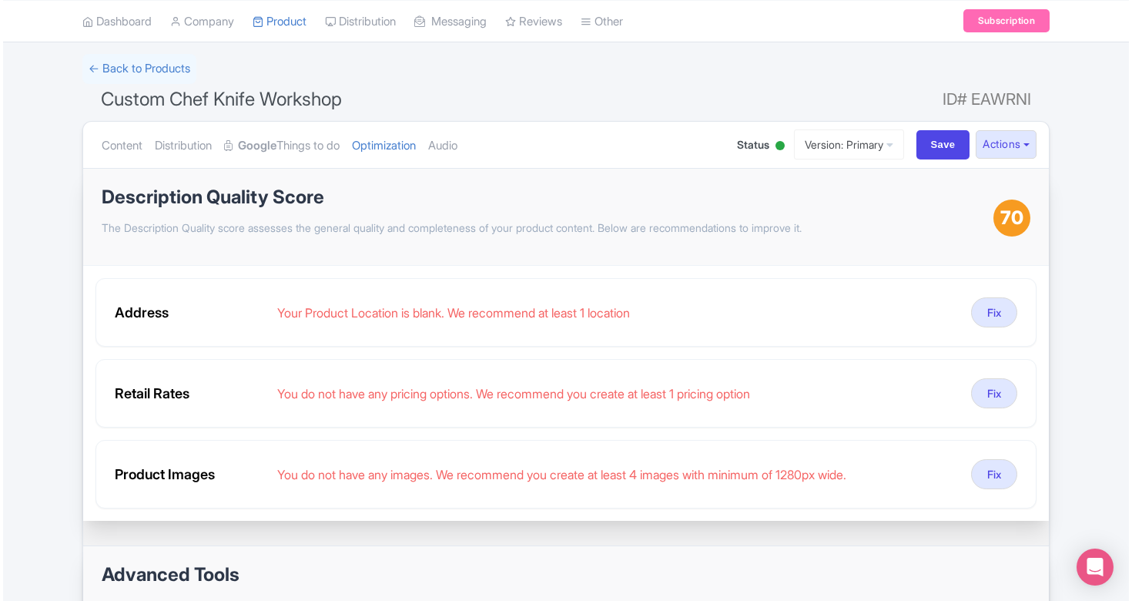
scroll to position [159, 0]
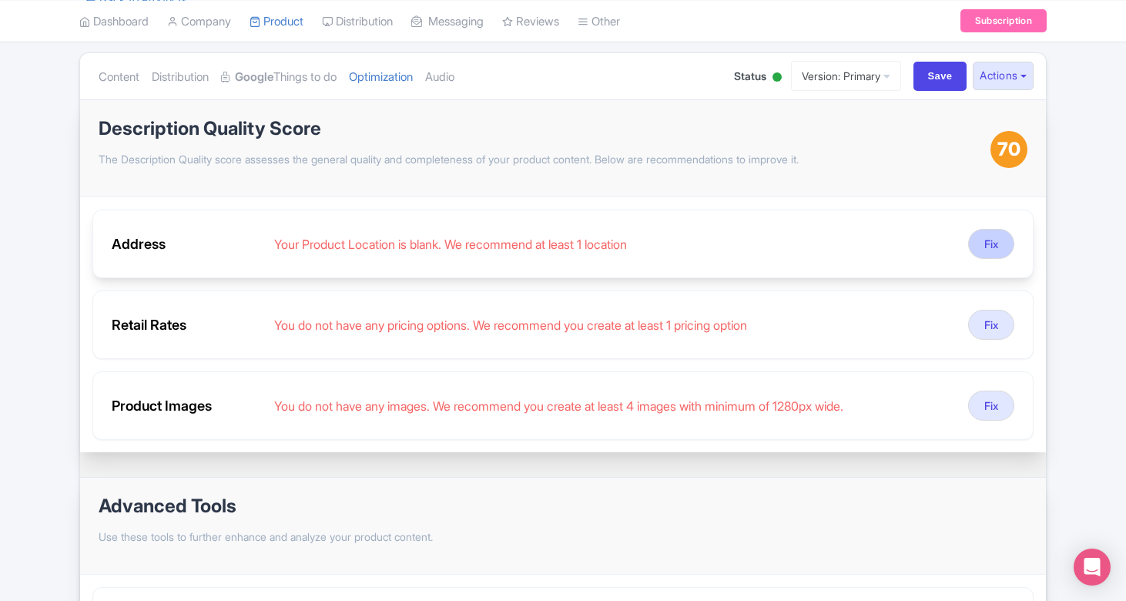
click at [976, 242] on button "Fix" at bounding box center [991, 244] width 46 height 30
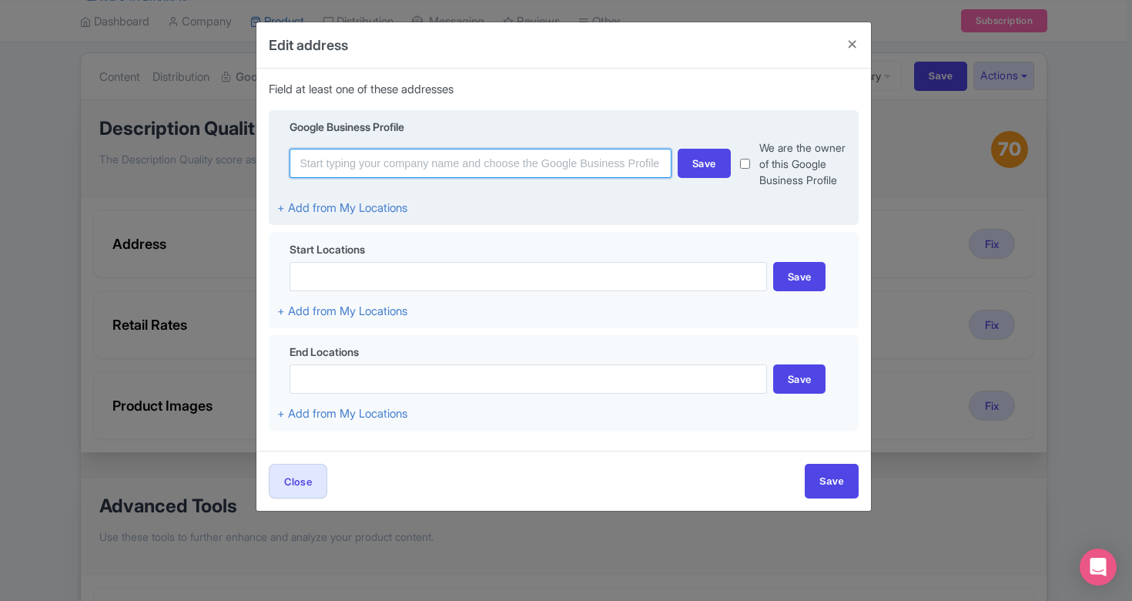
click at [546, 167] on input at bounding box center [481, 163] width 382 height 29
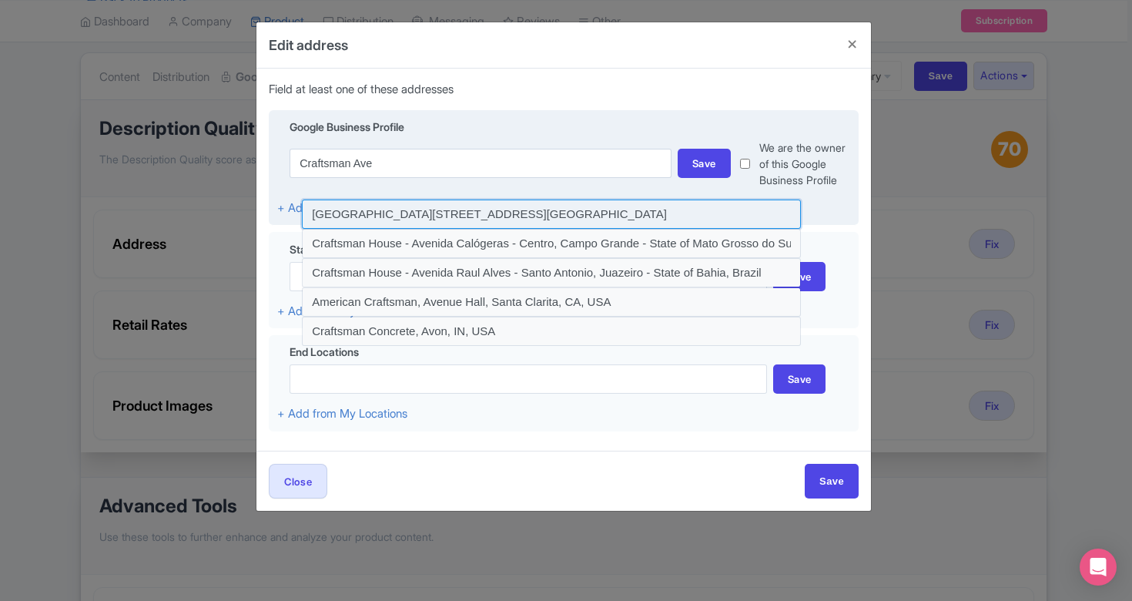
click at [563, 209] on input at bounding box center [551, 213] width 499 height 29
type input "[GEOGRAPHIC_DATA][STREET_ADDRESS][GEOGRAPHIC_DATA]"
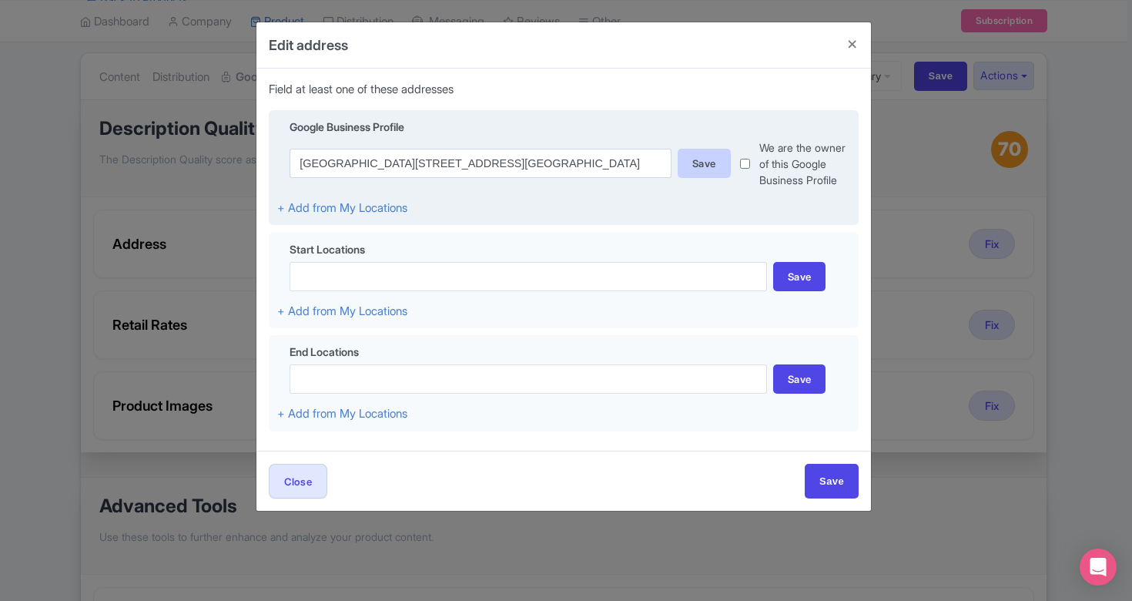
click at [699, 169] on div "Save" at bounding box center [704, 163] width 53 height 29
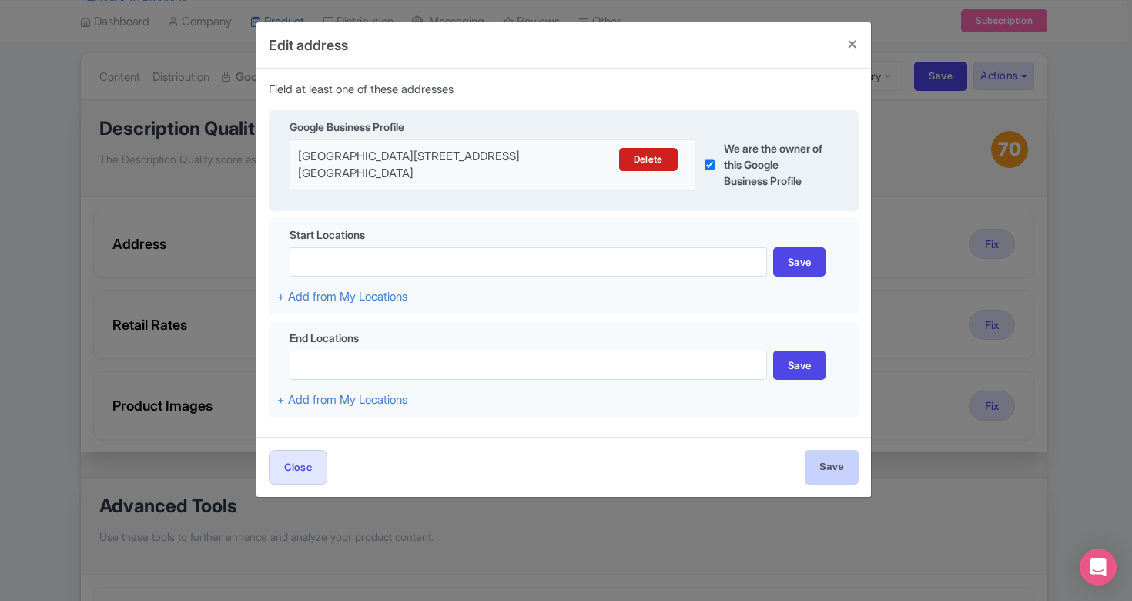
click at [818, 472] on input "Save" at bounding box center [832, 467] width 54 height 35
type input "Save"
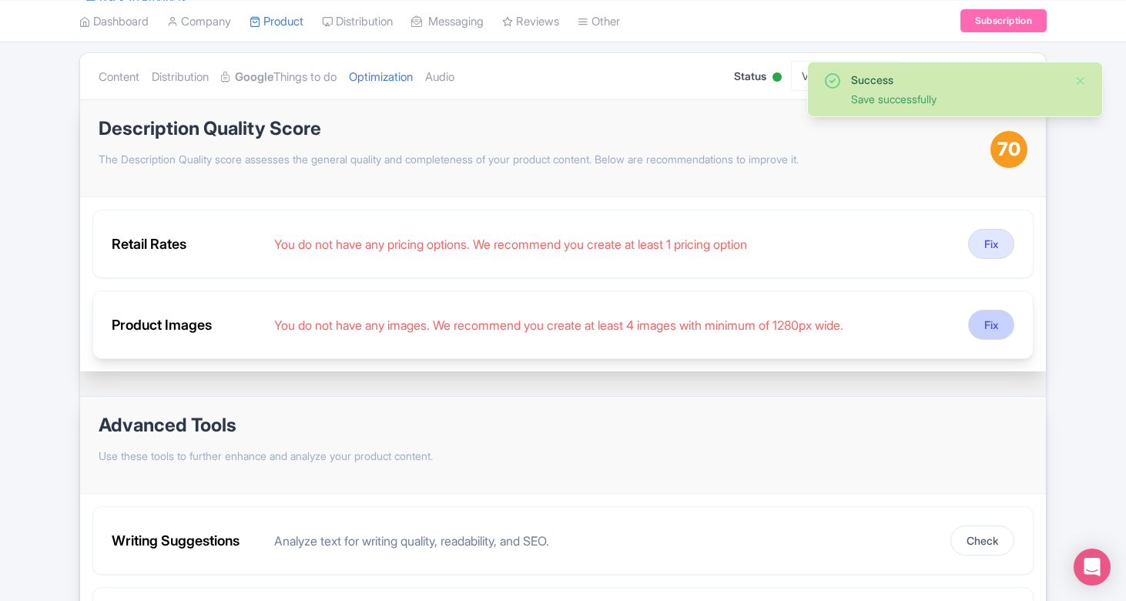
click at [989, 326] on button "Fix" at bounding box center [991, 325] width 46 height 30
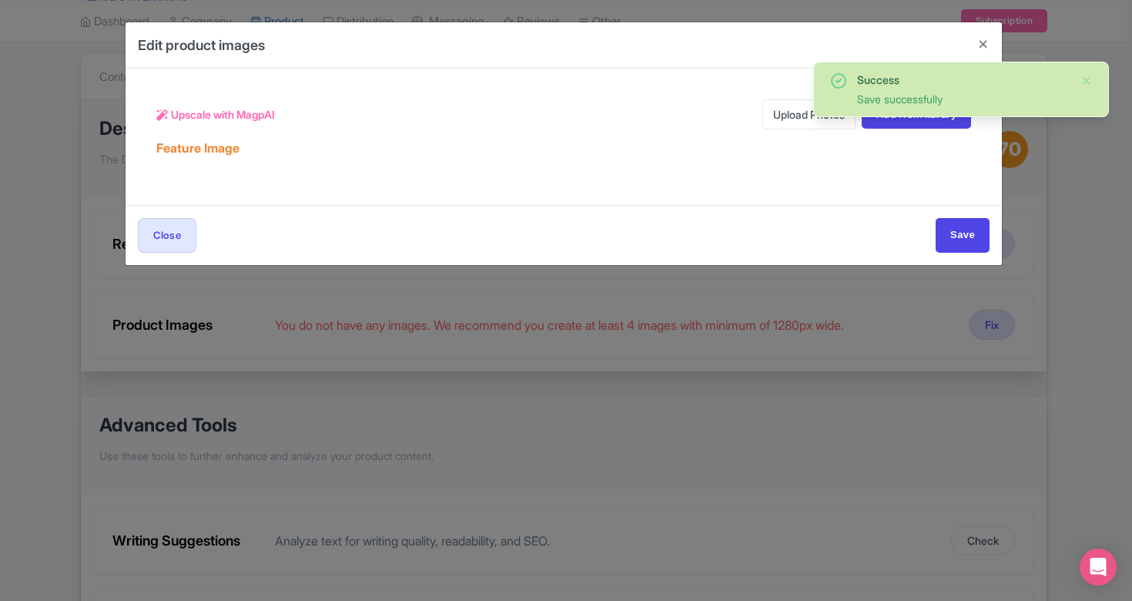
click at [792, 125] on link "Upload Photos" at bounding box center [808, 114] width 93 height 30
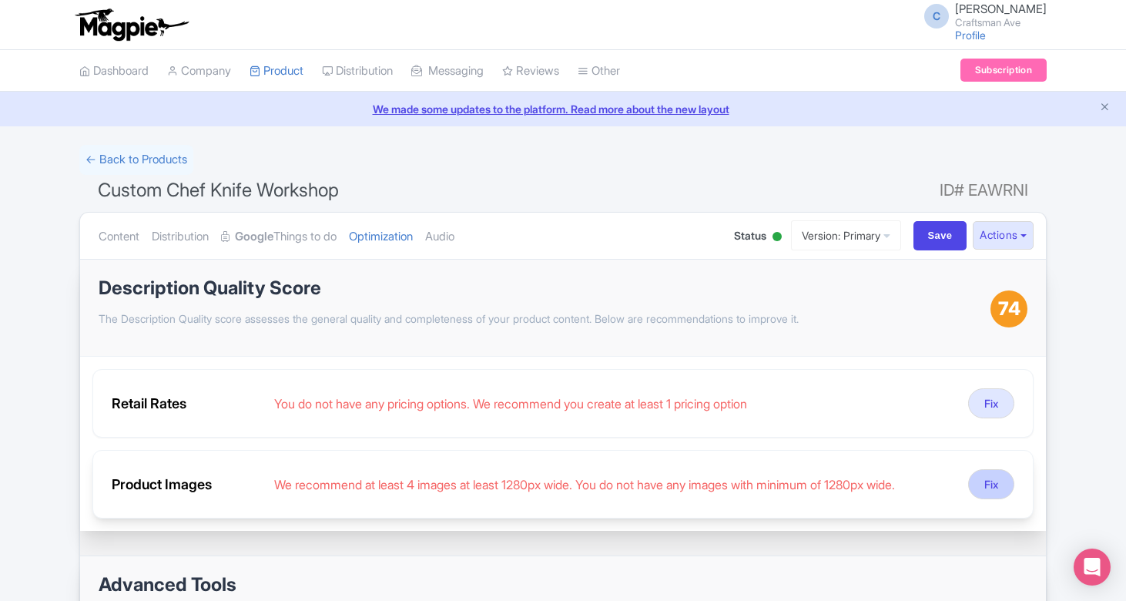
click at [993, 482] on button "Fix" at bounding box center [991, 484] width 46 height 30
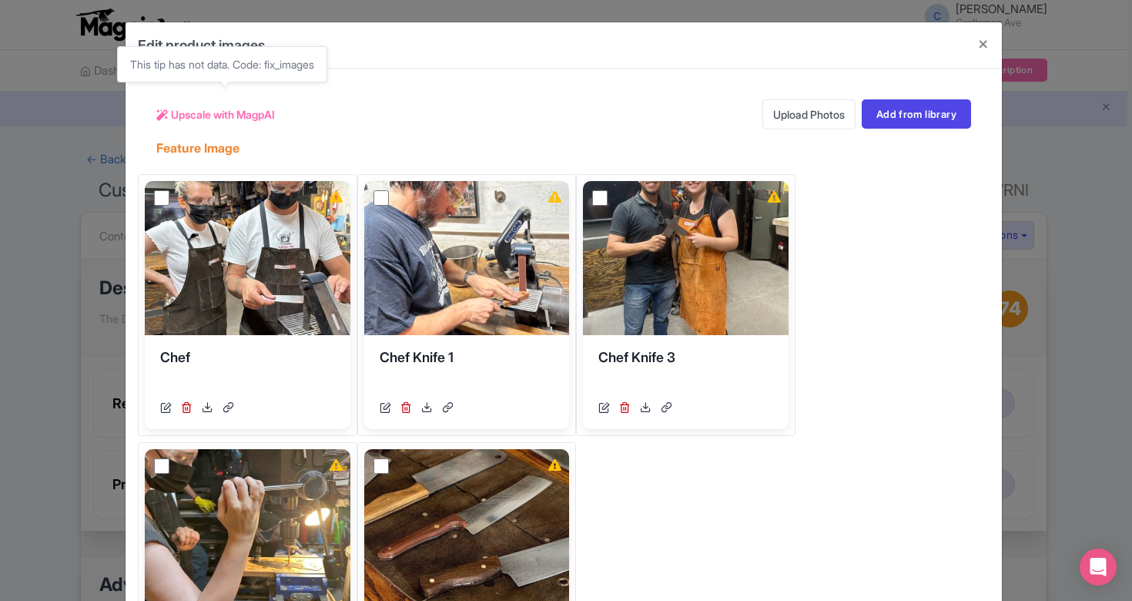
click at [246, 116] on span "Upscale with MagpAI" at bounding box center [223, 114] width 104 height 16
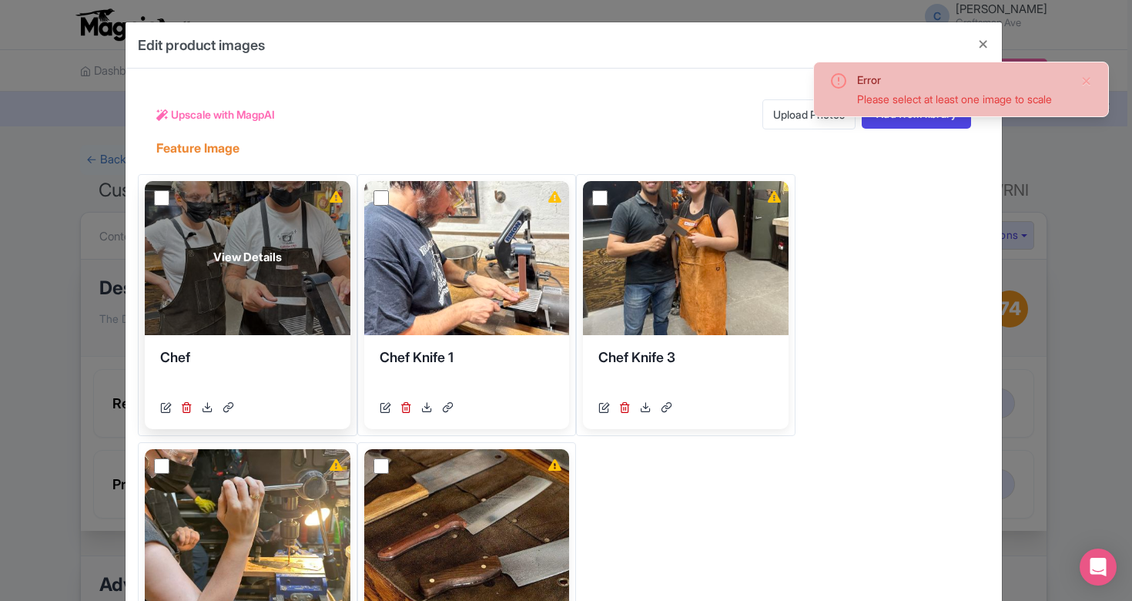
click at [159, 190] on input "checkbox" at bounding box center [161, 197] width 15 height 15
checkbox input "true"
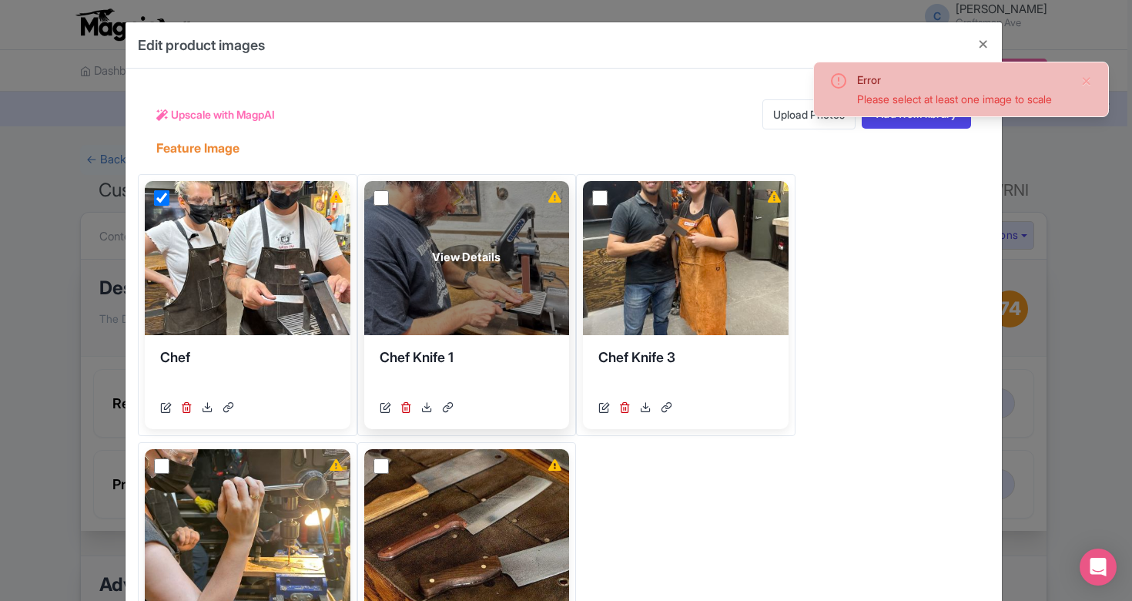
click at [389, 199] on input "checkbox" at bounding box center [381, 197] width 15 height 15
checkbox input "true"
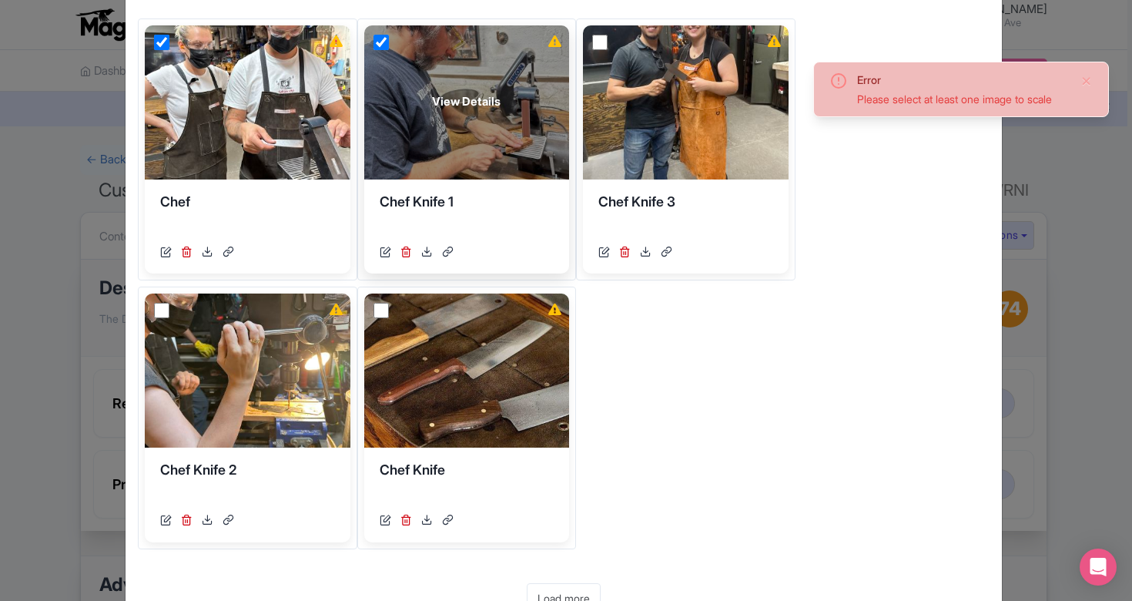
scroll to position [204, 0]
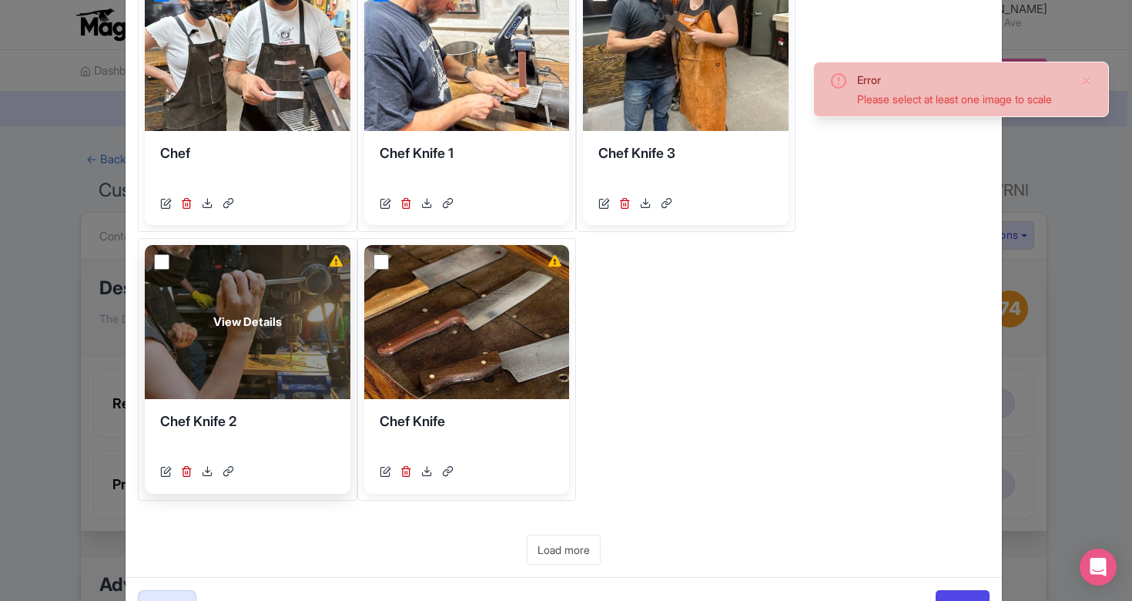
click at [169, 263] on input "checkbox" at bounding box center [161, 261] width 15 height 15
checkbox input "true"
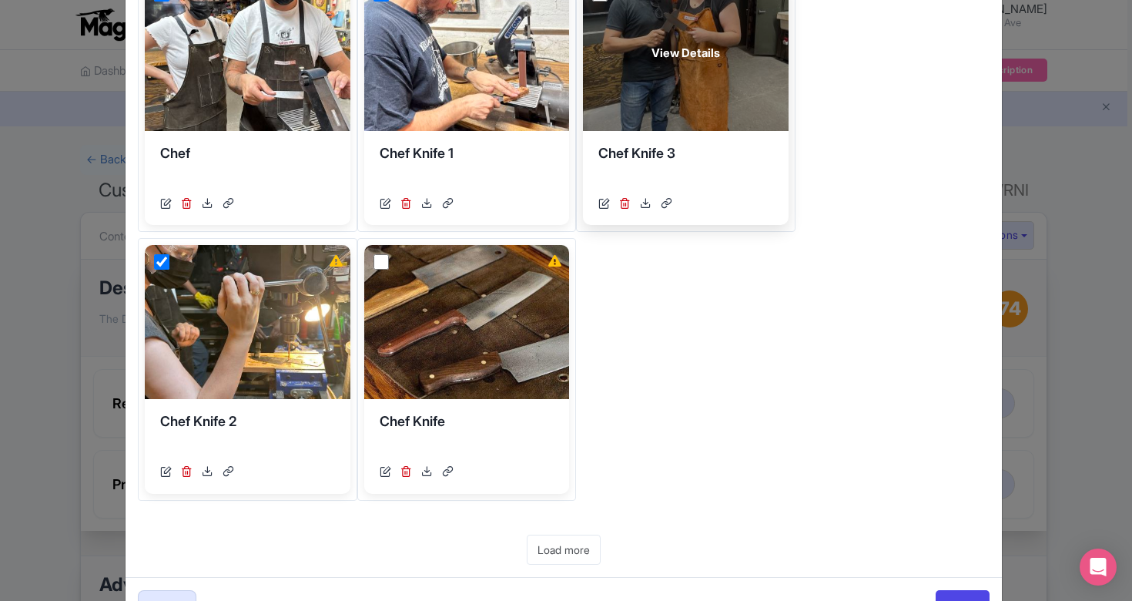
checkbox input "true"
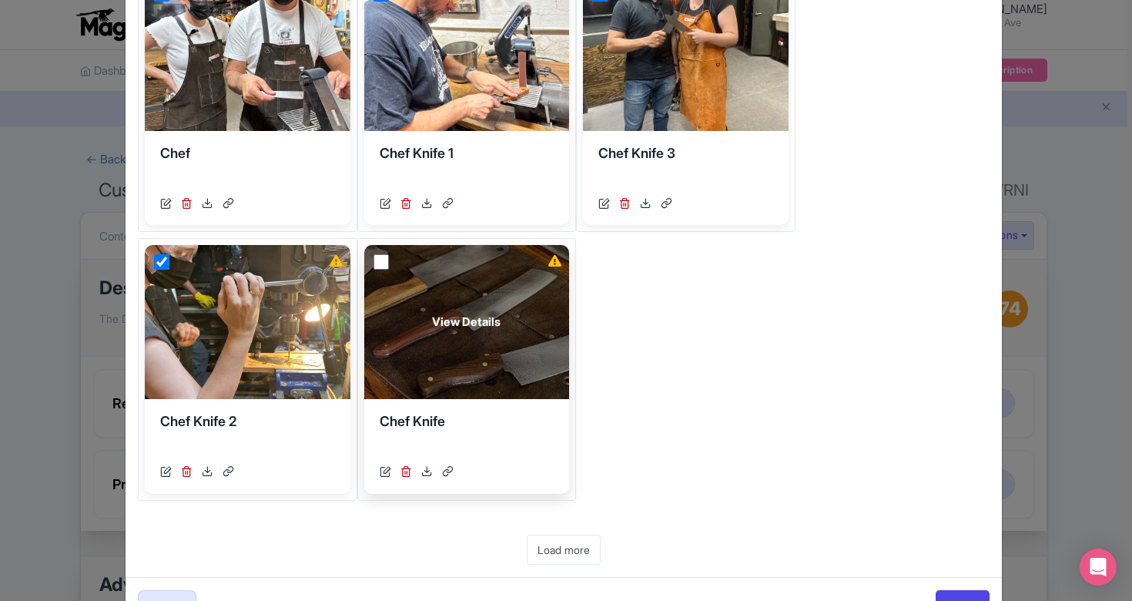
click at [374, 270] on input "checkbox" at bounding box center [381, 261] width 15 height 15
checkbox input "true"
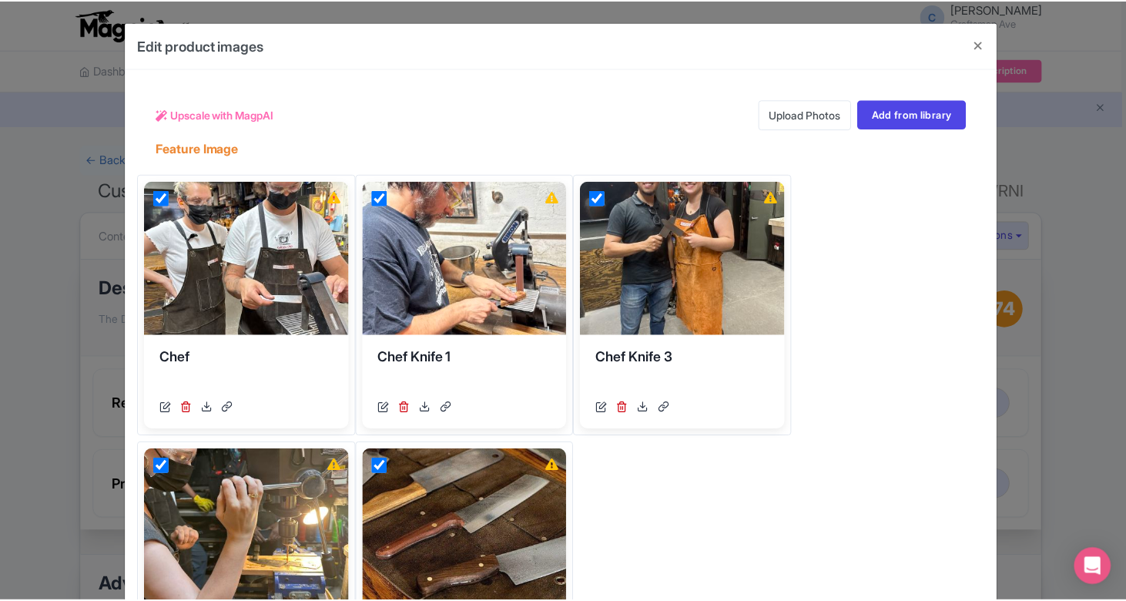
scroll to position [0, 0]
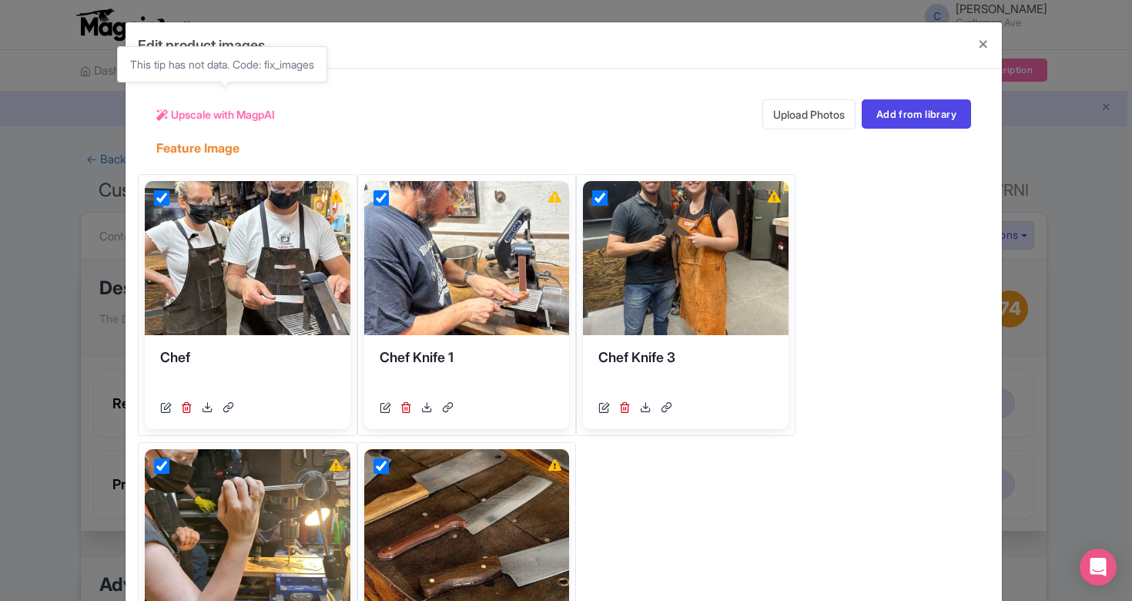
click at [225, 117] on span "Upscale with MagpAI" at bounding box center [223, 114] width 104 height 16
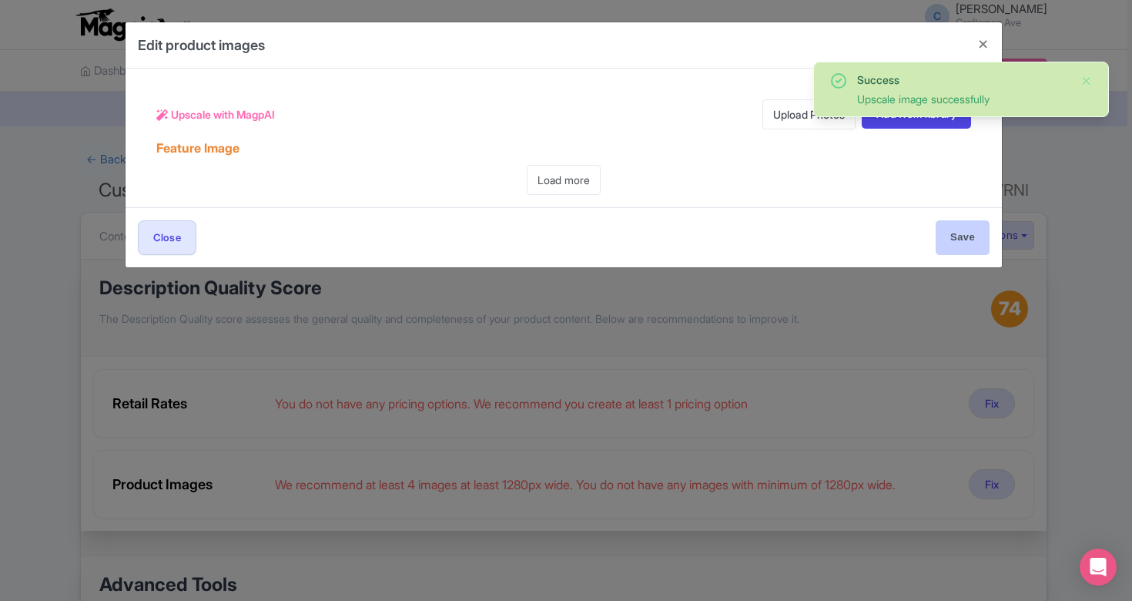
click at [961, 229] on input "Save" at bounding box center [963, 237] width 54 height 35
type input "Save"
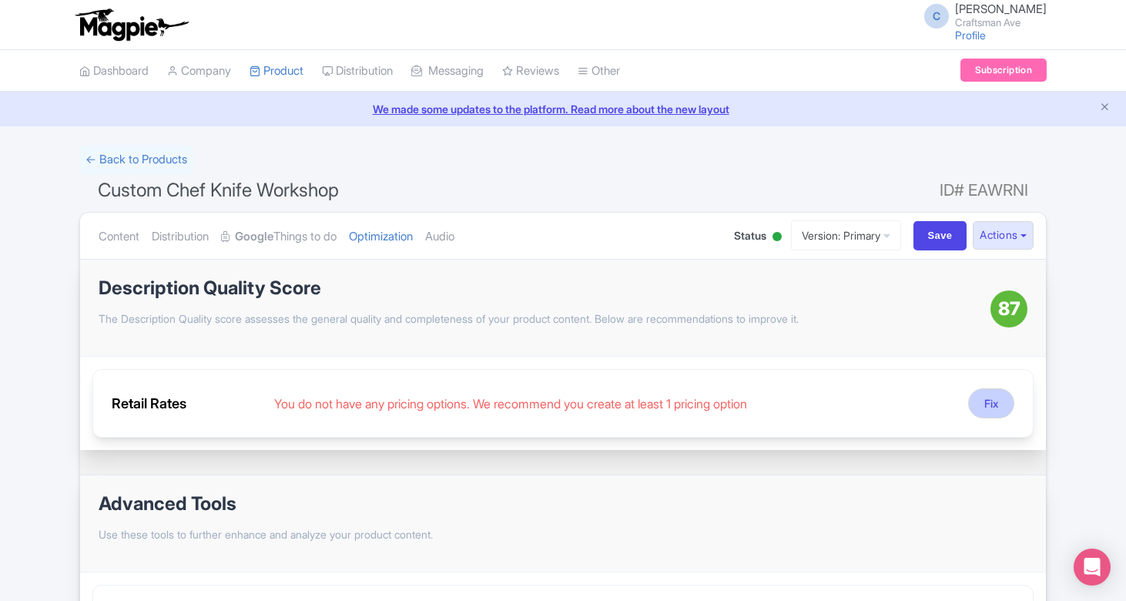
click at [1007, 400] on button "Fix" at bounding box center [991, 403] width 46 height 30
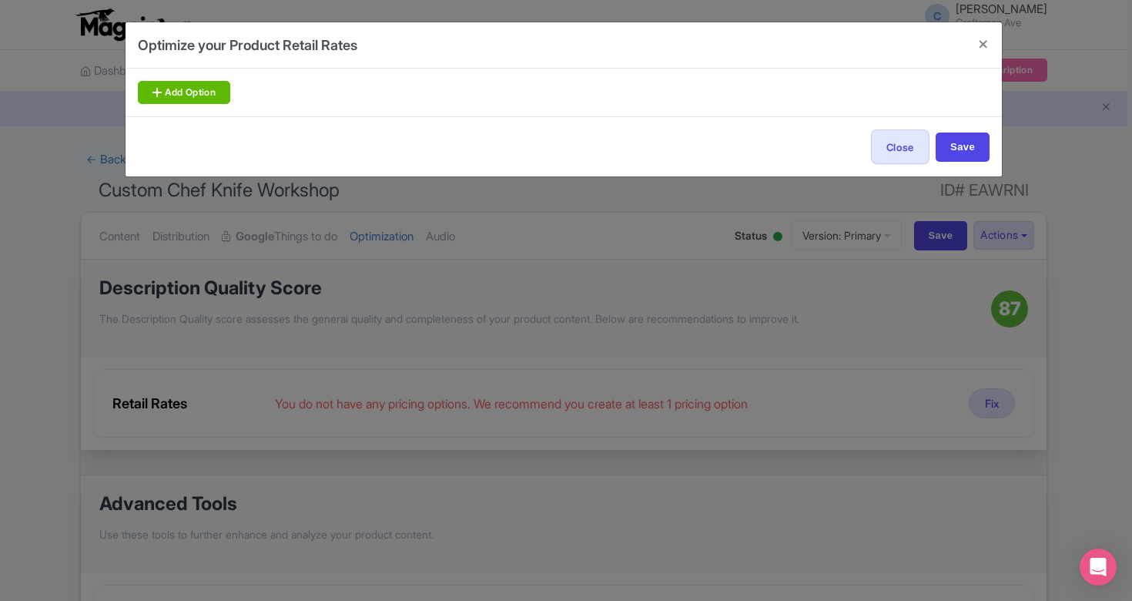
click at [197, 89] on link "Add Option" at bounding box center [184, 92] width 92 height 23
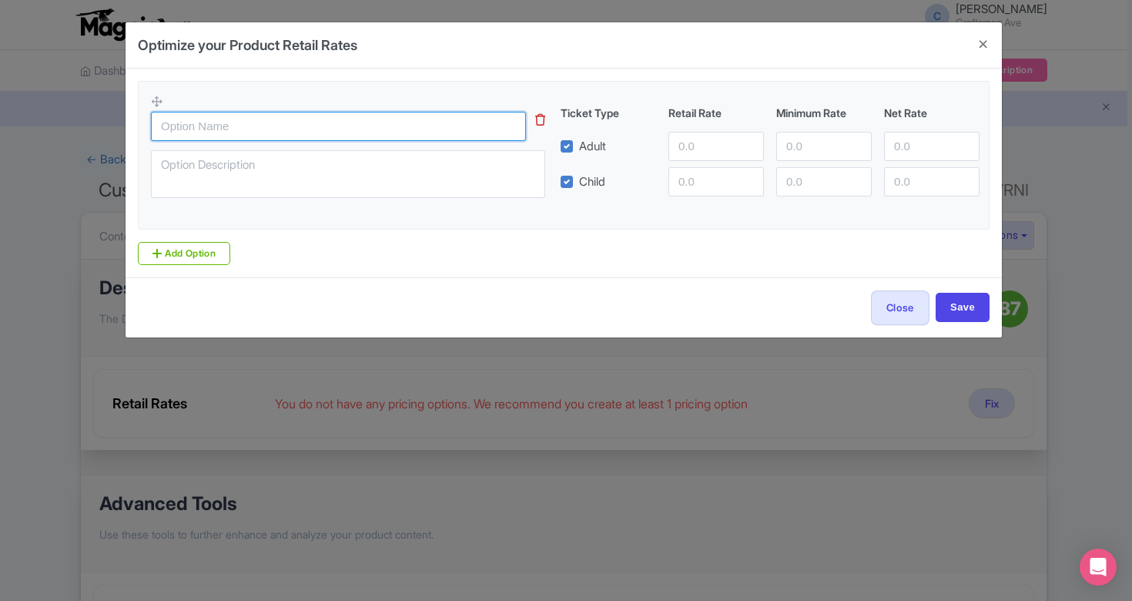
click at [361, 121] on input "text" at bounding box center [338, 126] width 375 height 29
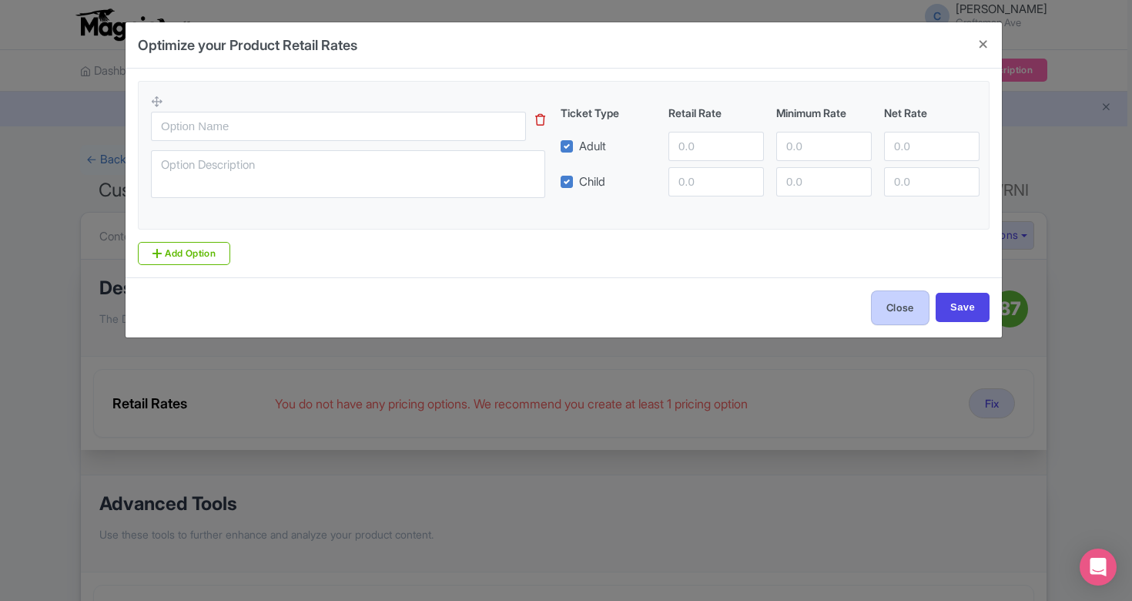
click at [906, 306] on button "Close" at bounding box center [900, 307] width 59 height 35
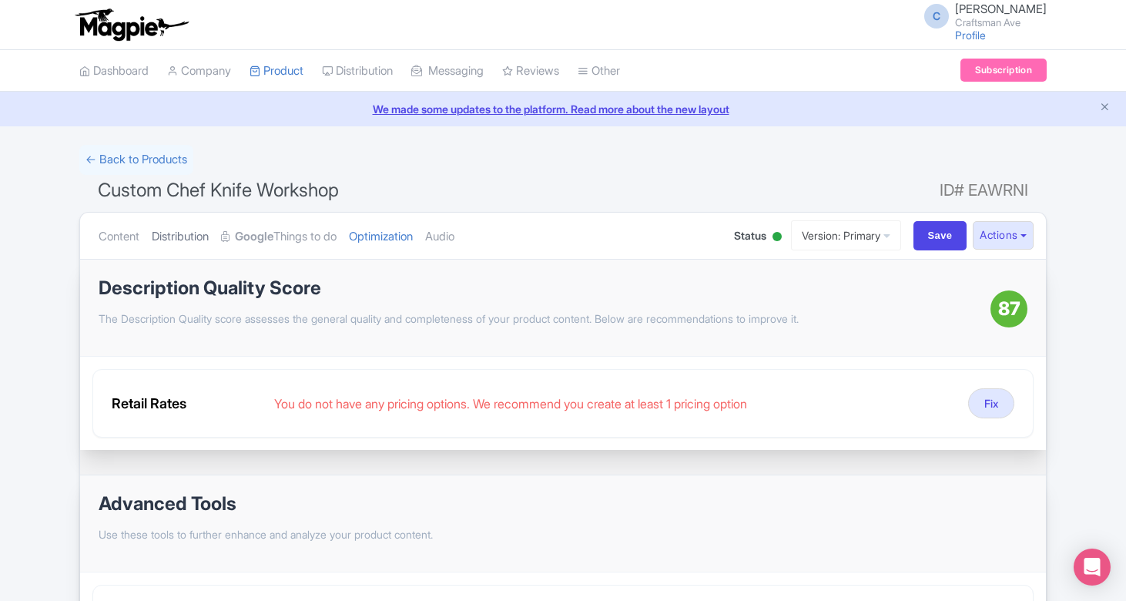
click at [182, 227] on link "Distribution" at bounding box center [180, 237] width 57 height 49
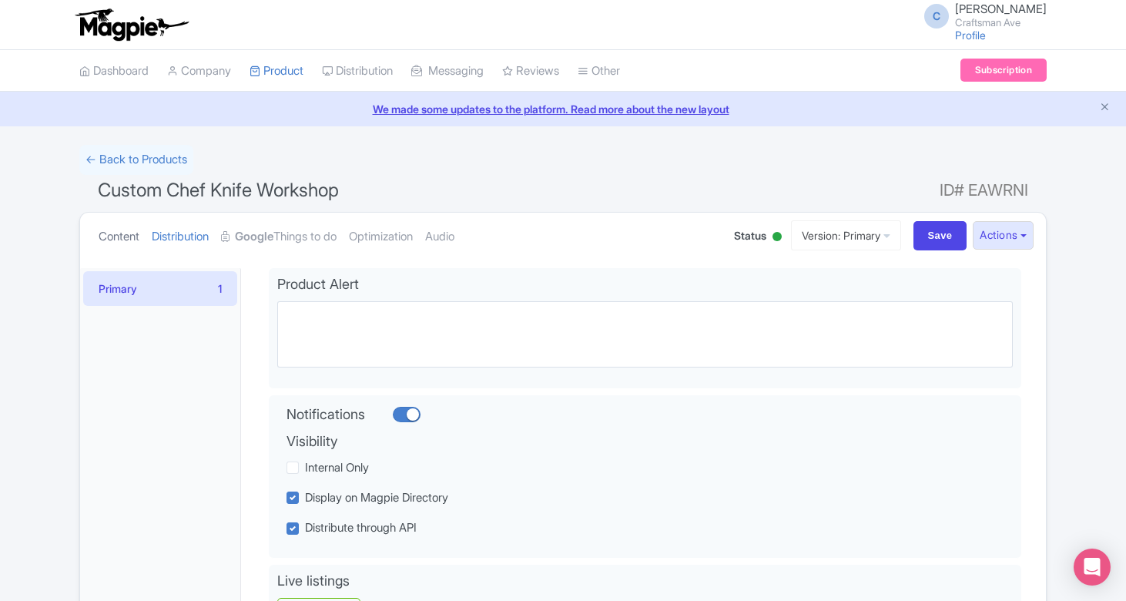
click at [133, 235] on link "Content" at bounding box center [119, 237] width 41 height 49
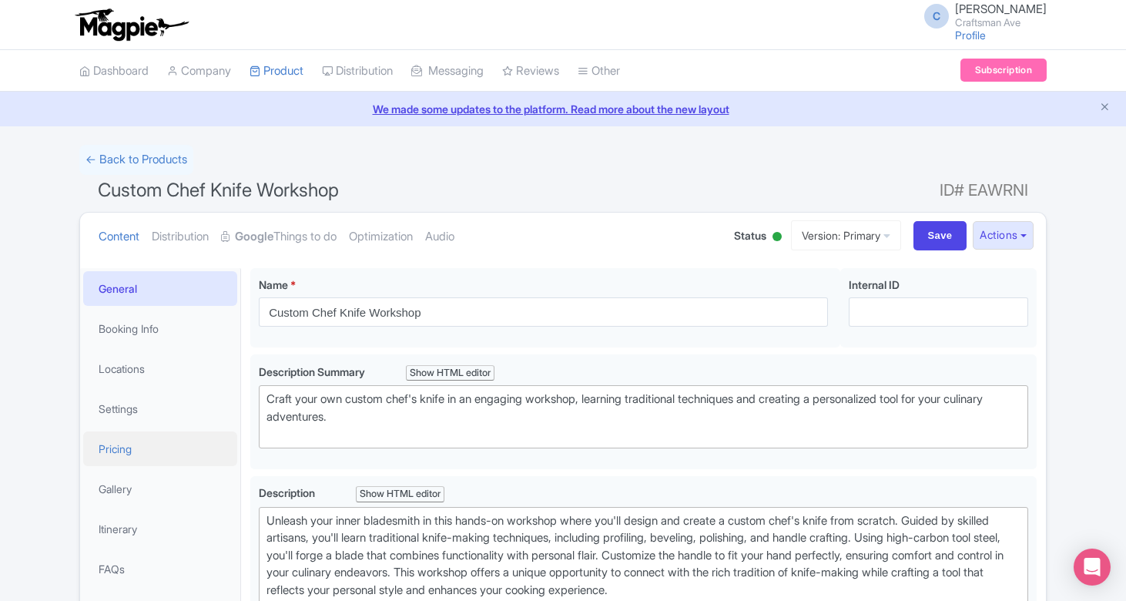
click at [166, 459] on link "Pricing" at bounding box center [160, 448] width 154 height 35
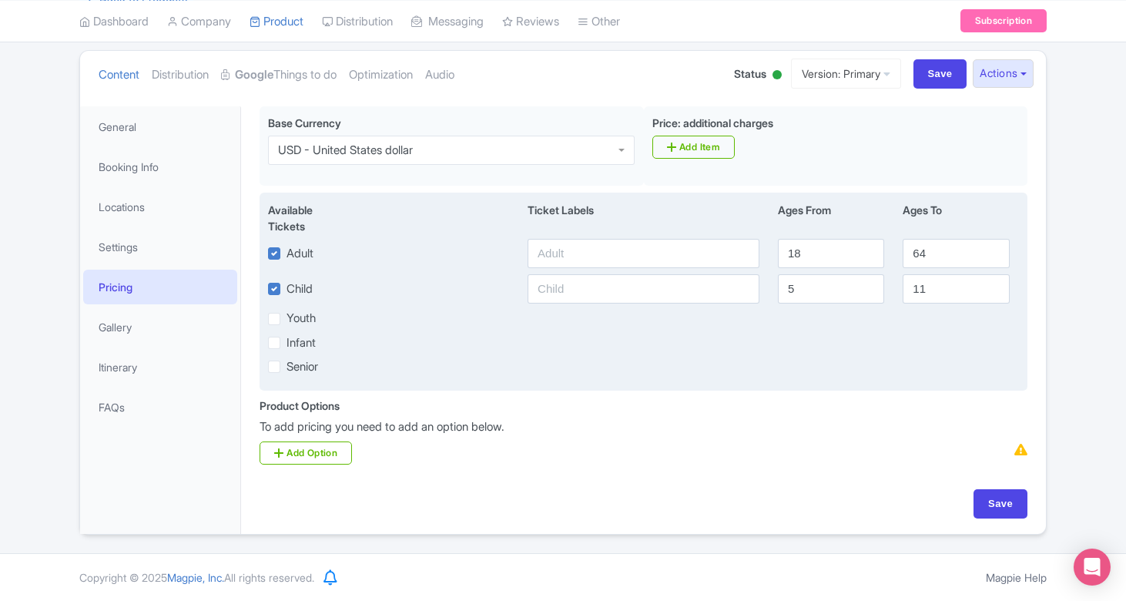
scroll to position [160, 0]
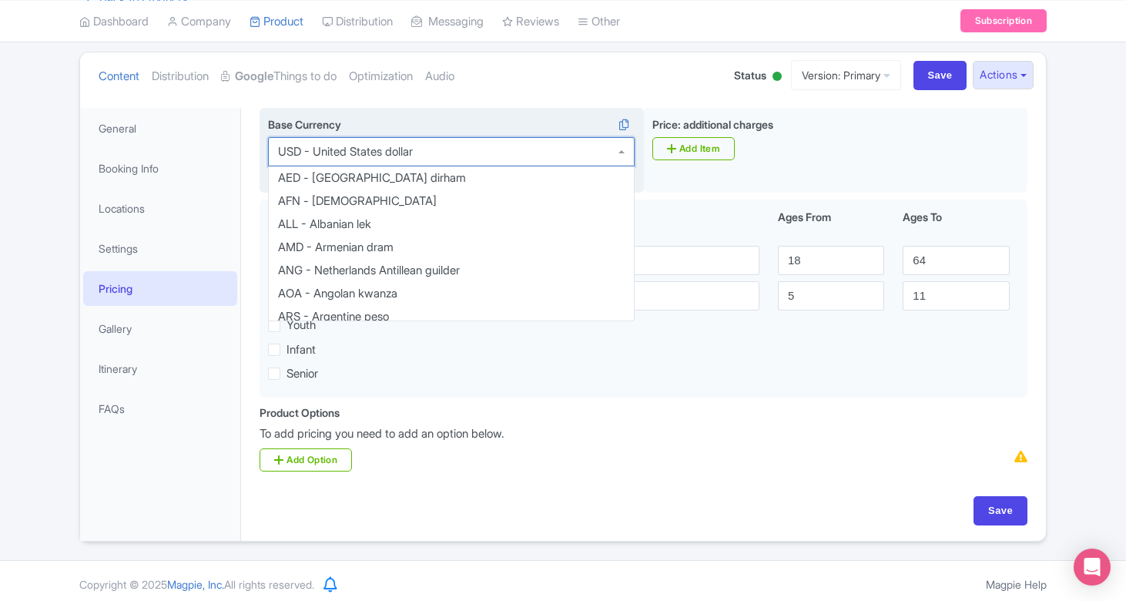
click at [441, 156] on div "USD - United States dollar" at bounding box center [451, 151] width 367 height 29
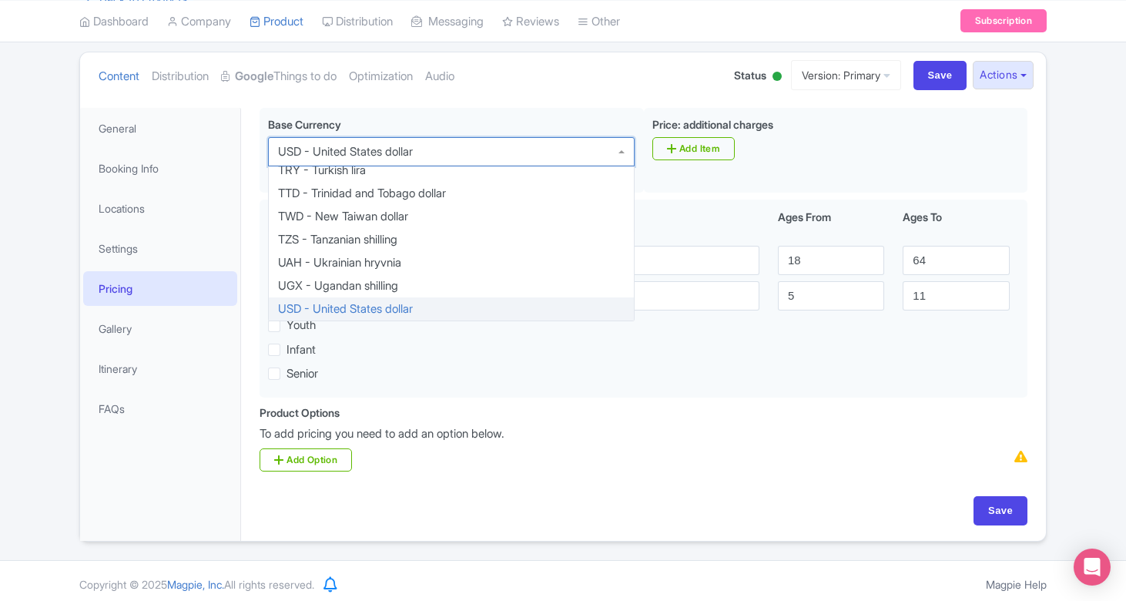
scroll to position [159, 0]
click at [1049, 163] on div "Success Save successfully ← Back to Products Custom Chef Knife Workshop ID# EAW…" at bounding box center [563, 263] width 986 height 557
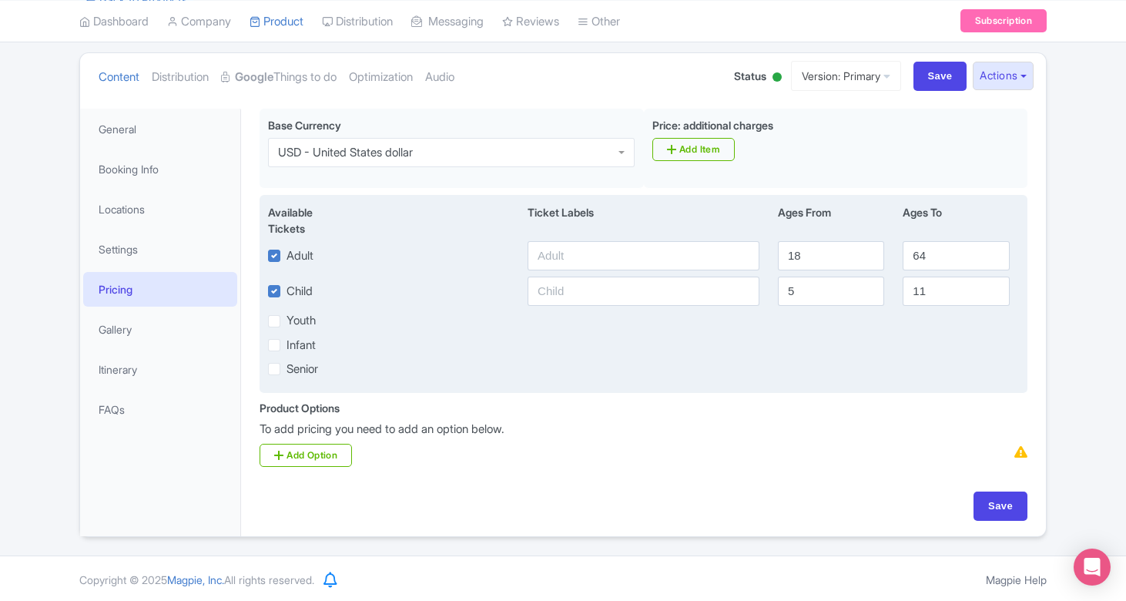
click at [286, 289] on label "Child" at bounding box center [299, 292] width 26 height 18
click at [286, 289] on input "Child" at bounding box center [291, 287] width 10 height 10
checkbox input "false"
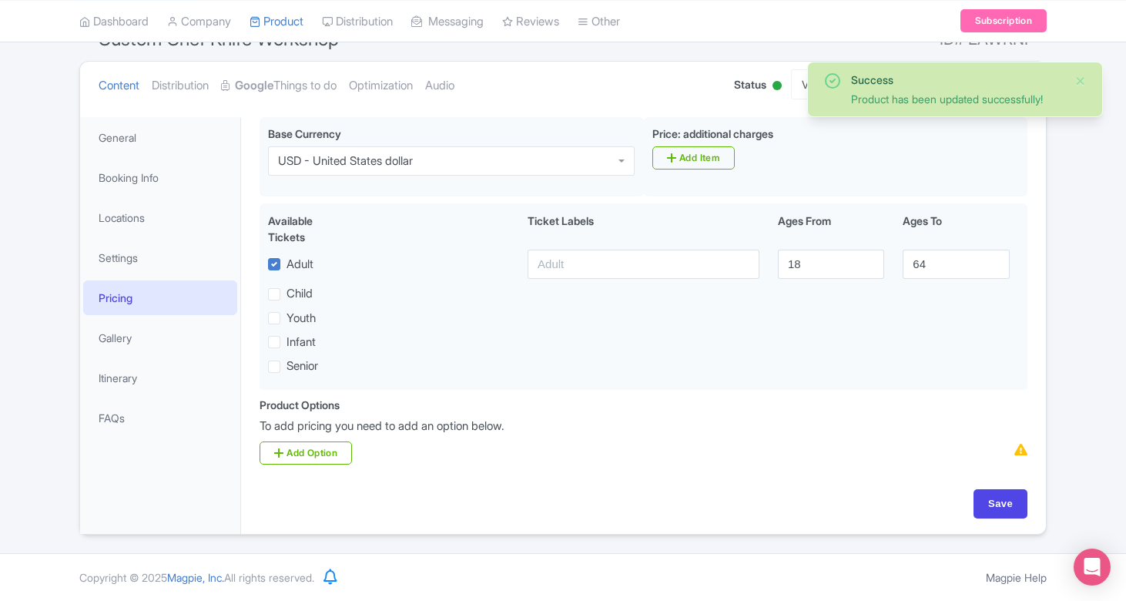
scroll to position [148, 0]
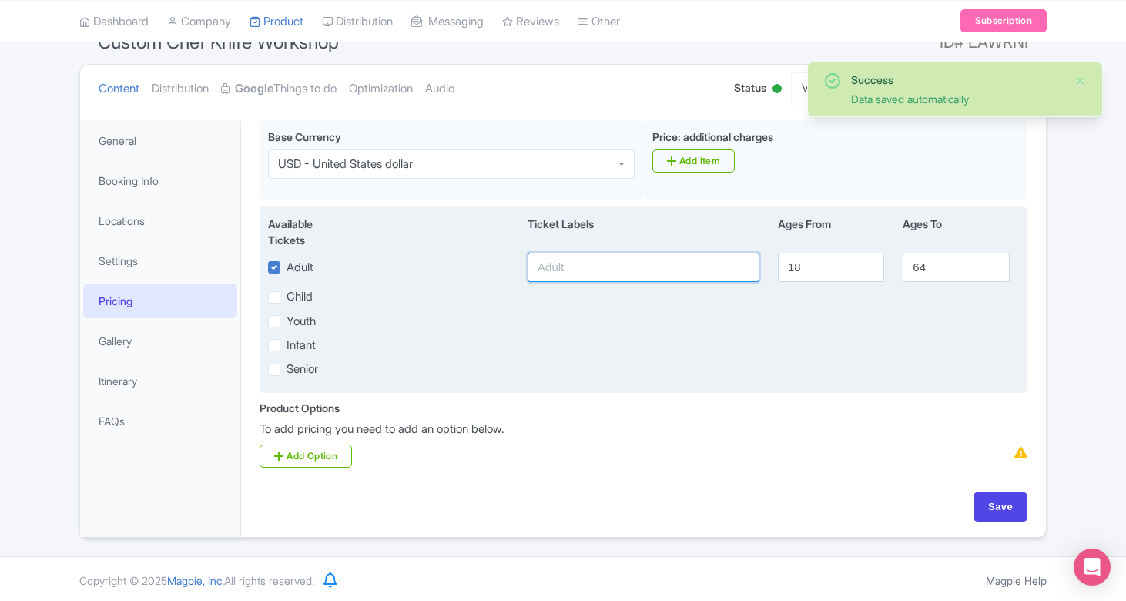
click at [596, 260] on input "text" at bounding box center [644, 267] width 232 height 29
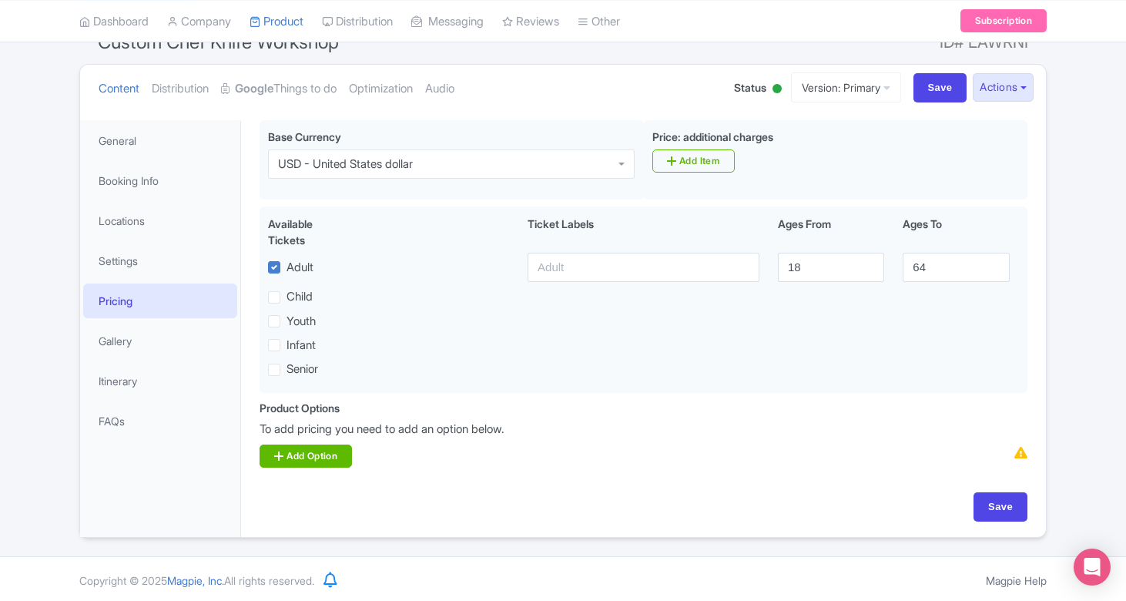
click at [330, 457] on link "Add Option" at bounding box center [306, 455] width 92 height 23
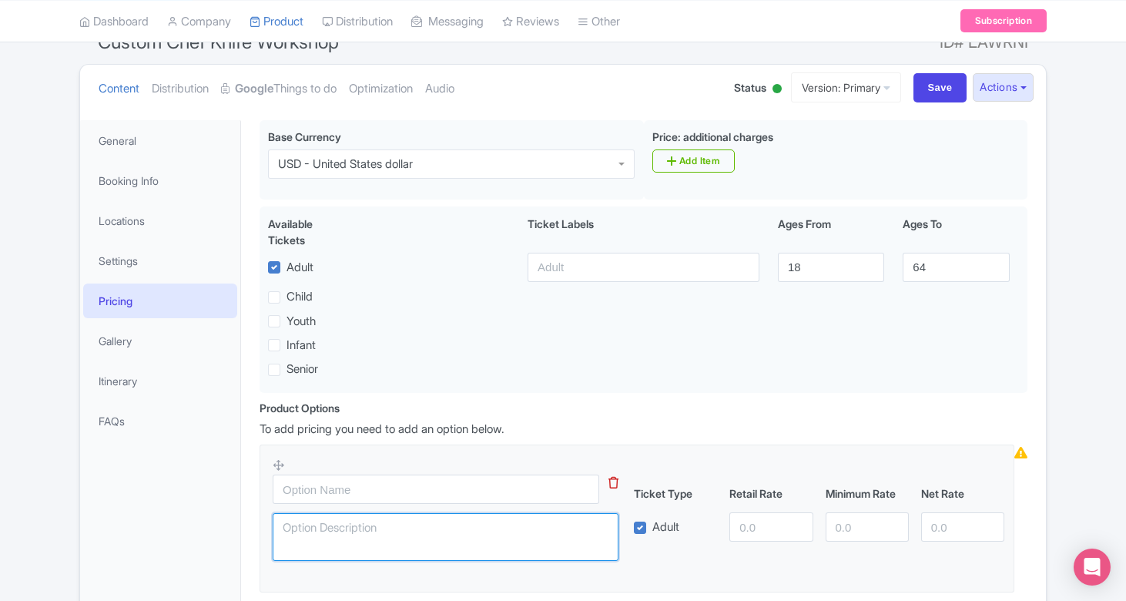
click at [400, 537] on textarea at bounding box center [446, 537] width 346 height 48
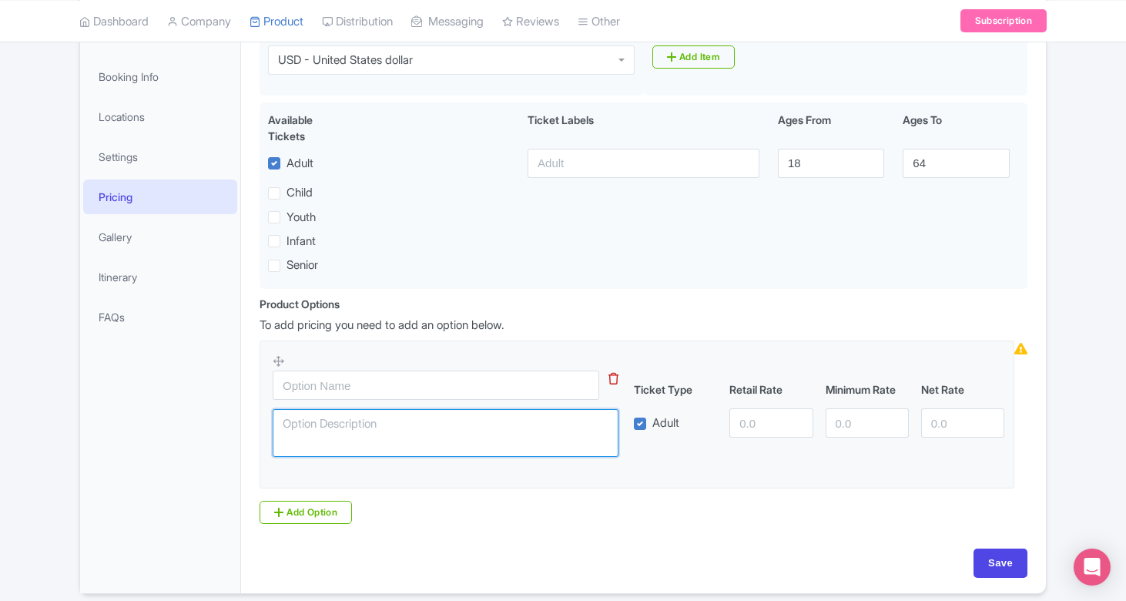
scroll to position [263, 0]
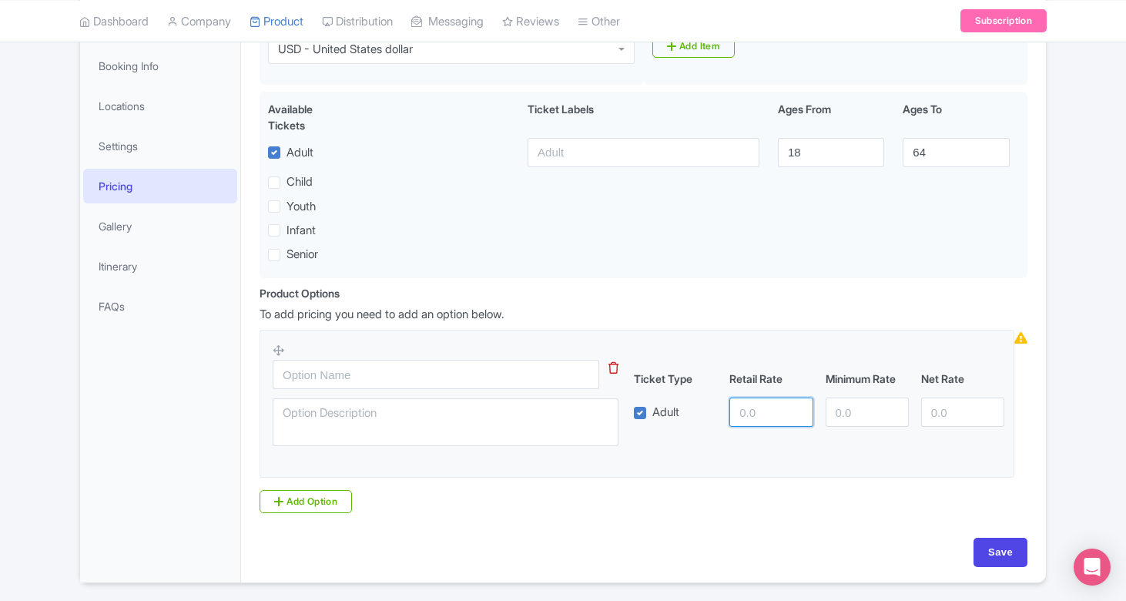
click at [759, 410] on input "number" at bounding box center [770, 411] width 83 height 29
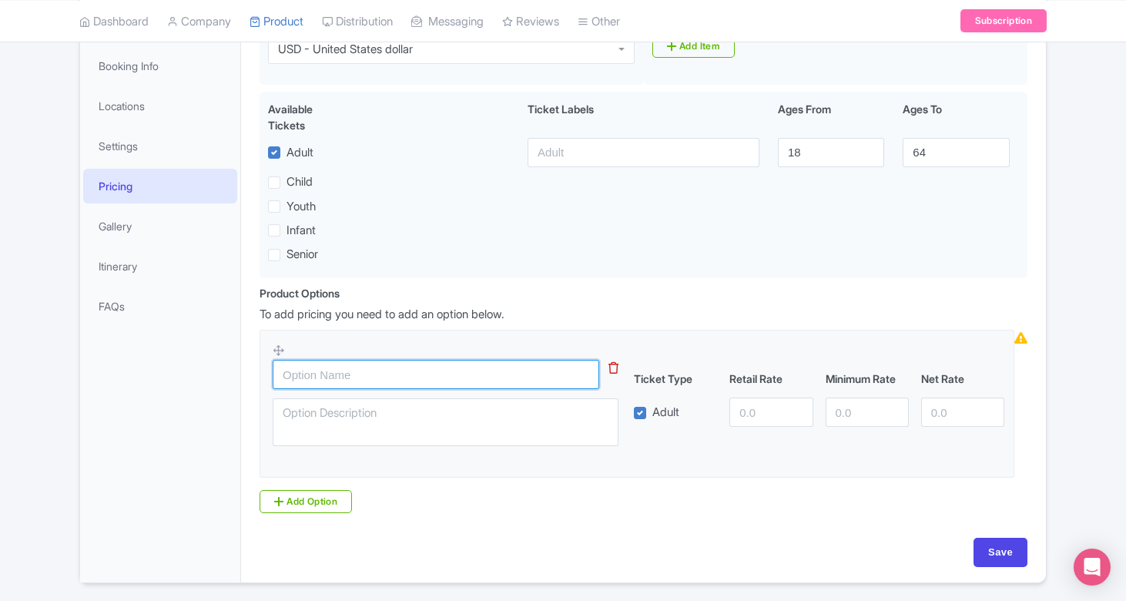
click at [427, 370] on input "text" at bounding box center [436, 374] width 327 height 29
drag, startPoint x: 326, startPoint y: 376, endPoint x: 267, endPoint y: 374, distance: 58.6
click at [266, 374] on fieldset "Guest Ticket Type Retail Rate Minimum Rate Net Rate Adult" at bounding box center [637, 404] width 755 height 149
paste input "s (1 person! Making 1 thing!) You will make one knife | Guests under 18 must be…"
click at [405, 374] on input "Guests (1 person! Making 1 thing!) You will make one knife | Guests under 18 mu…" at bounding box center [436, 374] width 327 height 29
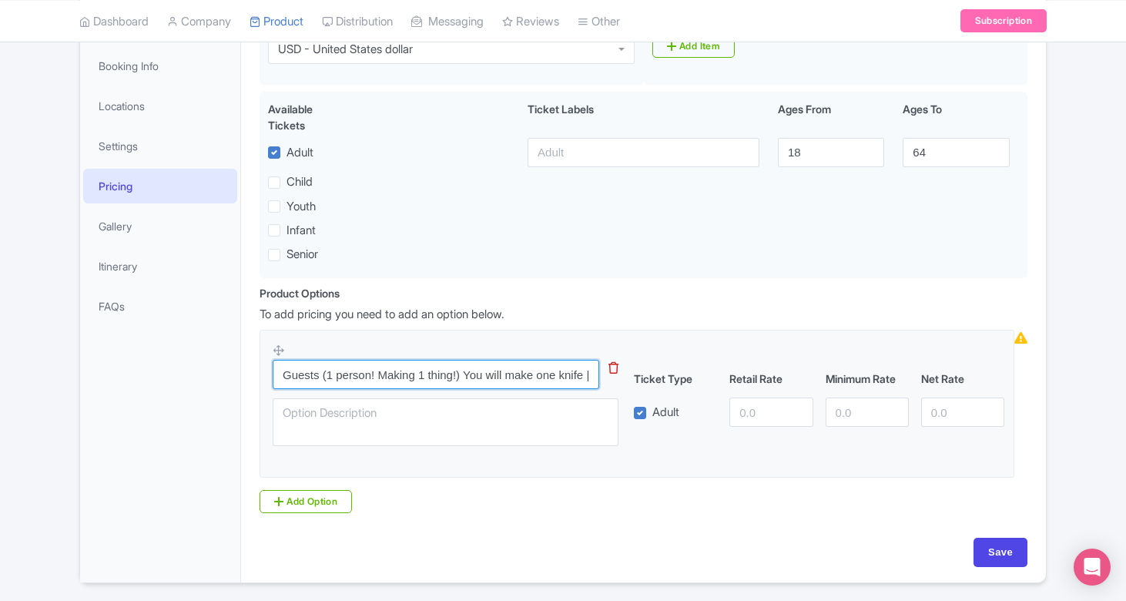
drag, startPoint x: 589, startPoint y: 372, endPoint x: 462, endPoint y: 370, distance: 127.1
click at [462, 370] on input "Guests (1 person! Making 1 thing!) You will make one knife | Guests under 18 mu…" at bounding box center [436, 374] width 327 height 29
type input "Guests (1 person! Making 1 thing!)"
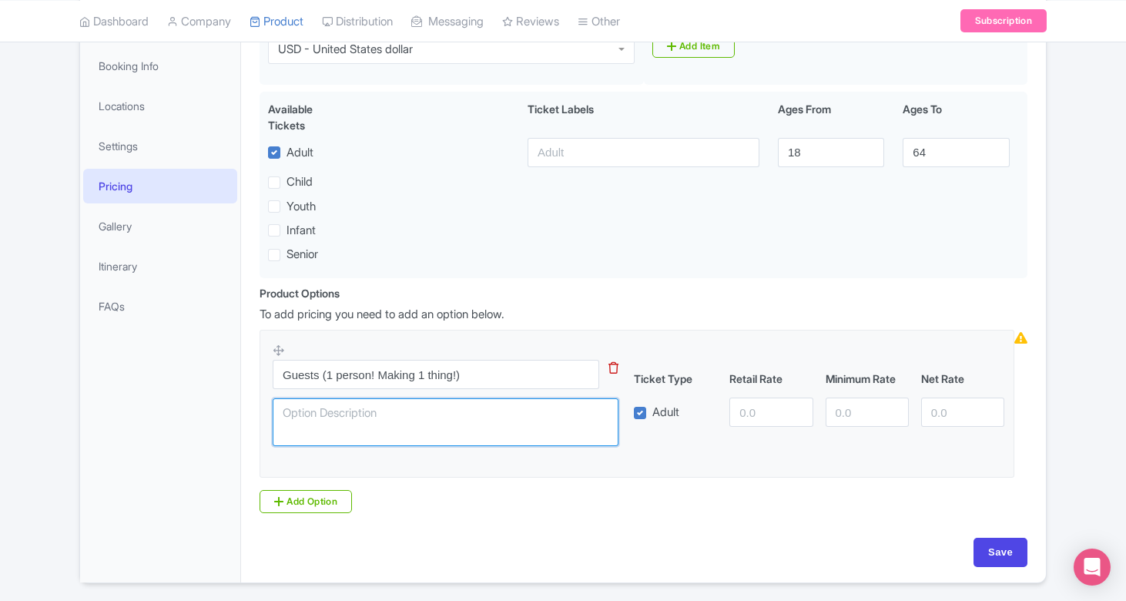
click at [394, 411] on textarea at bounding box center [446, 422] width 346 height 48
paste textarea "You will make one knife | Guests under 18 must be accompanied by an adult"
type textarea "You will make one knife | Guests under 18 must be accompanied by an adult"
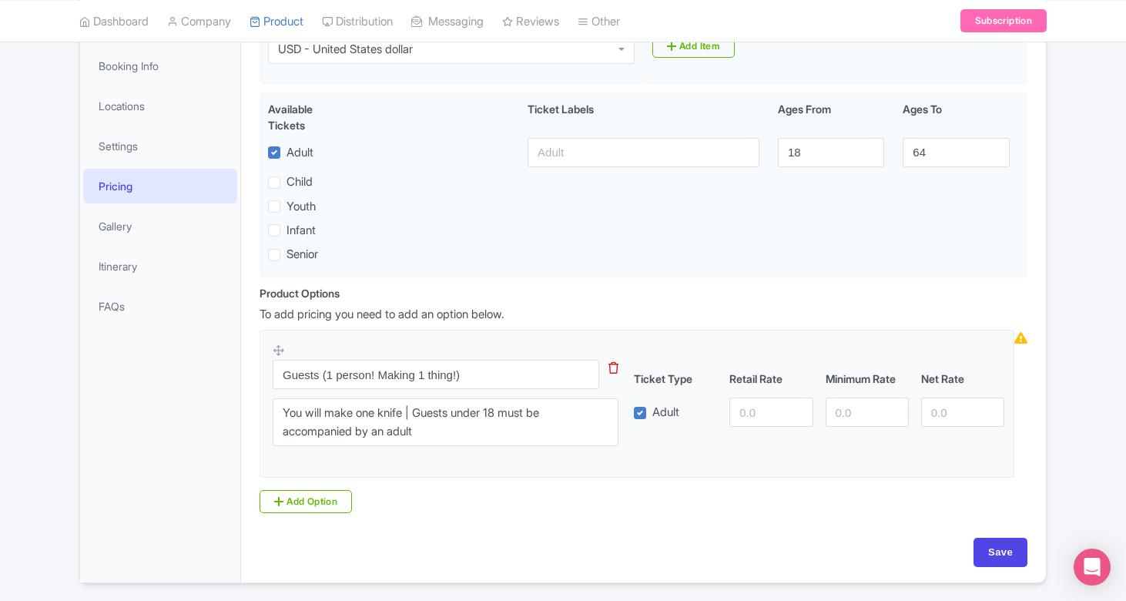
click at [462, 472] on fieldset "Guests (1 person! Making 1 thing!) You will make one knife | Guests under 18 mu…" at bounding box center [637, 404] width 755 height 149
click at [987, 546] on input "Save" at bounding box center [1000, 552] width 54 height 29
type input "Update Product"
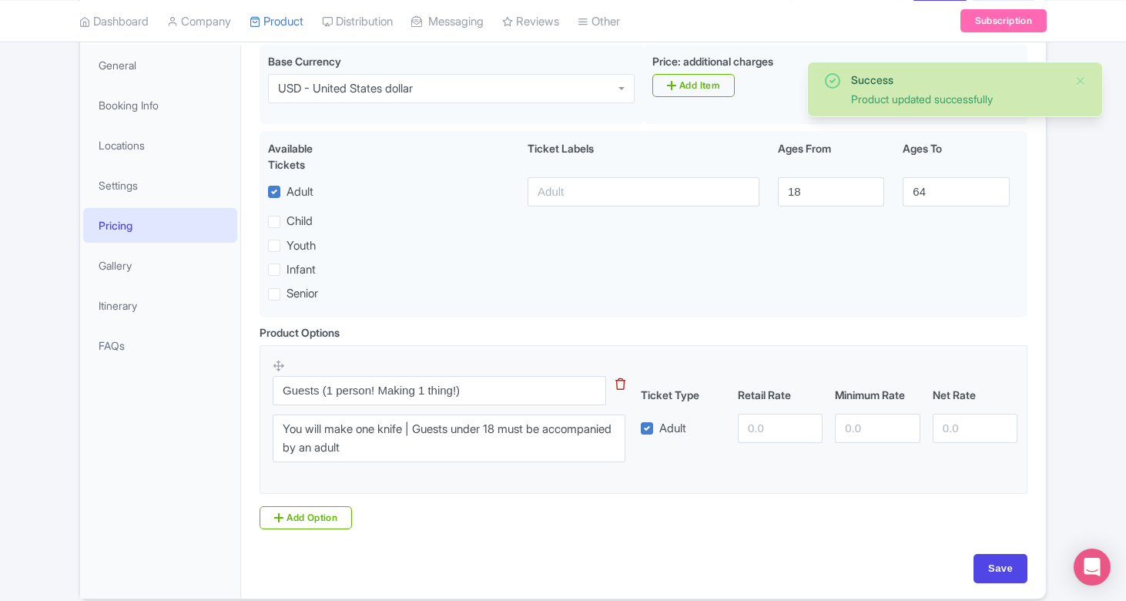
scroll to position [222, 0]
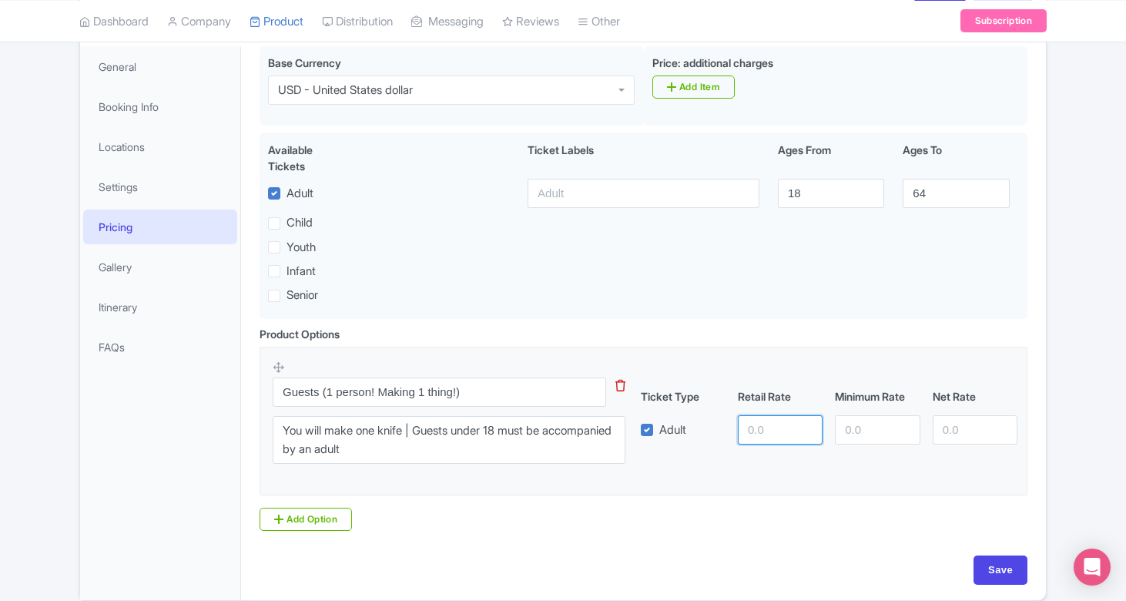
click at [785, 431] on input "number" at bounding box center [780, 429] width 85 height 29
type input "405"
click at [997, 555] on input "Save" at bounding box center [1000, 569] width 54 height 29
type input "Saving..."
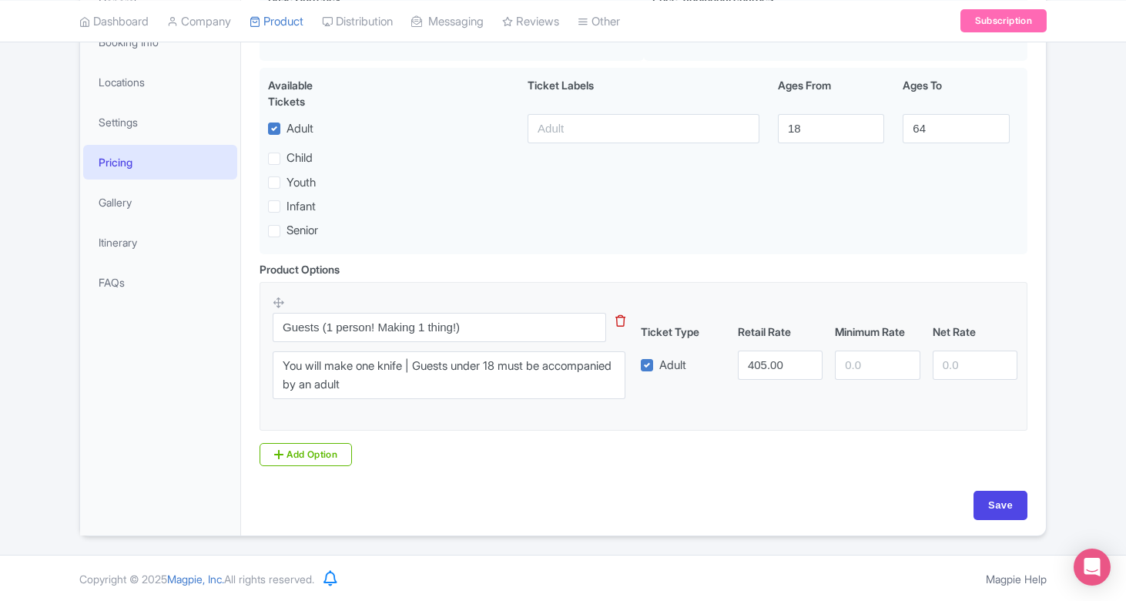
scroll to position [286, 0]
click at [302, 451] on link "Add Option" at bounding box center [306, 455] width 92 height 23
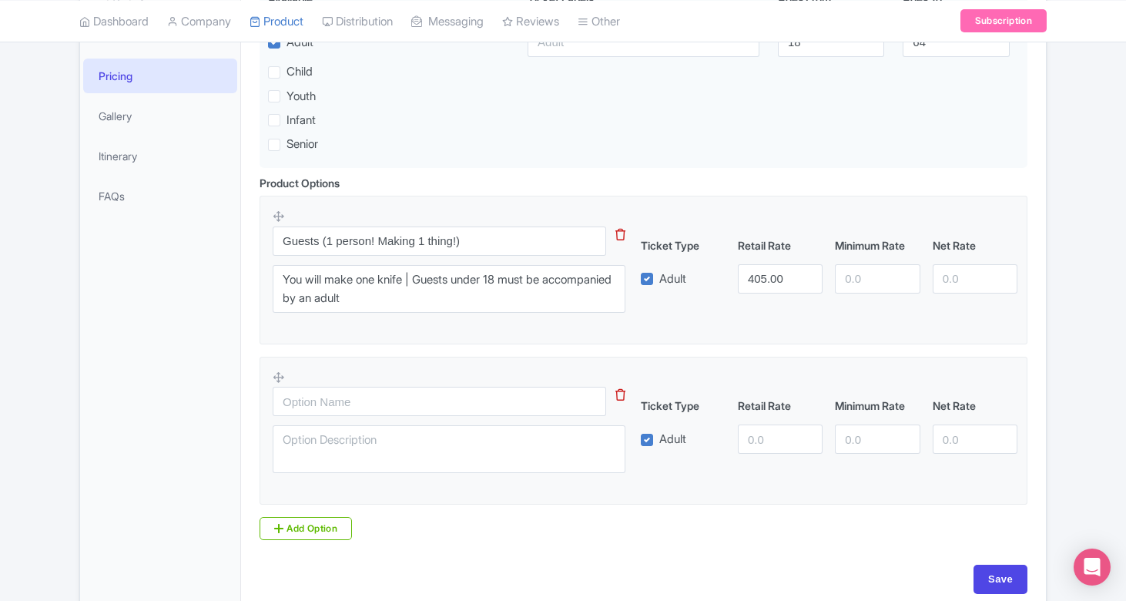
scroll to position [374, 0]
click at [378, 404] on input "text" at bounding box center [439, 400] width 333 height 29
paste input "Buddy Up (2 people! Making 1 thing!)"
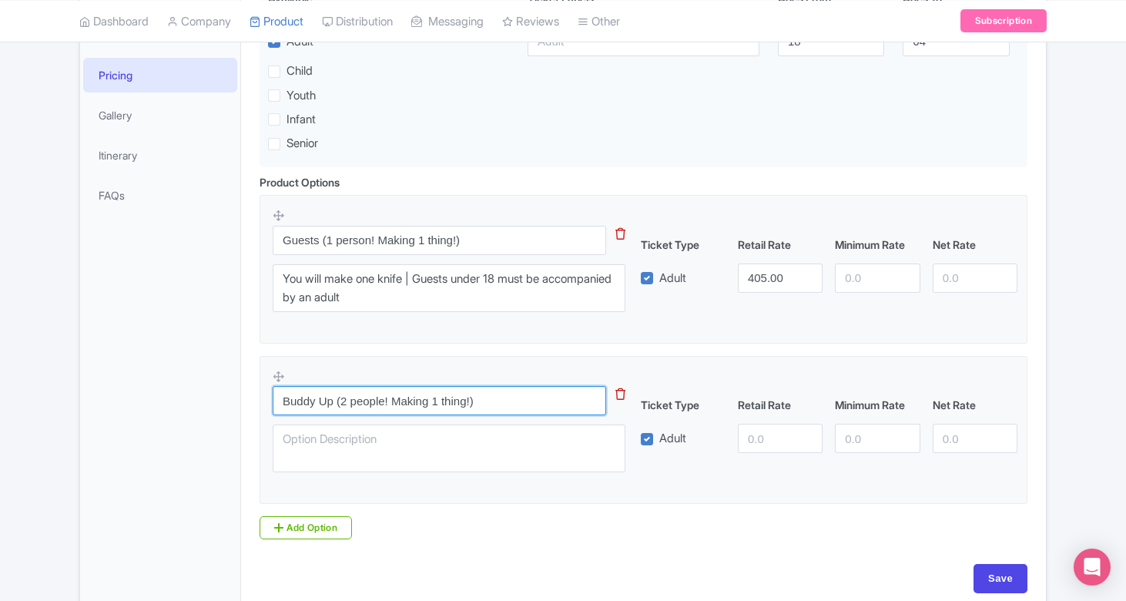
type input "Buddy Up (2 people! Making 1 thing!)"
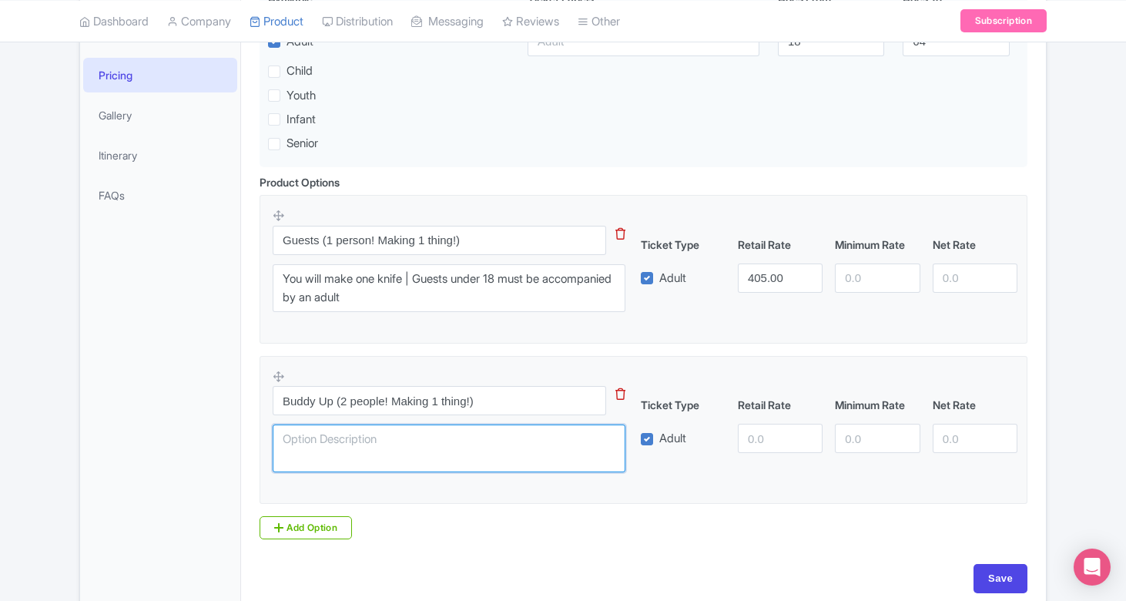
click at [491, 437] on textarea at bounding box center [449, 448] width 353 height 48
paste textarea "You and a friend will make ONE knife together (at least one person must be 18+)"
type textarea "You and a friend will make ONE knife together (at least one person must be 18+)"
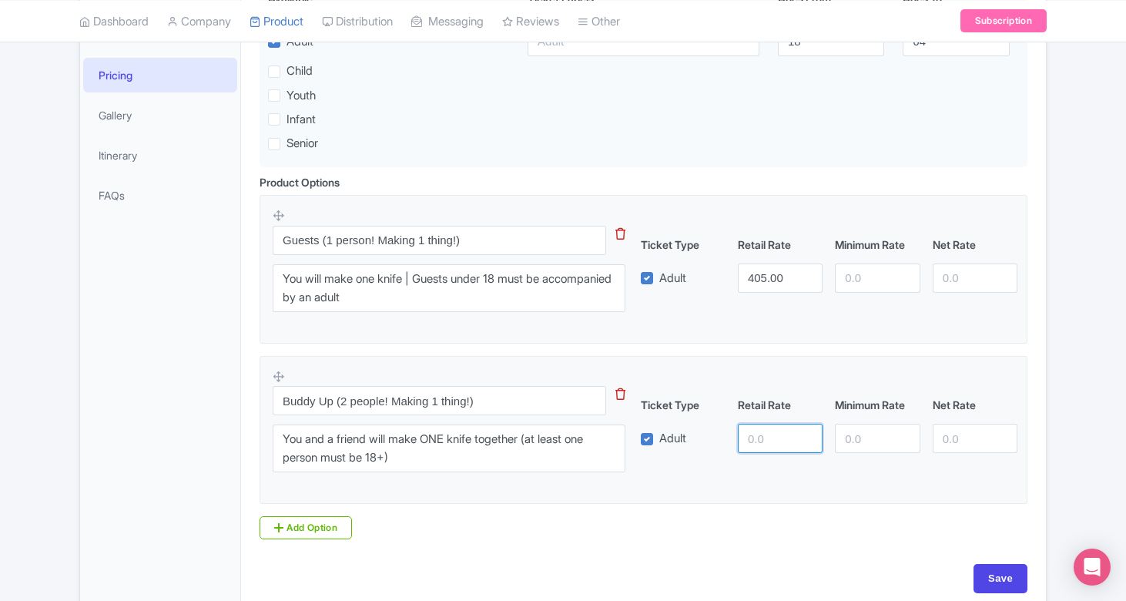
click at [777, 434] on input "number" at bounding box center [780, 438] width 85 height 29
type input "575"
click at [920, 464] on div "Buddy Up (2 people! Making 1 thing!) You and a friend will make ONE knife toget…" at bounding box center [644, 425] width 742 height 113
click at [1004, 568] on input "Save" at bounding box center [1000, 578] width 54 height 29
type input "Saving..."
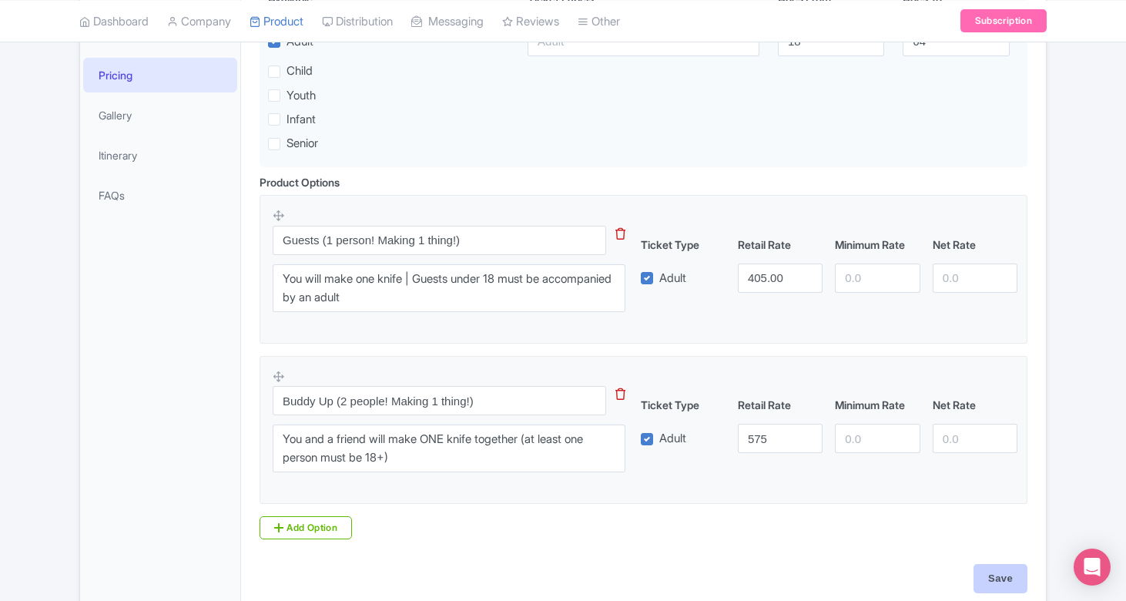
type input "Saving..."
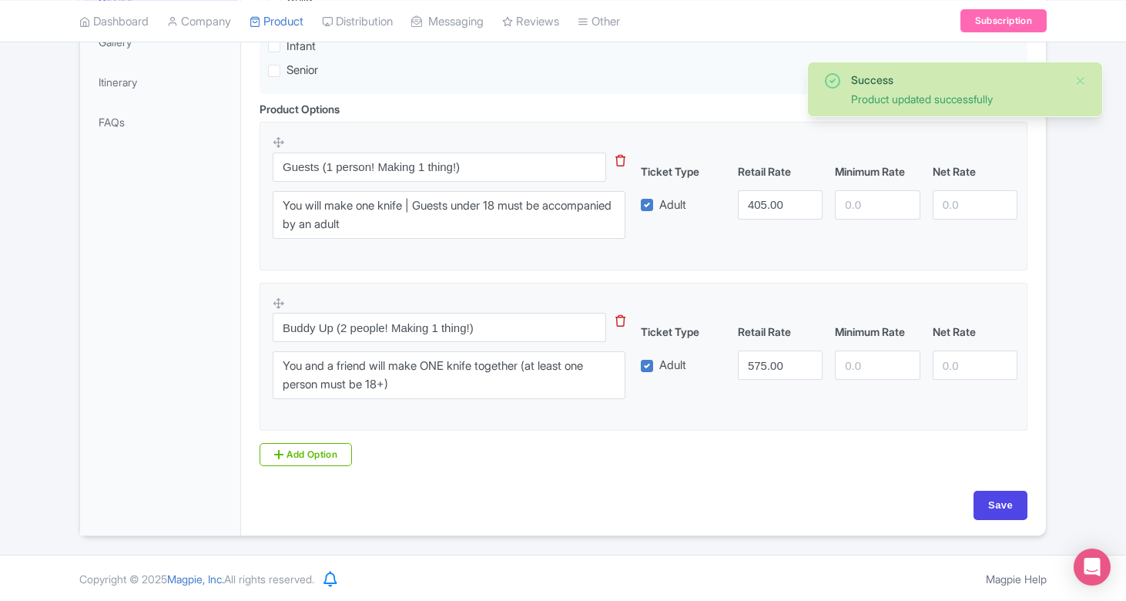
scroll to position [446, 0]
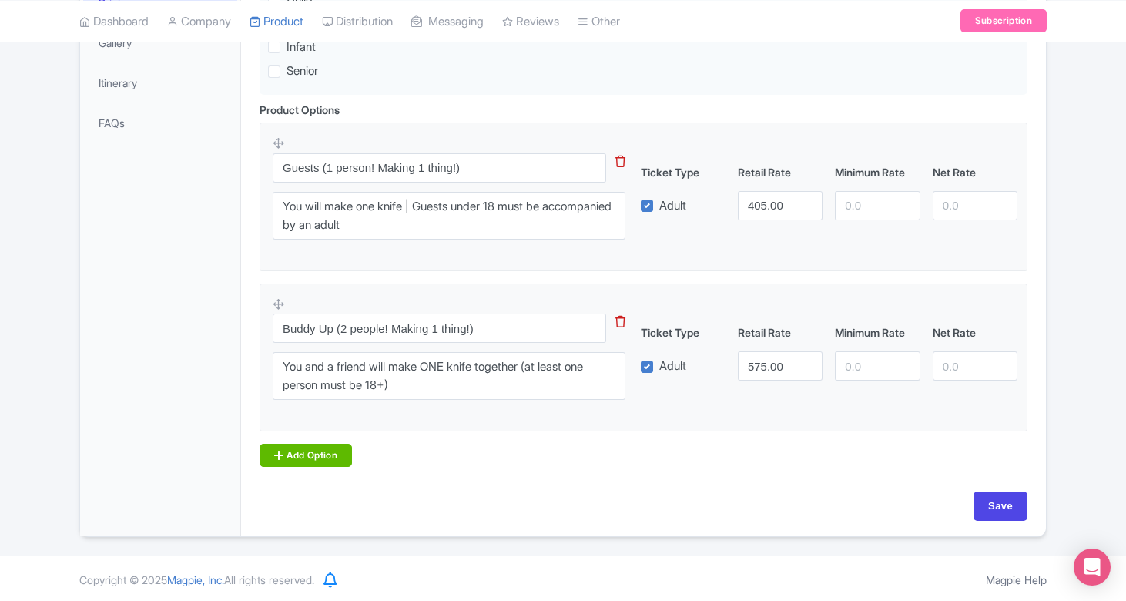
click at [321, 457] on link "Add Option" at bounding box center [306, 455] width 92 height 23
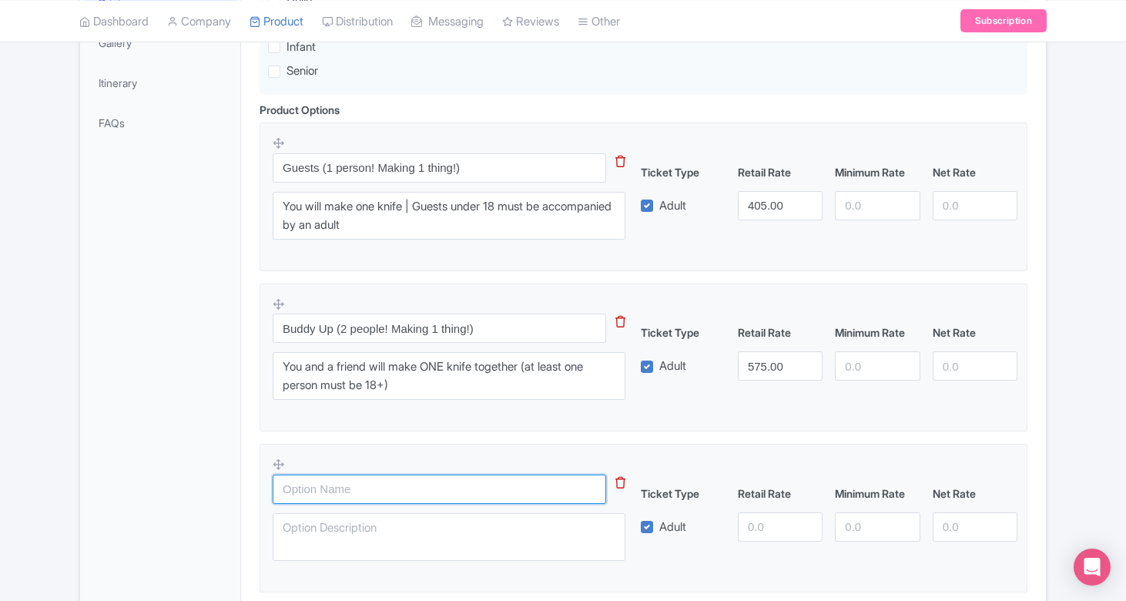
click at [405, 482] on input "text" at bounding box center [439, 488] width 333 height 29
paste input "Buddy Up PLUS (2 people! Making 2 things!)"
type input "Buddy Up PLUS (2 people! Making 2 things!)"
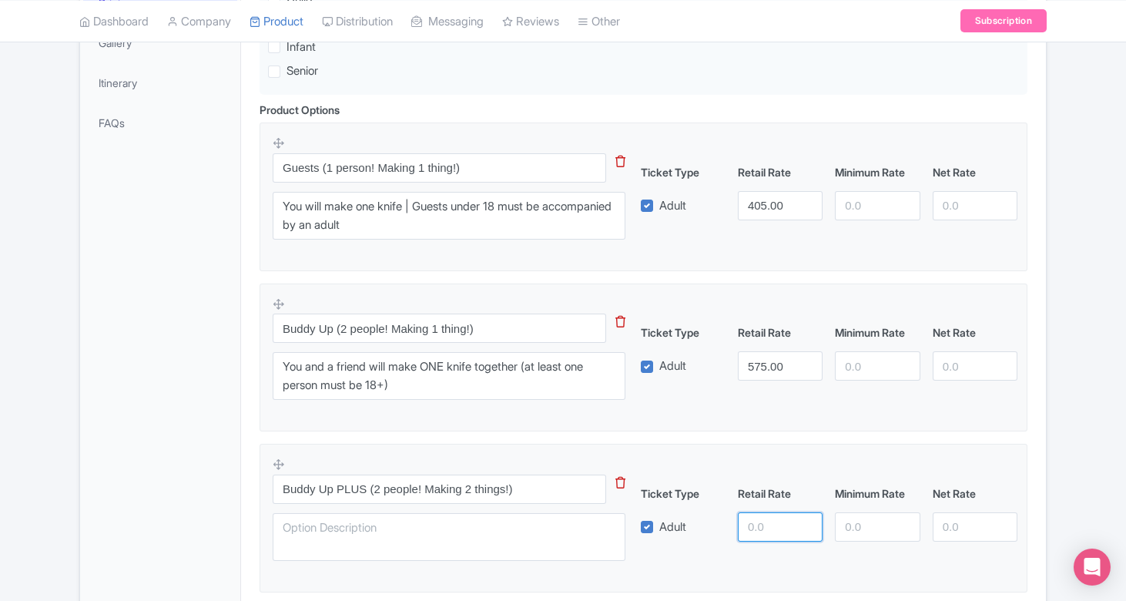
click at [784, 524] on input "number" at bounding box center [780, 526] width 85 height 29
type input "755"
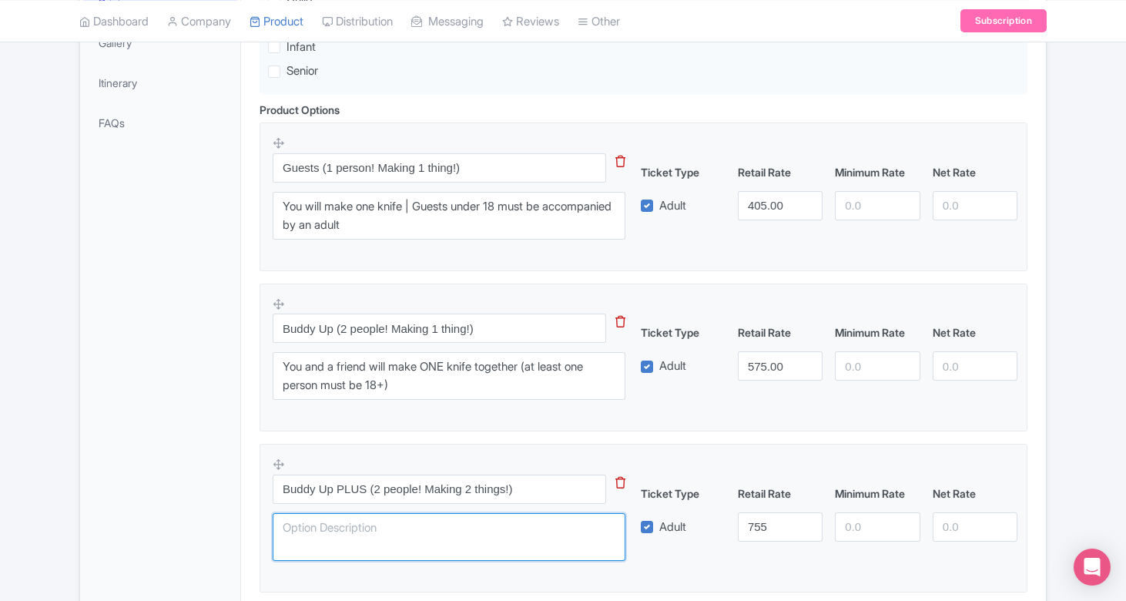
click at [515, 524] on textarea at bounding box center [449, 537] width 353 height 48
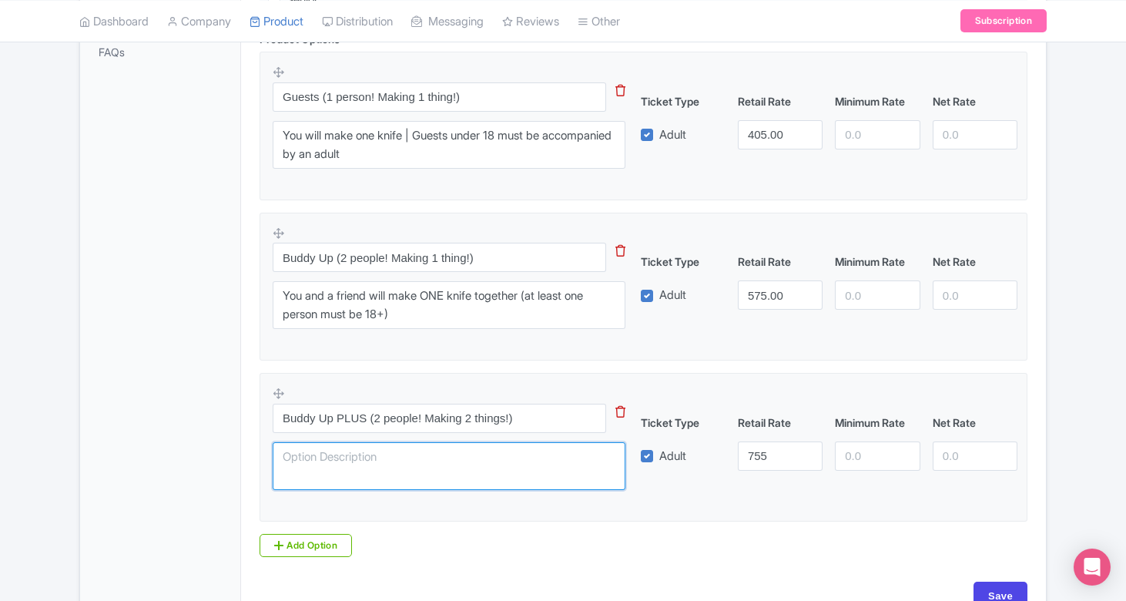
scroll to position [552, 0]
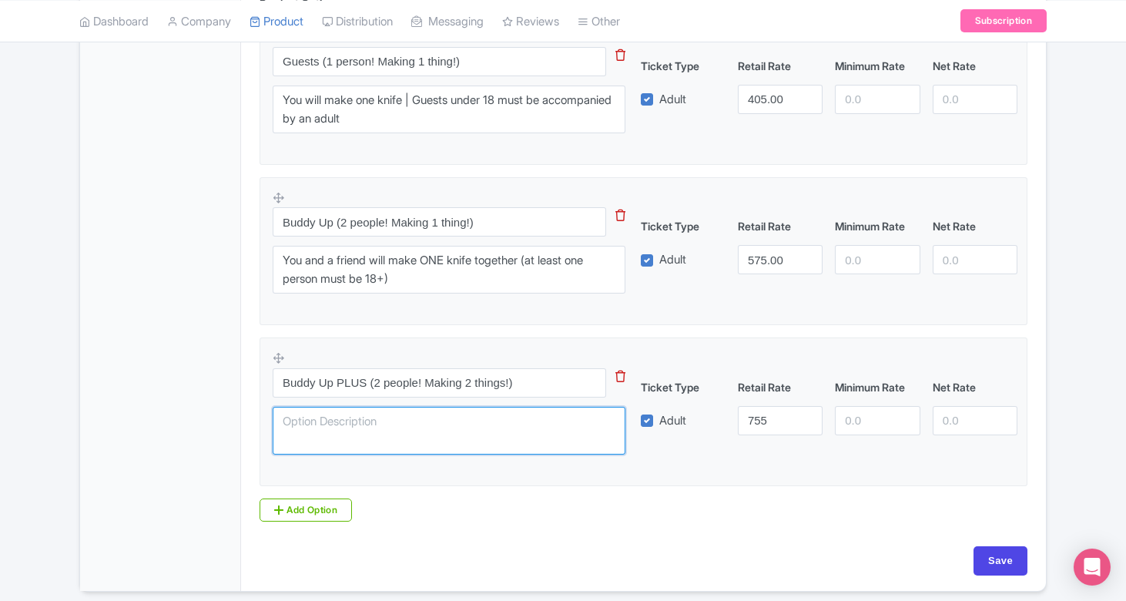
paste textarea "You and a friend will EACH make a knife (at least one person must be 18+)"
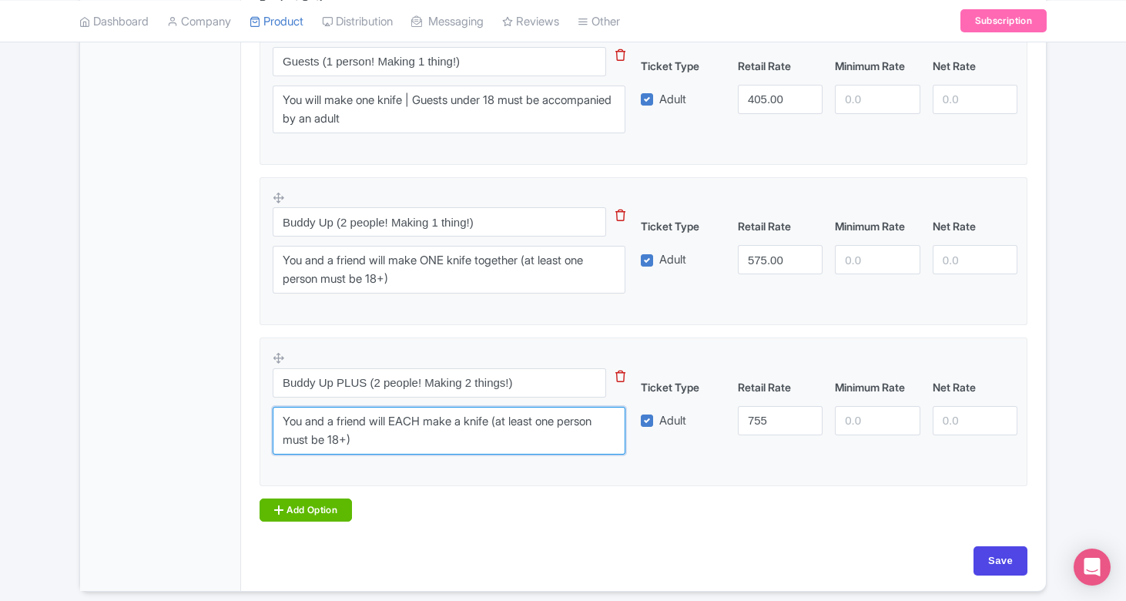
type textarea "You and a friend will EACH make a knife (at least one person must be 18+)"
click at [291, 504] on link "Add Option" at bounding box center [306, 509] width 92 height 23
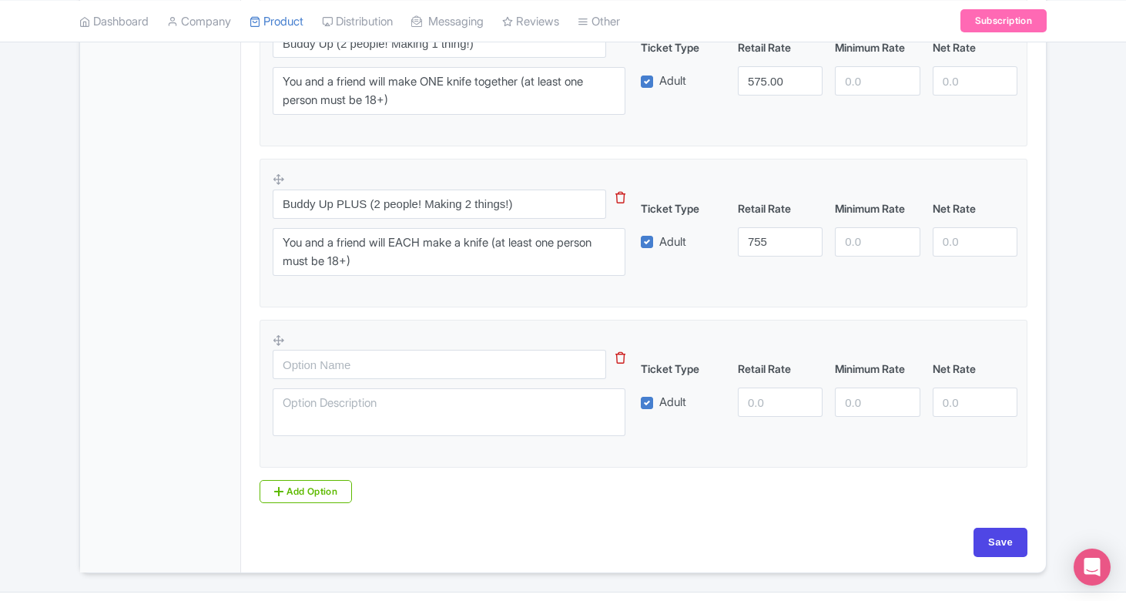
scroll to position [760, 0]
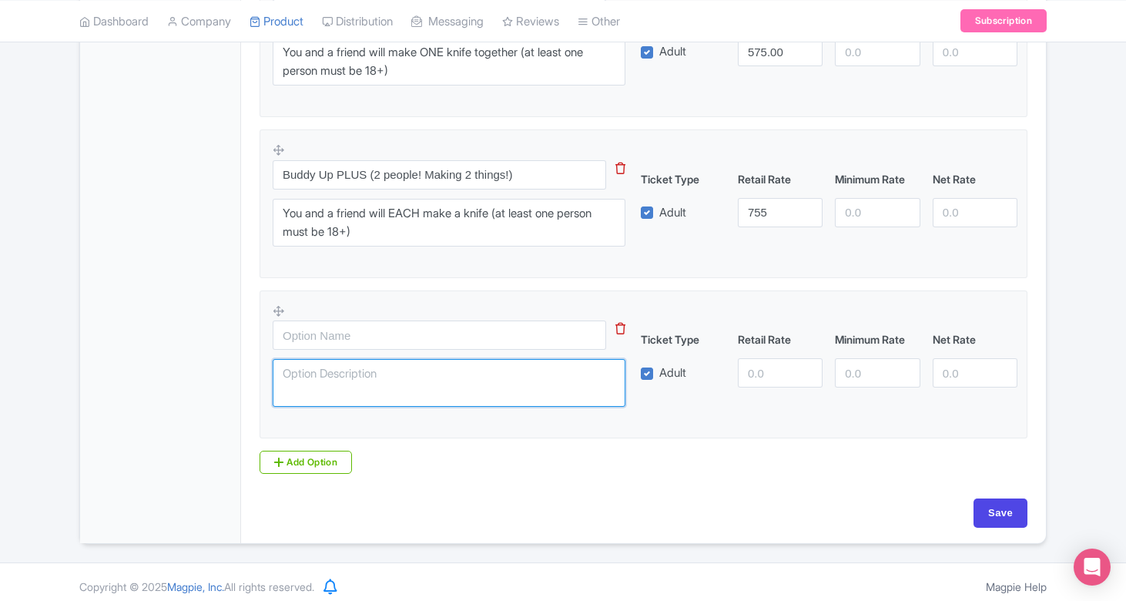
click at [440, 381] on textarea at bounding box center [449, 383] width 353 height 48
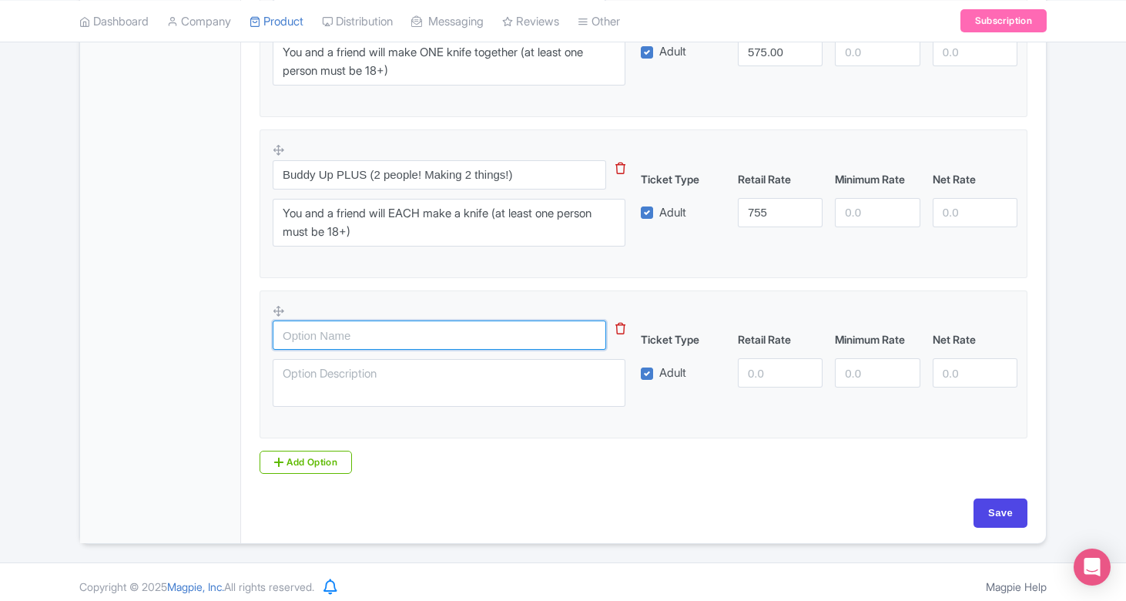
click at [441, 337] on input "text" at bounding box center [439, 334] width 333 height 29
paste input "Date Night (2 people! Making 1 thing! Includes pizza+wine!)"
type input "Date Night (2 people! Making 1 thing! Includes pizza+wine!)"
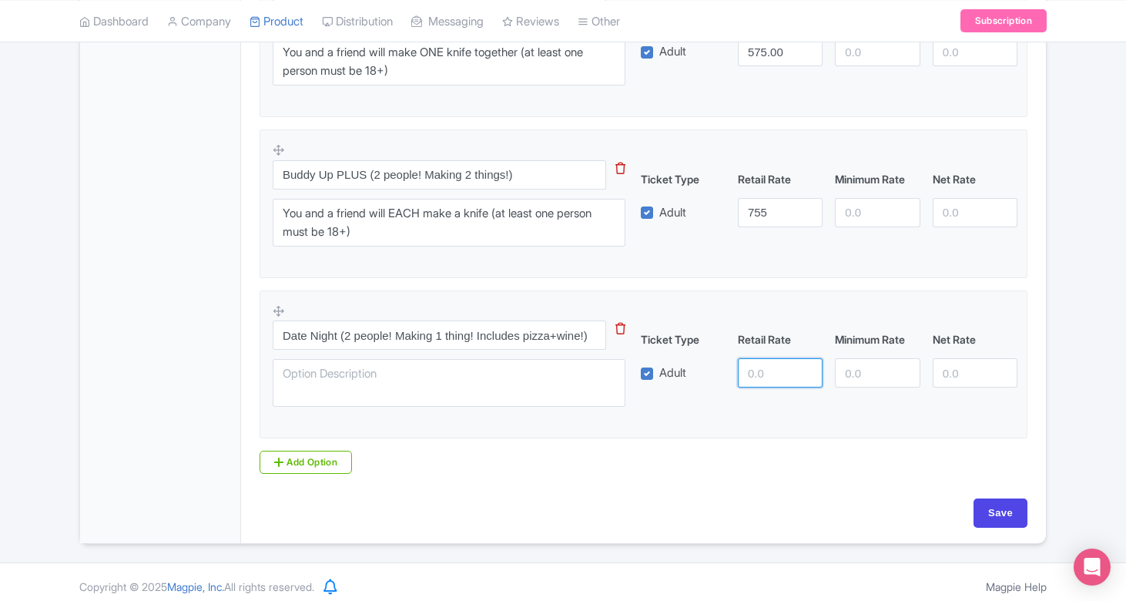
click at [753, 370] on input "number" at bounding box center [780, 372] width 85 height 29
type input "645"
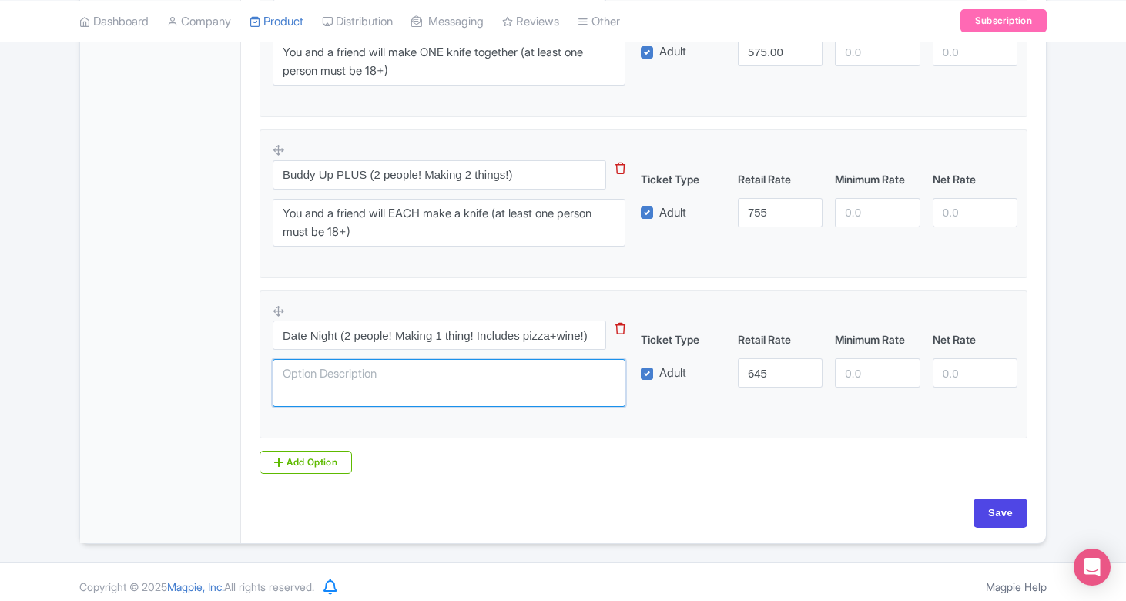
click at [485, 373] on textarea at bounding box center [449, 383] width 353 height 48
click at [419, 380] on textarea at bounding box center [449, 383] width 353 height 48
paste textarea "You and your guest will make ONE knife together | Includes pizza and wine (at l…"
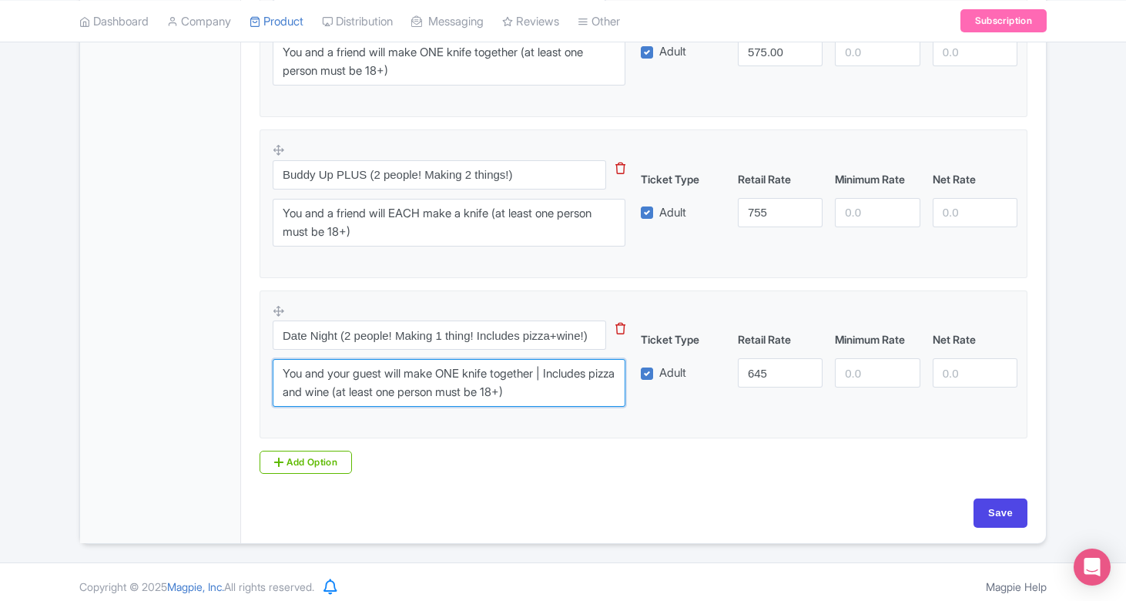
type textarea "You and your guest will make ONE knife together | Includes pizza and wine (at l…"
click at [494, 437] on div "Product Options i Guests (1 person! Making 1 thing!) This tip has not data. Cod…" at bounding box center [643, 130] width 786 height 686
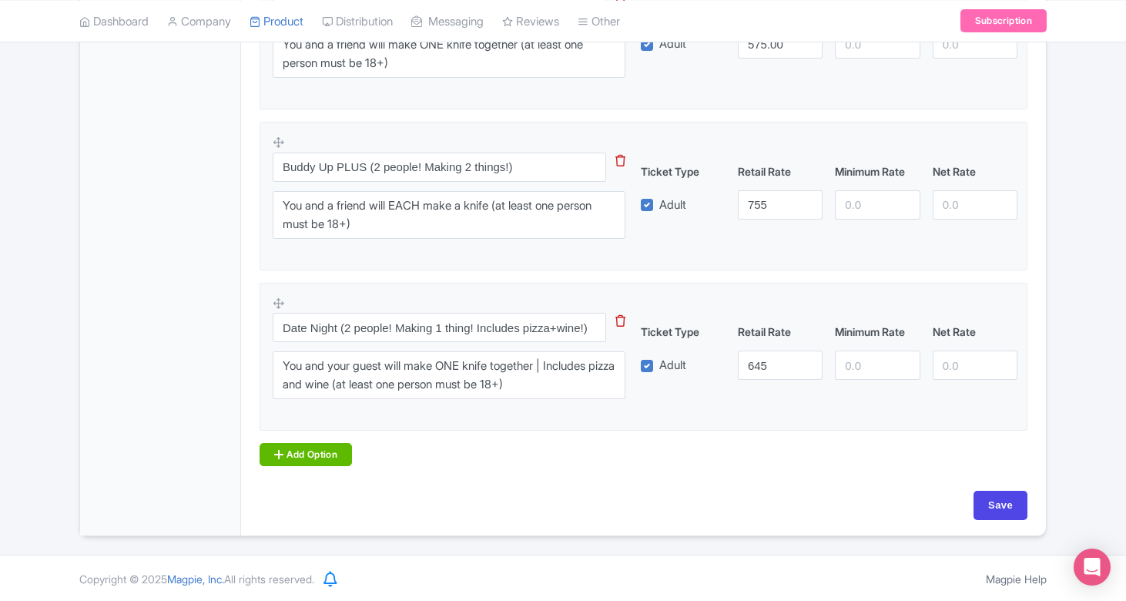
scroll to position [766, 0]
click at [337, 444] on link "Add Option" at bounding box center [306, 455] width 92 height 23
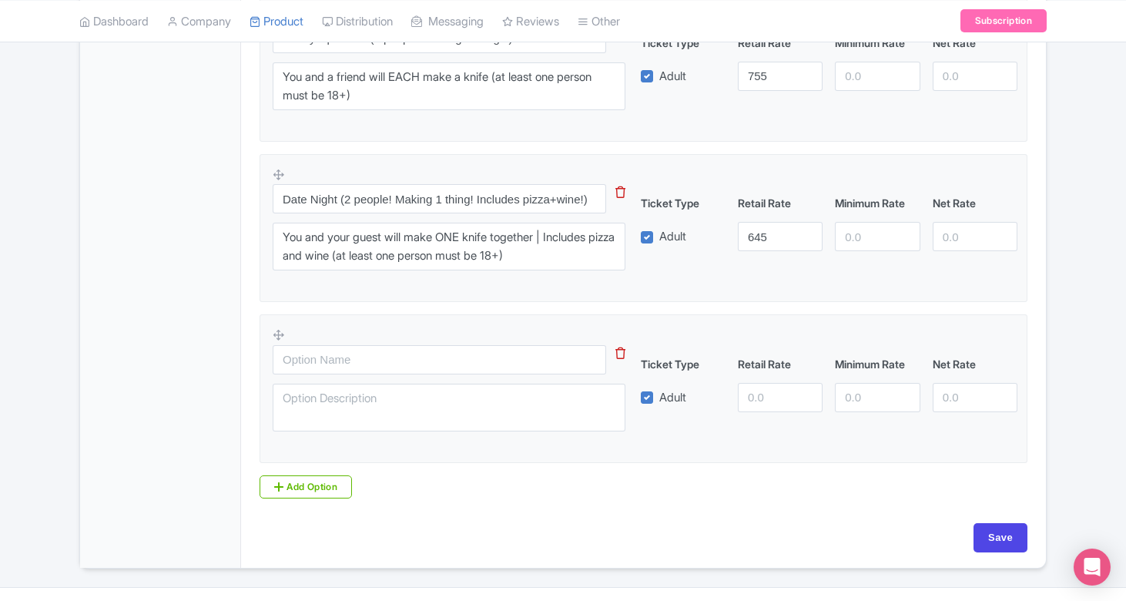
scroll to position [899, 0]
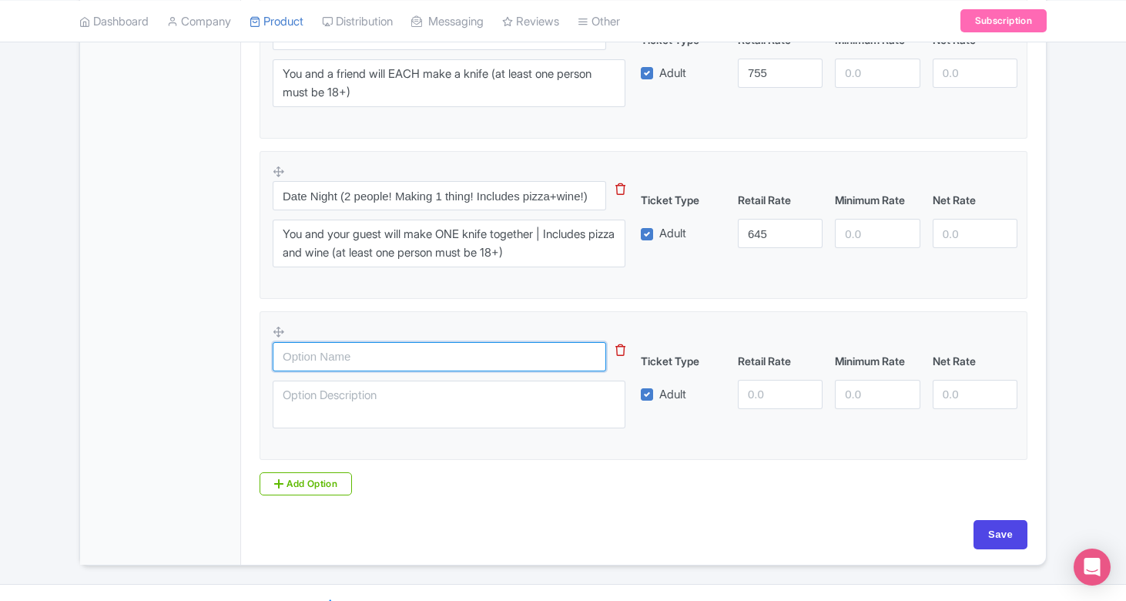
click at [445, 353] on input "text" at bounding box center [439, 356] width 333 height 29
paste input "Date Night PLUS(2 people! Making 2 things! Includes pizza+wine!)"
type input "Date Night PLUS(2 people! Making 2 things! Includes pizza+wine!)"
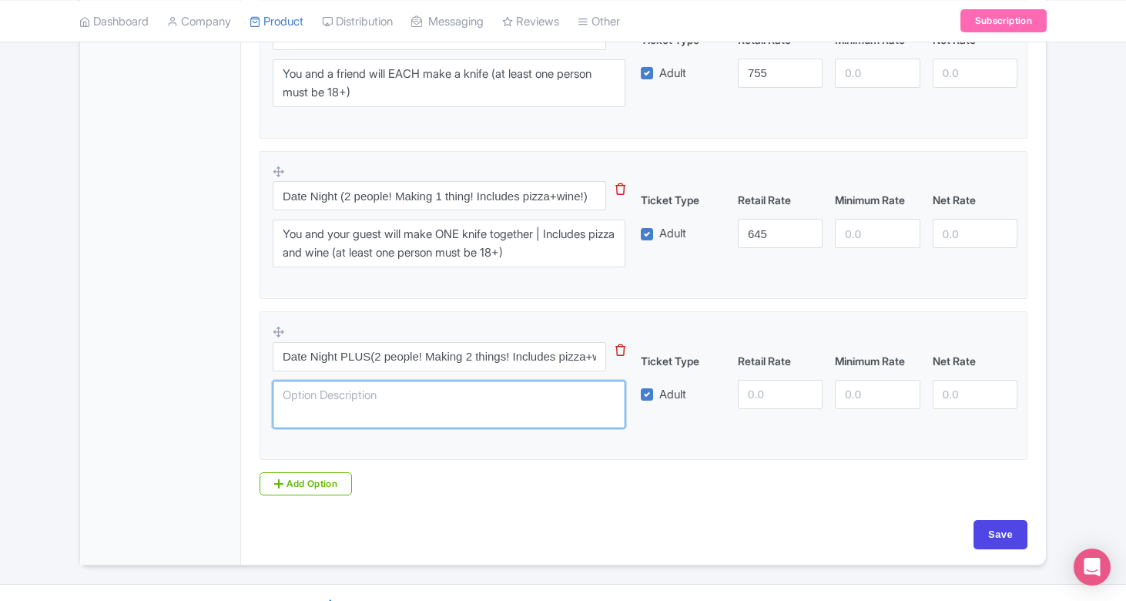
click at [523, 401] on textarea at bounding box center [449, 404] width 353 height 48
paste textarea "You and your guest will EACH make a knife | Includes pizza and wine (at least o…"
type textarea "You and your guest will EACH make a knife | Includes pizza and wine (at least o…"
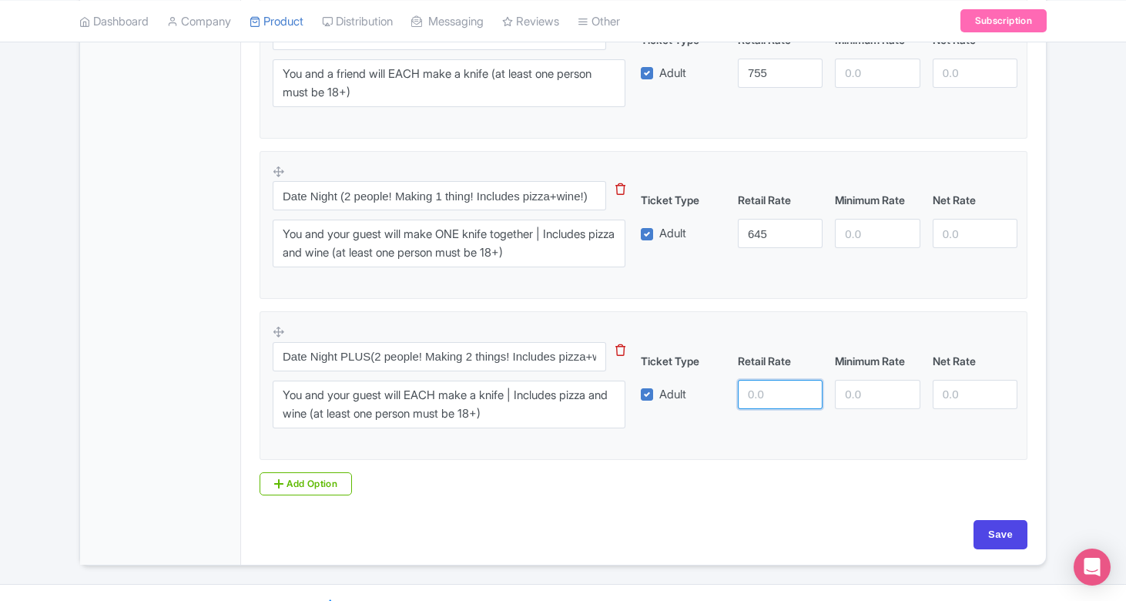
click at [771, 387] on input "number" at bounding box center [780, 394] width 85 height 29
type input "825"
click at [719, 437] on fieldset "Date Night PLUS(2 people! Making 2 things! Includes pizza+wine!) You and your g…" at bounding box center [644, 385] width 768 height 149
click at [1005, 534] on input "Save" at bounding box center [1000, 534] width 54 height 29
type input "Saving..."
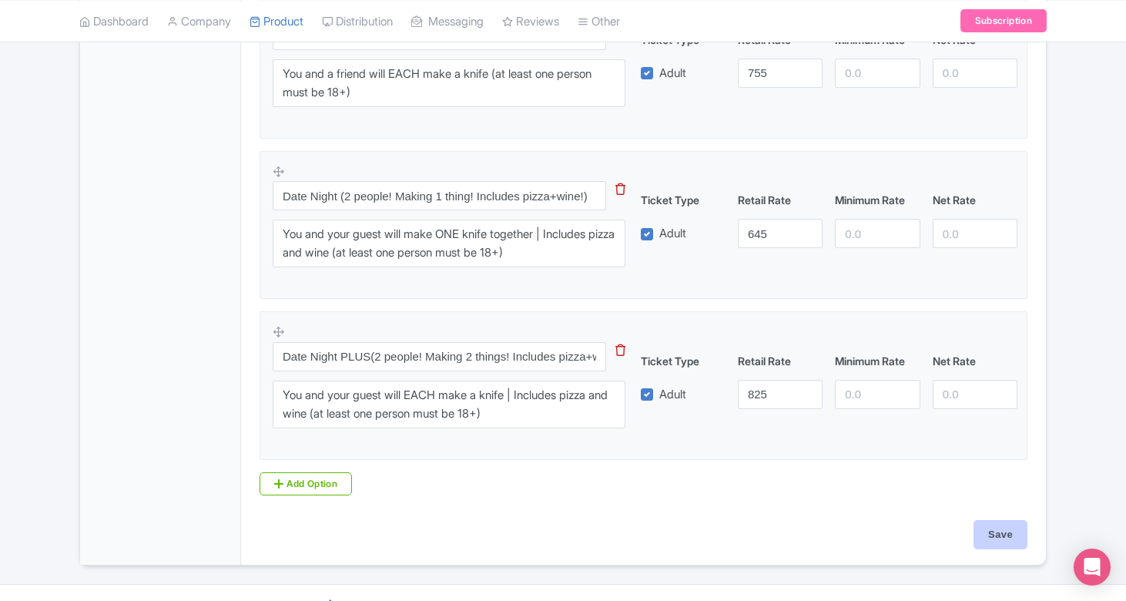
type input "Saving..."
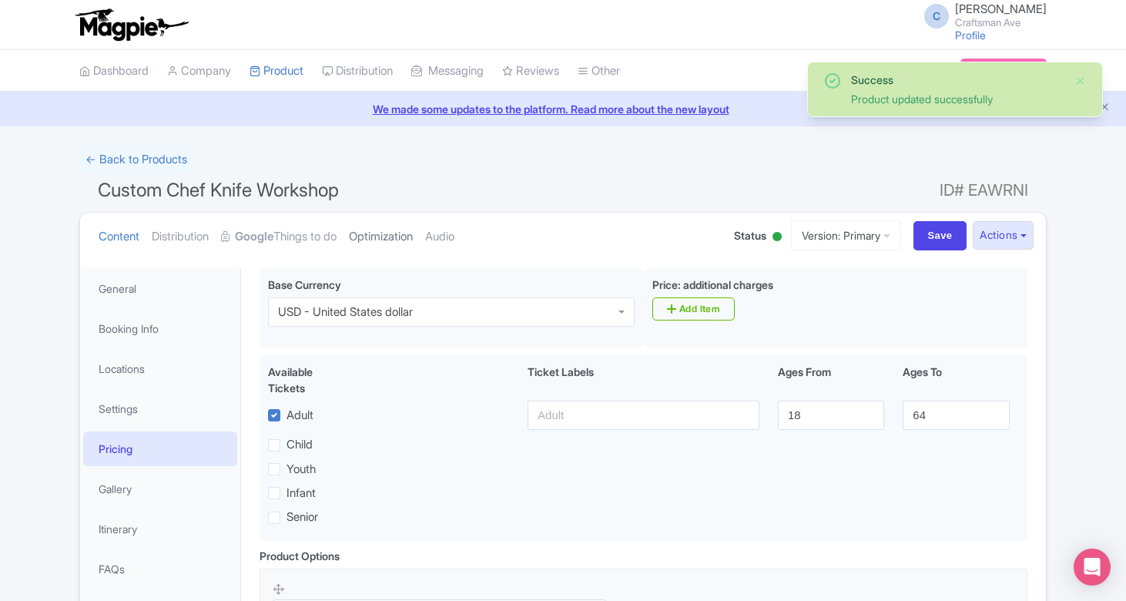
click at [395, 229] on link "Optimization" at bounding box center [381, 237] width 64 height 49
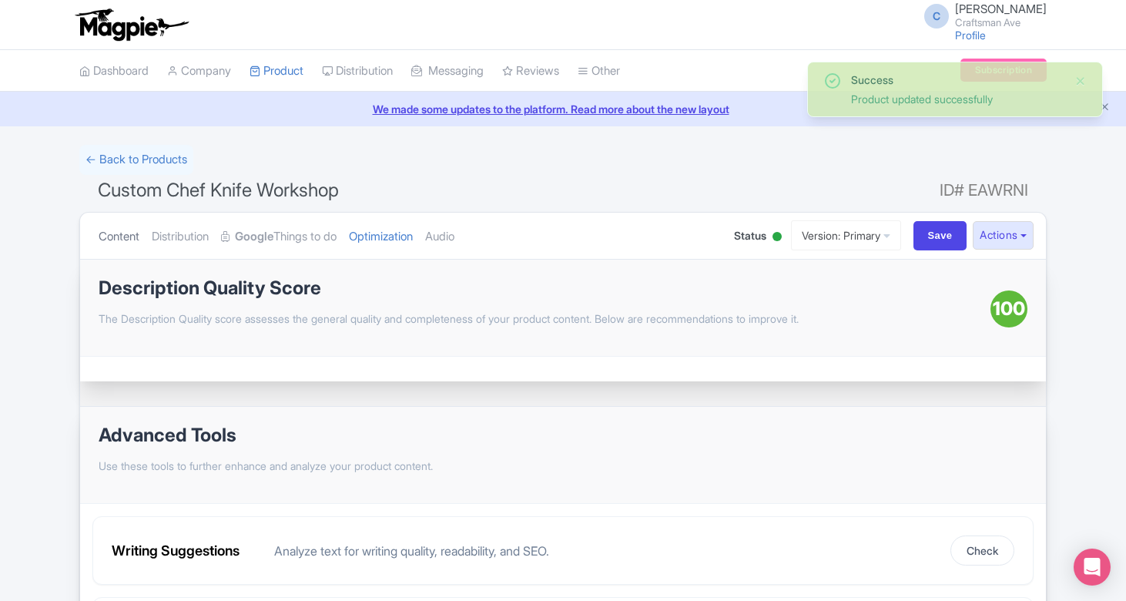
click at [118, 241] on link "Content" at bounding box center [119, 237] width 41 height 49
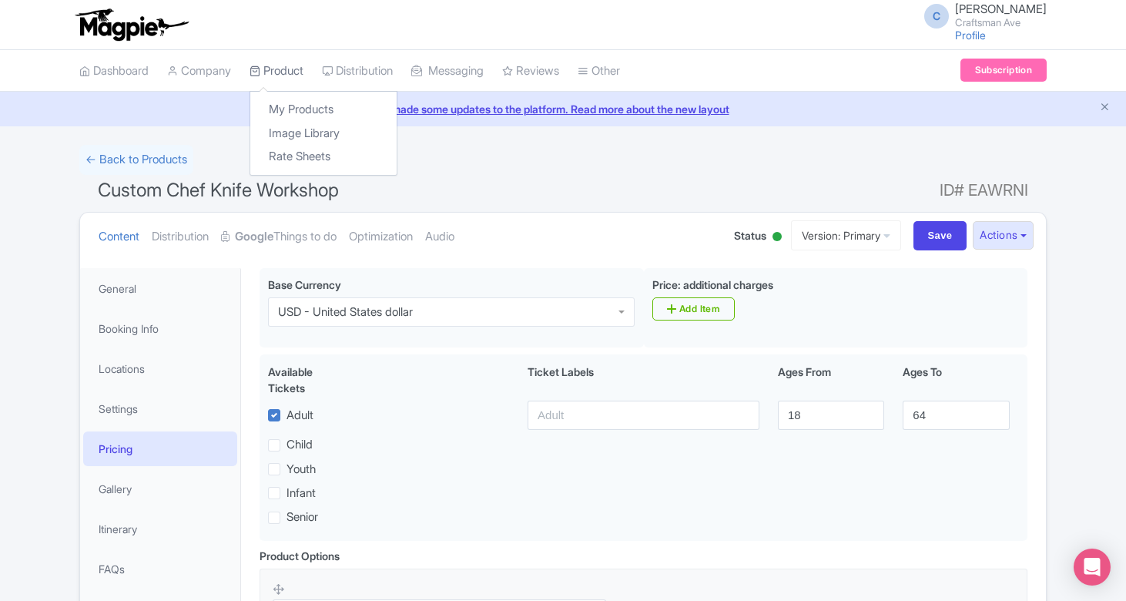
click at [299, 71] on link "Product" at bounding box center [277, 71] width 54 height 42
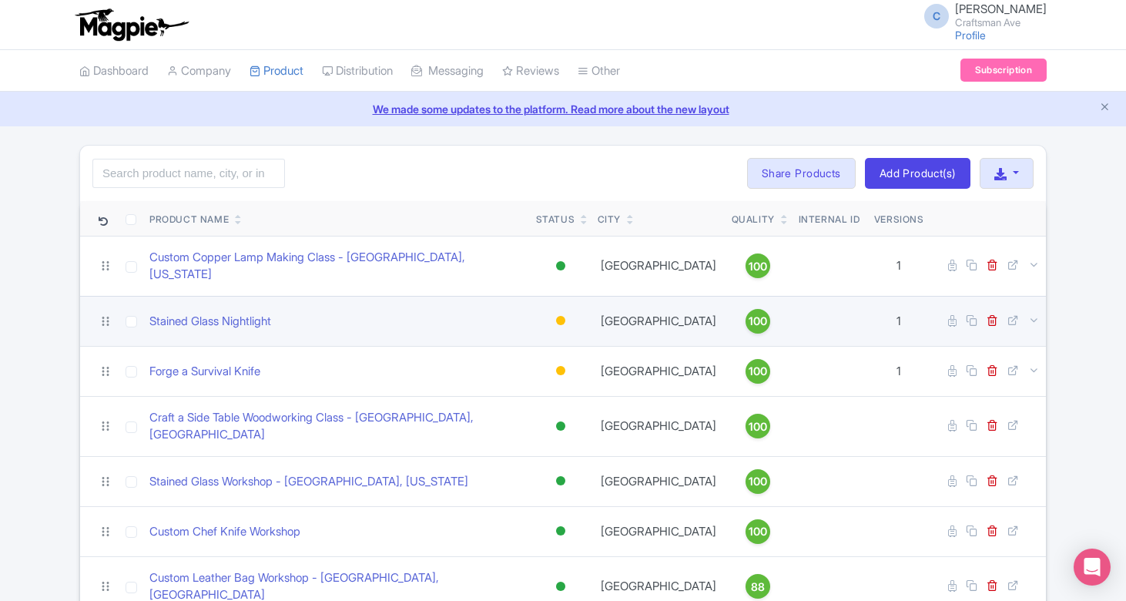
click at [567, 310] on div at bounding box center [560, 321] width 15 height 22
click at [522, 333] on div "Active" at bounding box center [522, 347] width 91 height 28
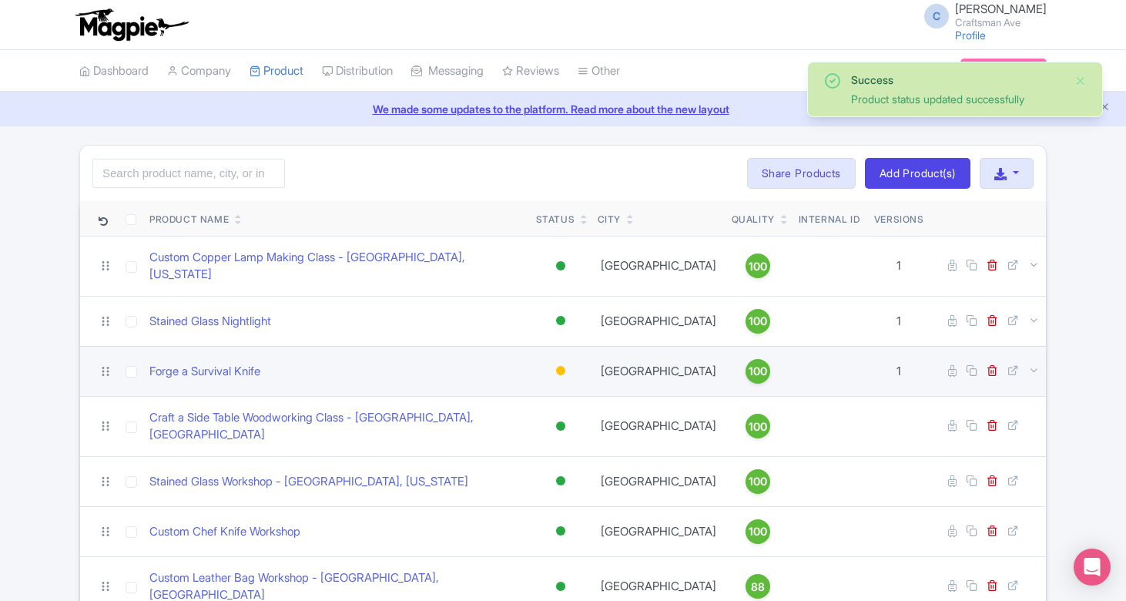
click at [564, 366] on div at bounding box center [560, 370] width 9 height 9
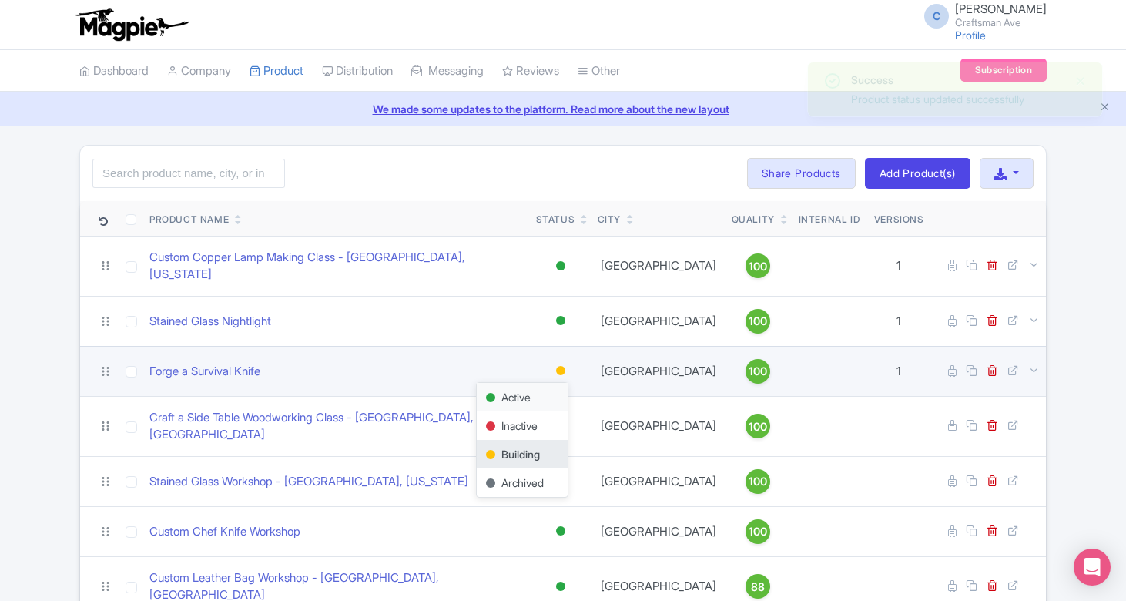
click at [518, 394] on div "Active" at bounding box center [522, 397] width 91 height 28
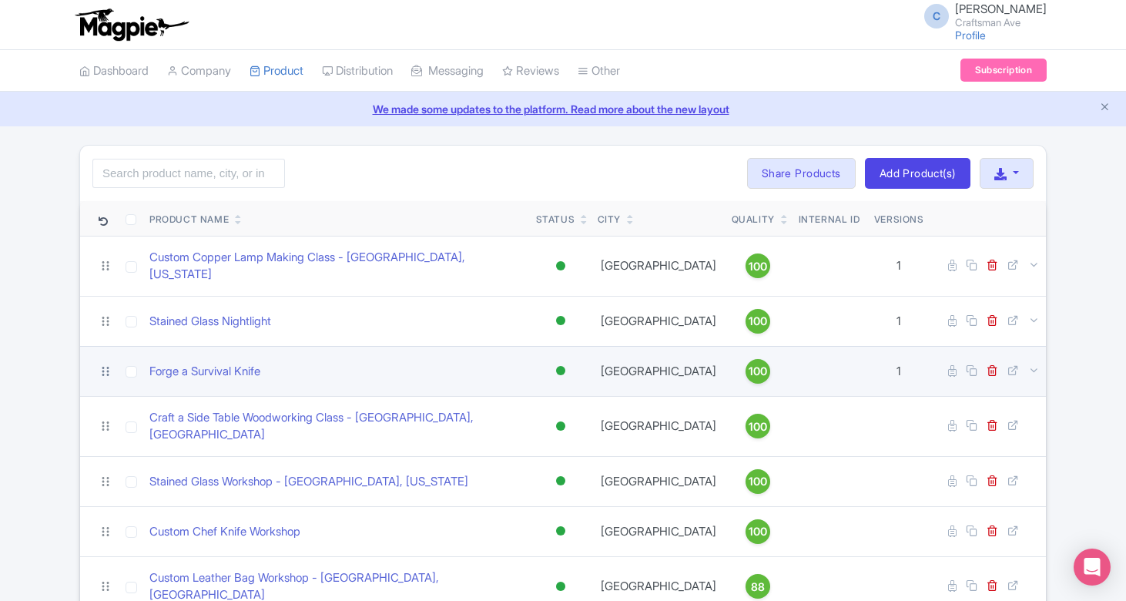
click at [102, 364] on icon at bounding box center [106, 371] width 14 height 14
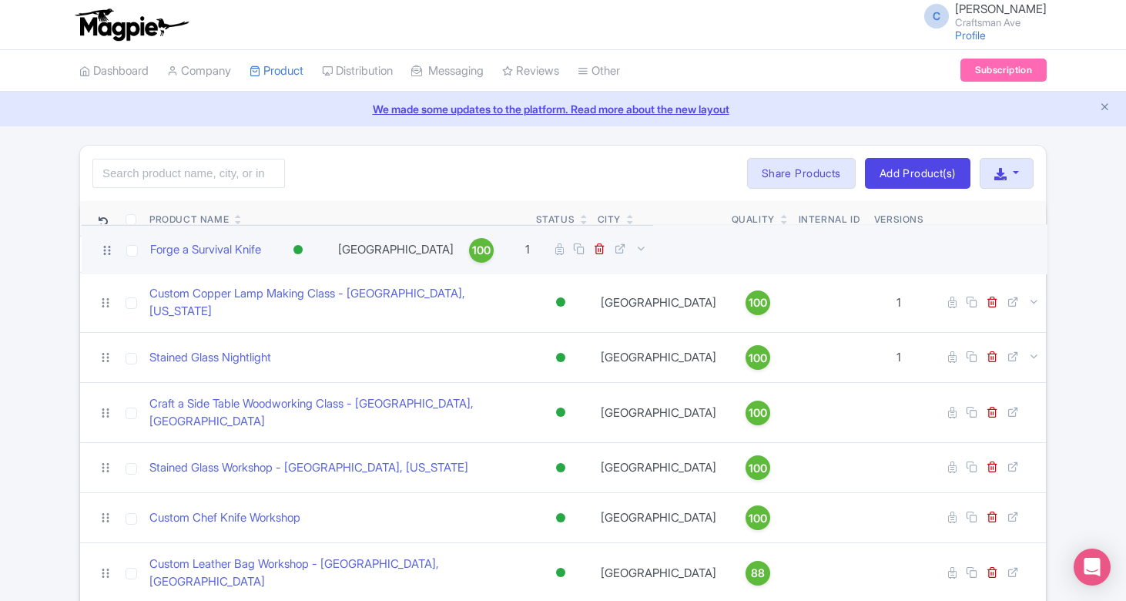
drag, startPoint x: 106, startPoint y: 359, endPoint x: 110, endPoint y: 254, distance: 104.8
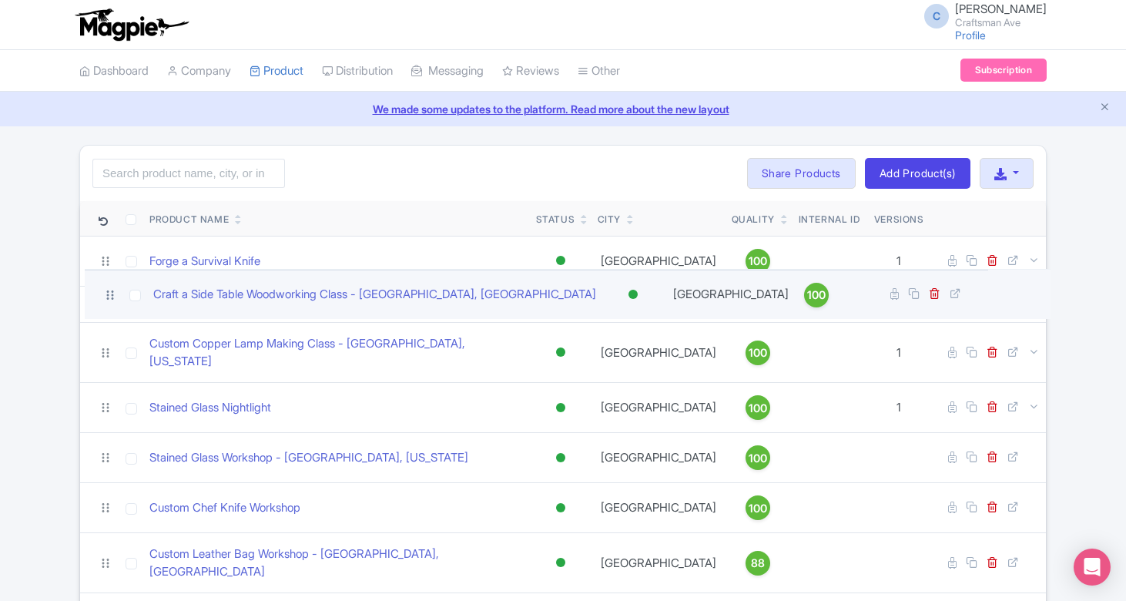
drag, startPoint x: 103, startPoint y: 410, endPoint x: 108, endPoint y: 303, distance: 106.4
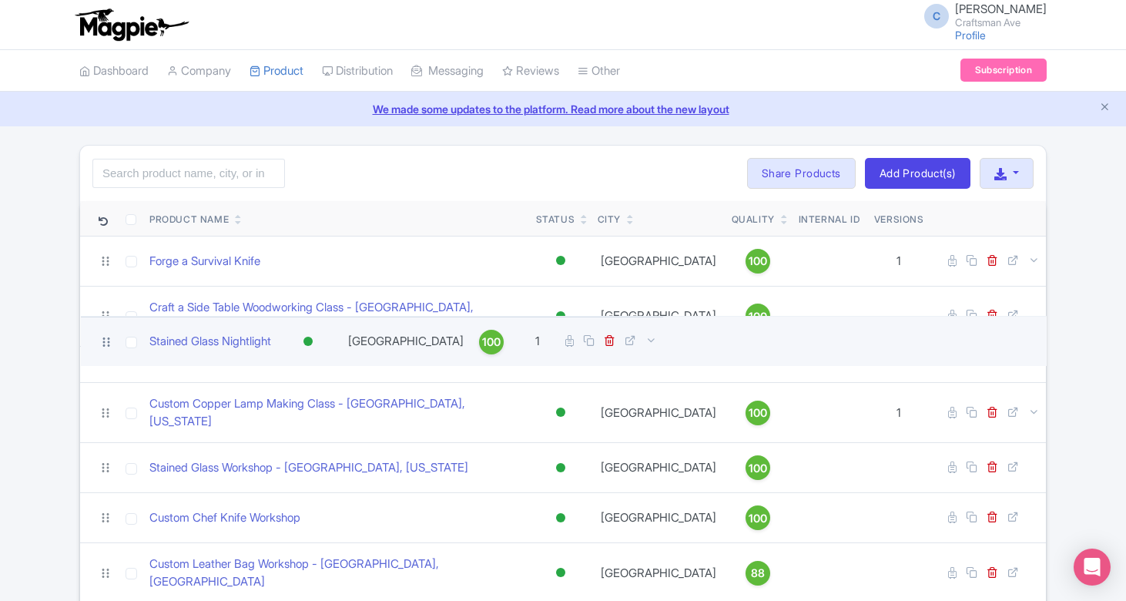
drag, startPoint x: 104, startPoint y: 409, endPoint x: 105, endPoint y: 343, distance: 66.2
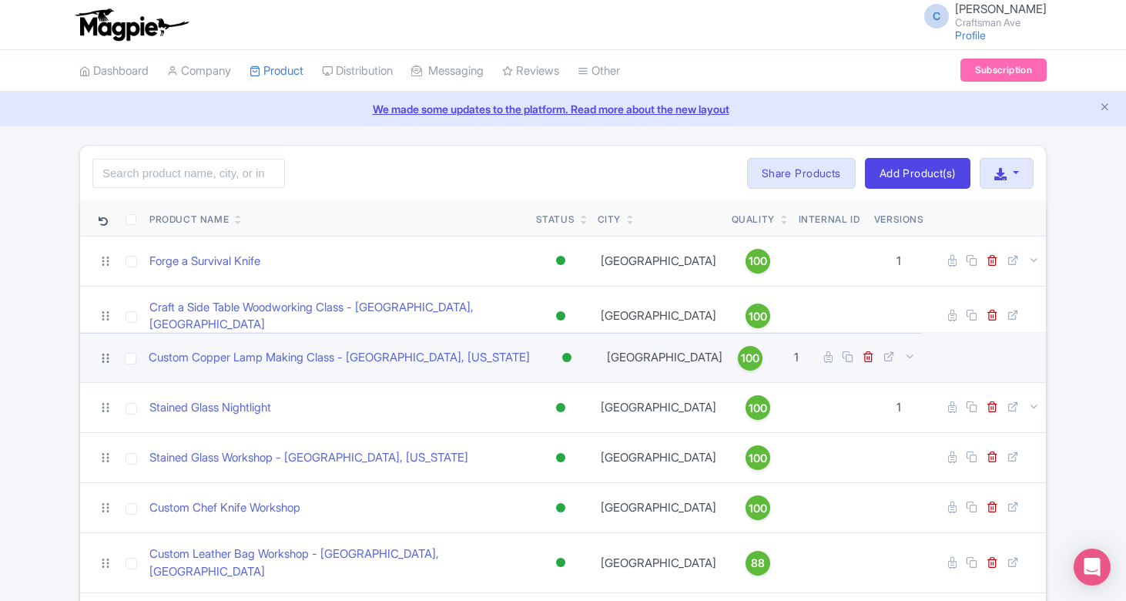
drag, startPoint x: 102, startPoint y: 410, endPoint x: 102, endPoint y: 357, distance: 53.1
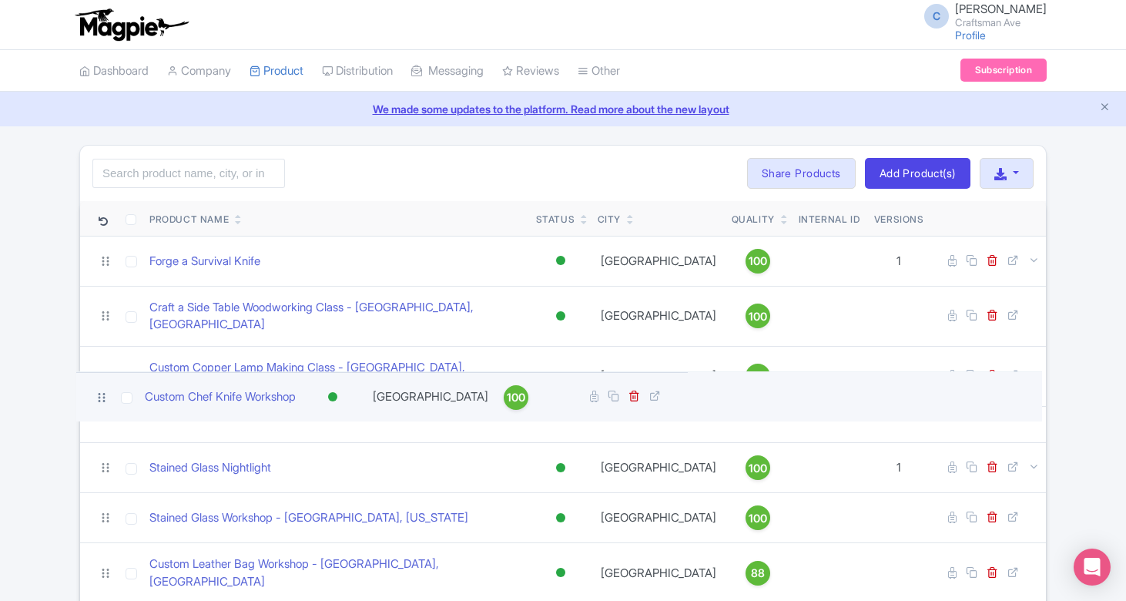
drag, startPoint x: 103, startPoint y: 511, endPoint x: 99, endPoint y: 397, distance: 114.8
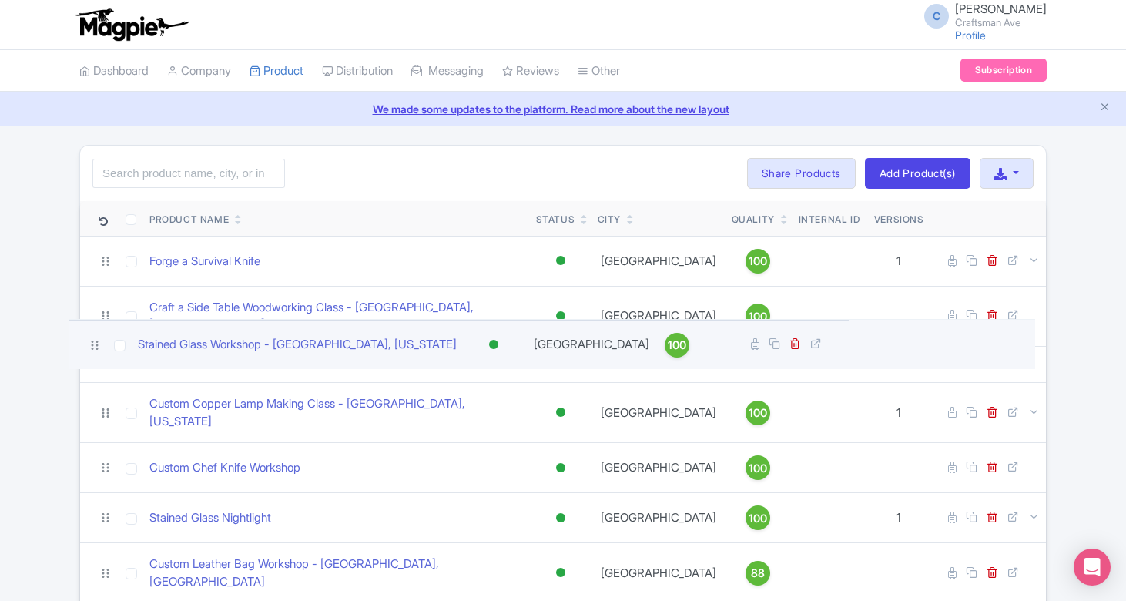
drag, startPoint x: 103, startPoint y: 509, endPoint x: 93, endPoint y: 343, distance: 166.6
